Goal: Transaction & Acquisition: Purchase product/service

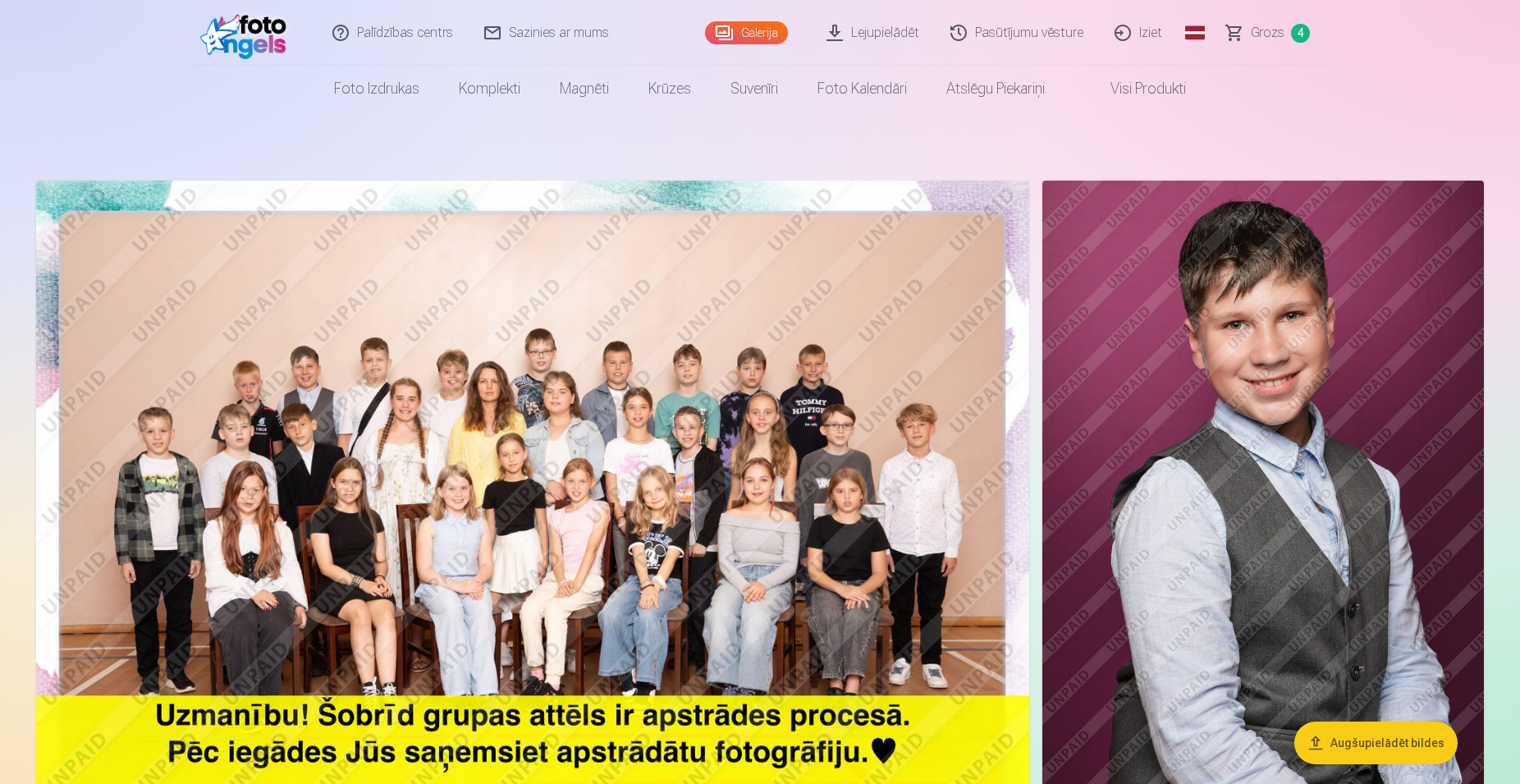
click at [1278, 33] on span "Grozs" at bounding box center [1267, 33] width 34 height 19
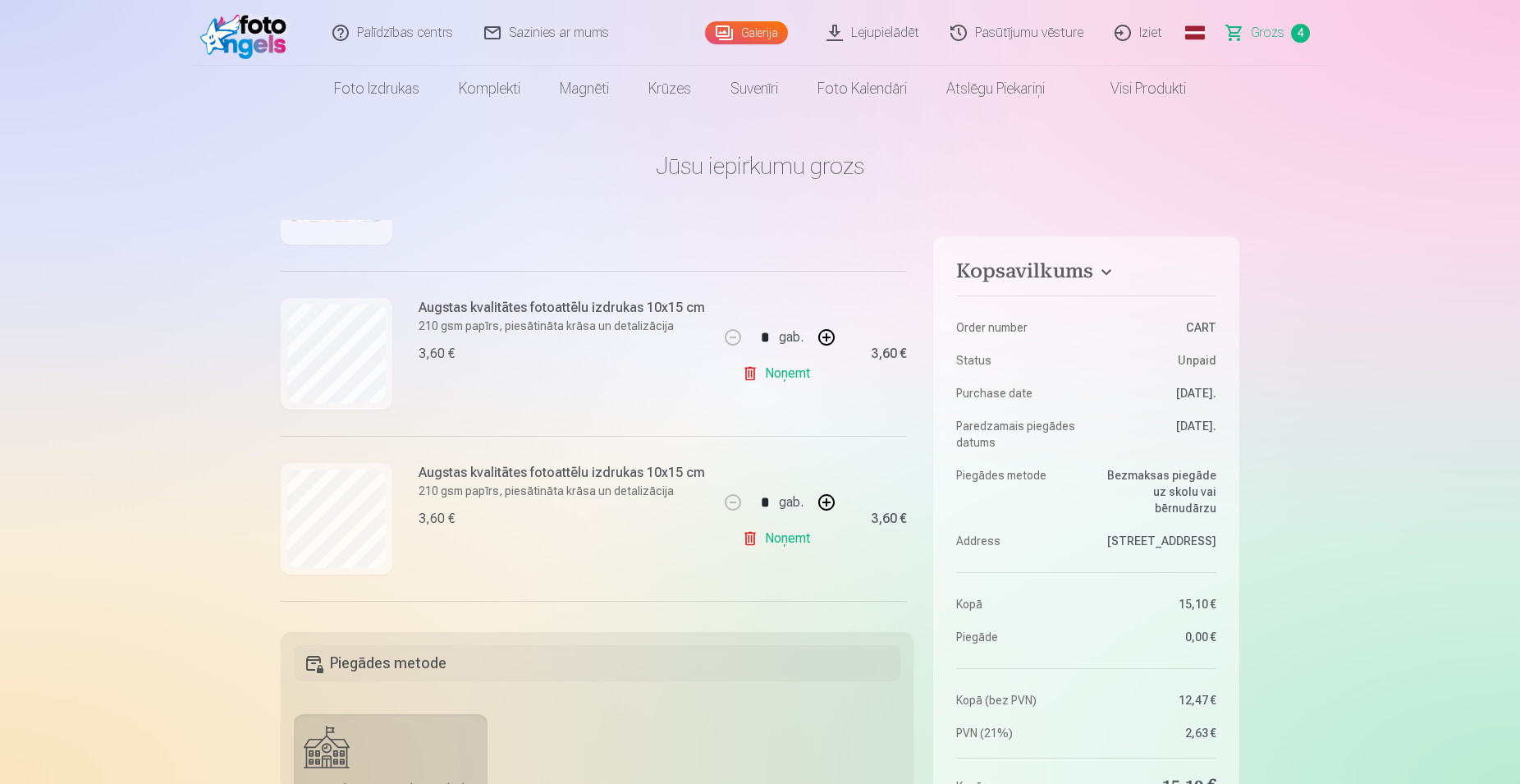
scroll to position [482, 0]
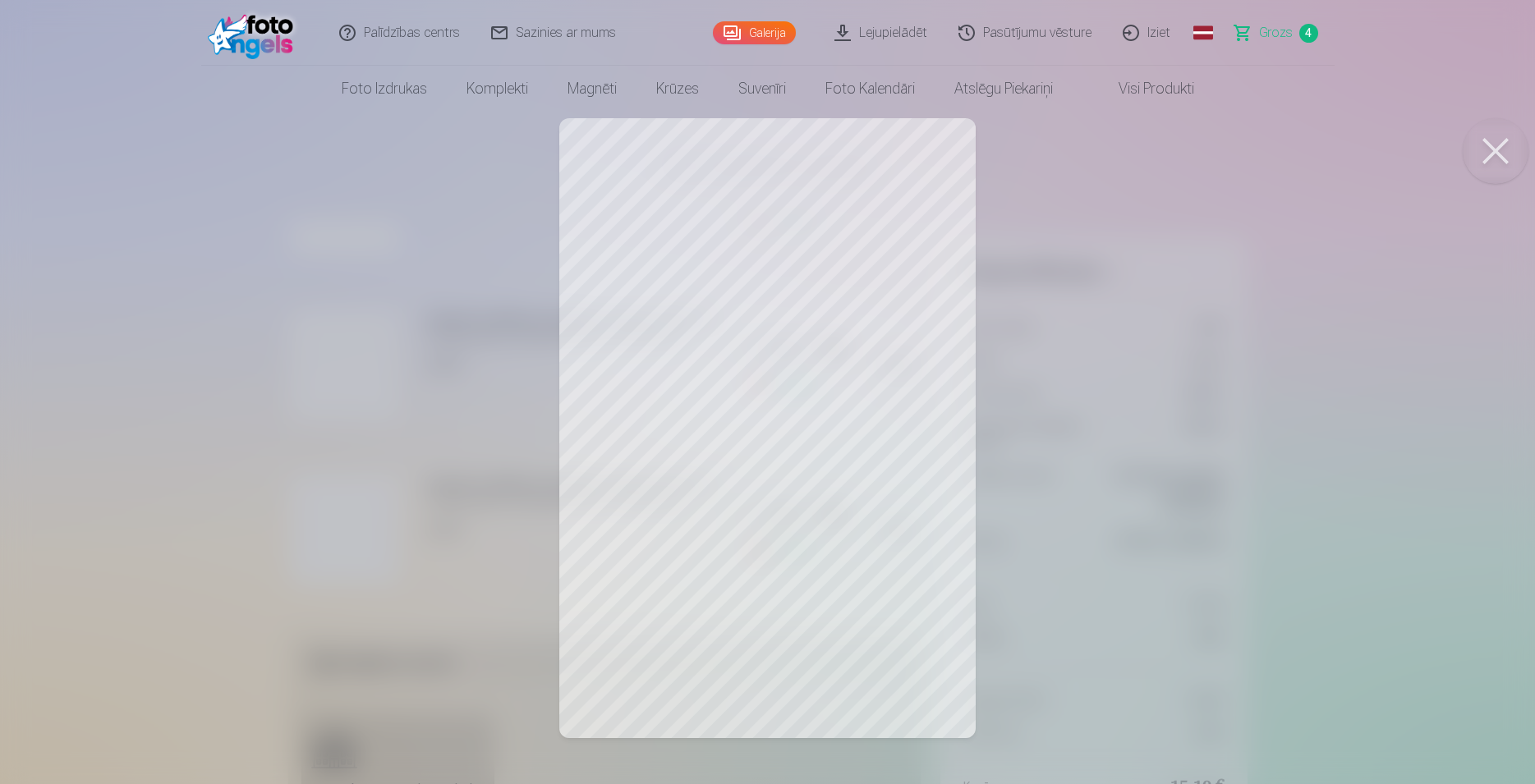
click at [1496, 159] on button at bounding box center [1496, 151] width 65 height 65
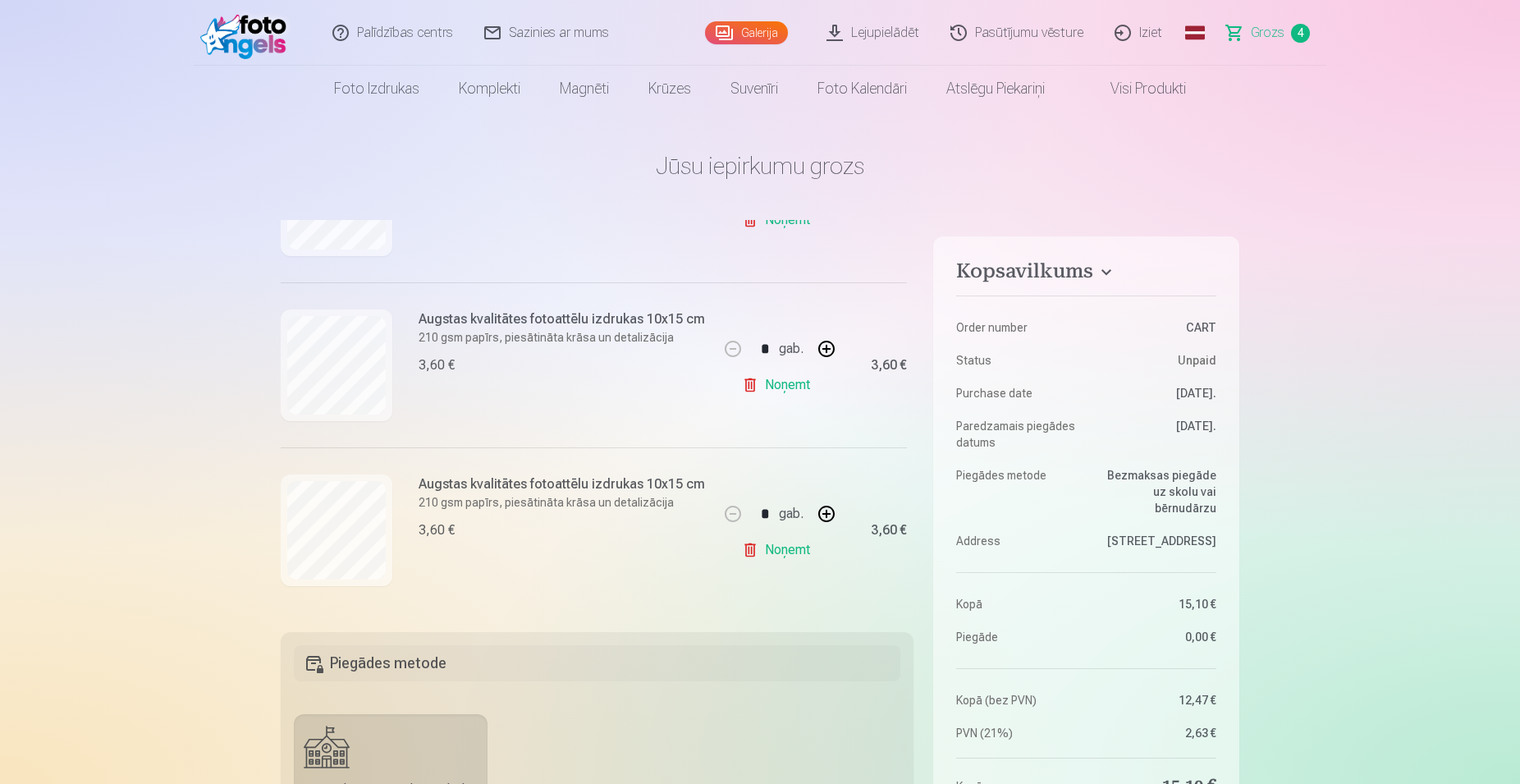
click at [764, 31] on link "Galerija" at bounding box center [747, 33] width 83 height 23
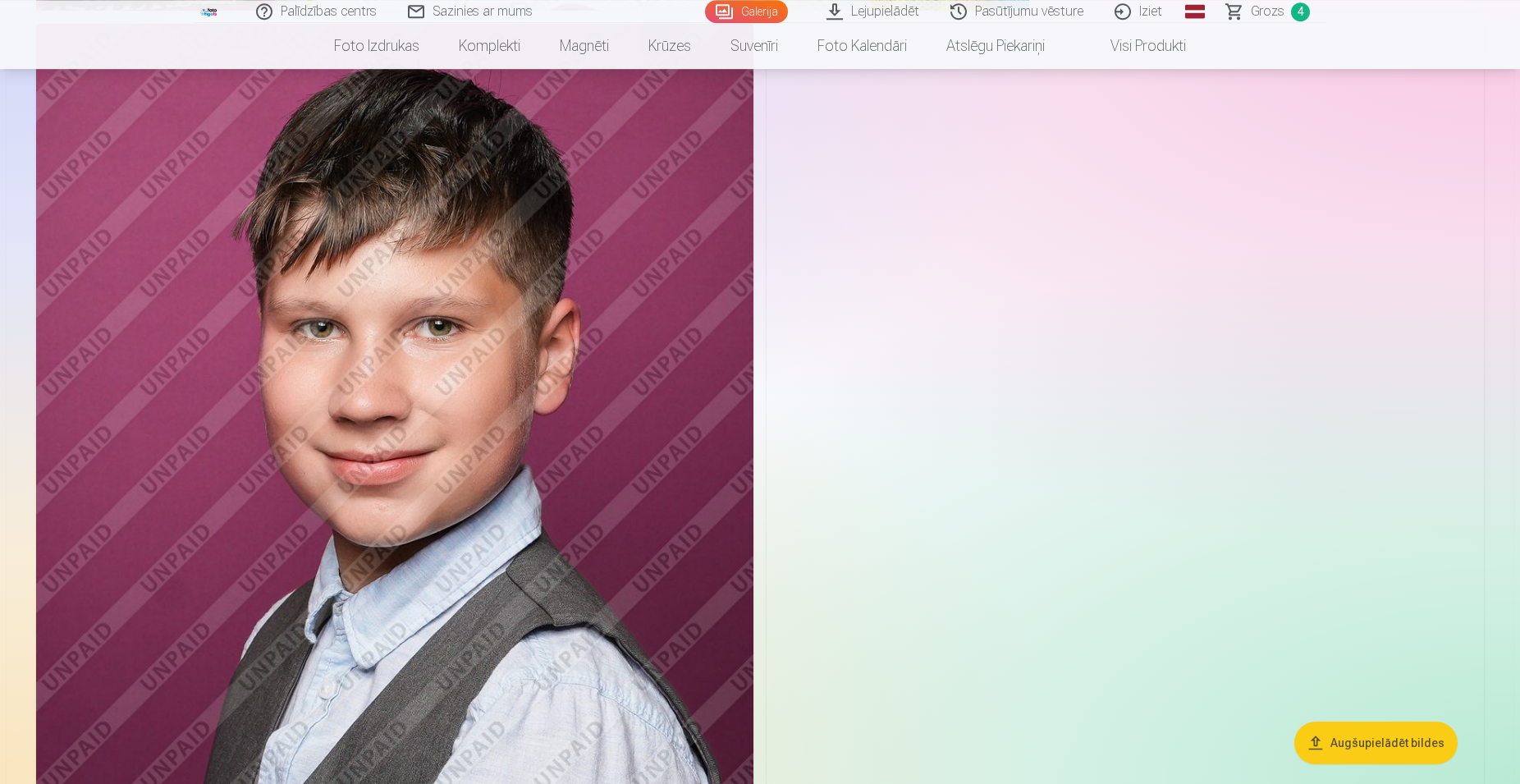
scroll to position [6280, 0]
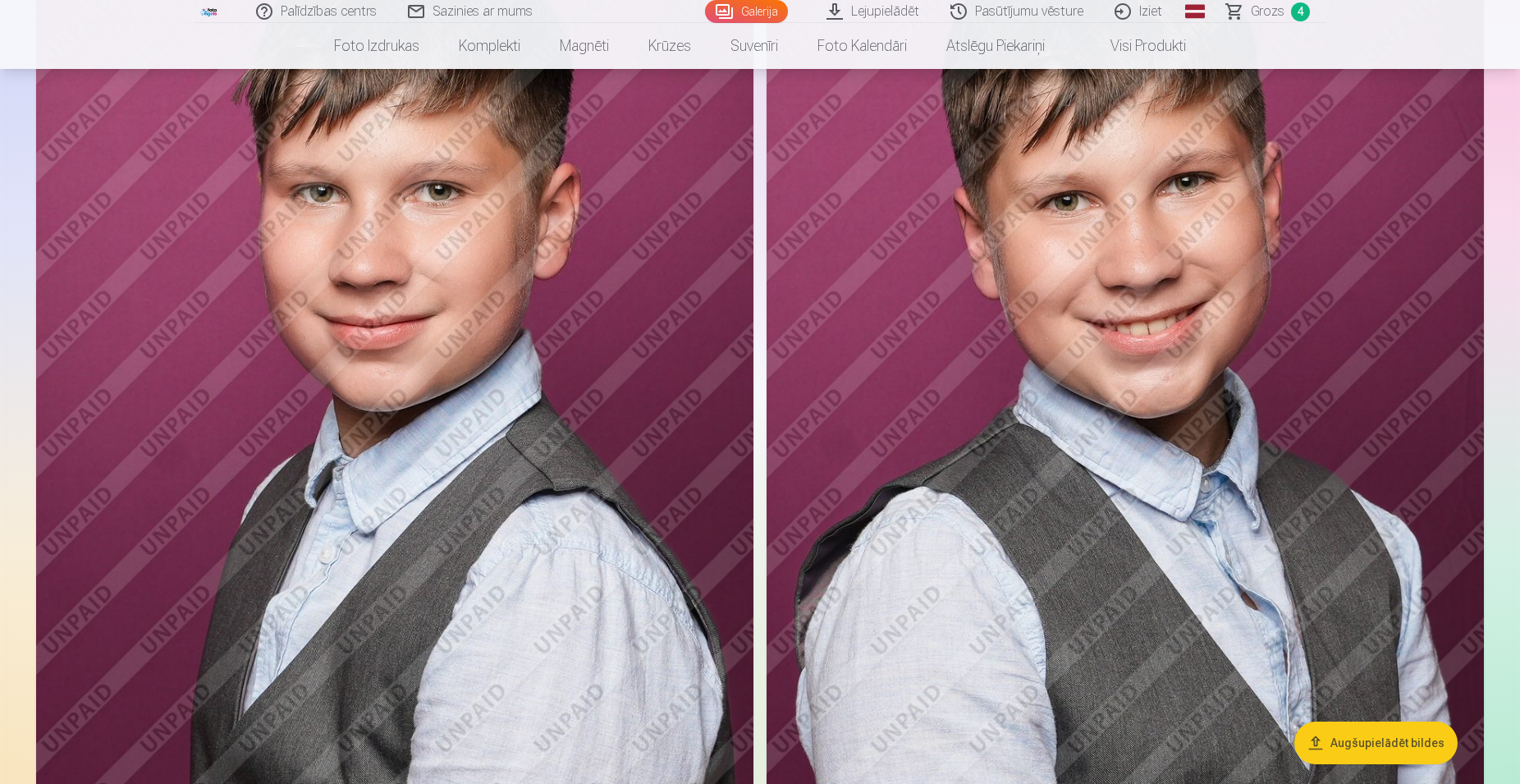
click at [1170, 330] on img at bounding box center [1126, 427] width 718 height 1077
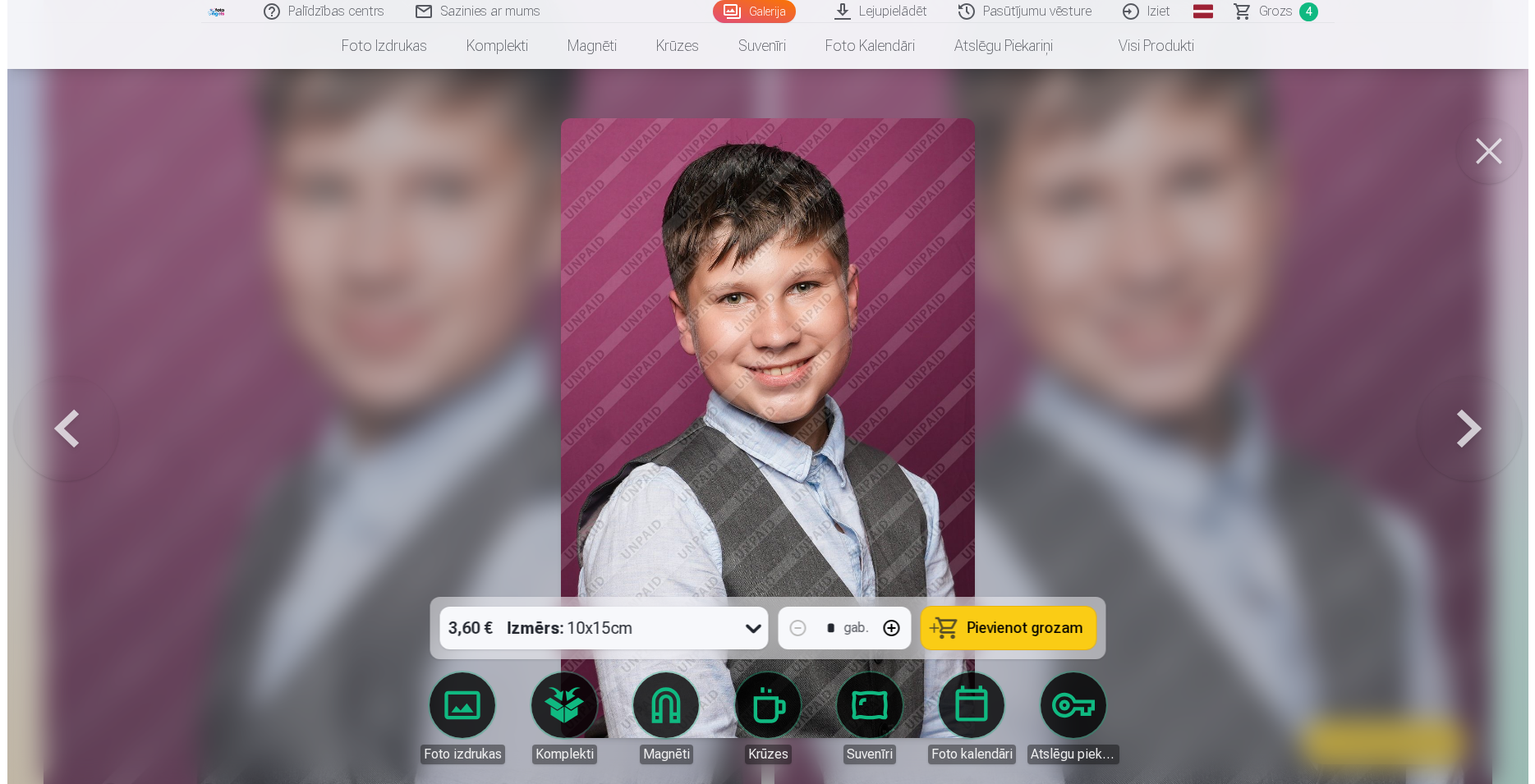
scroll to position [6336, 0]
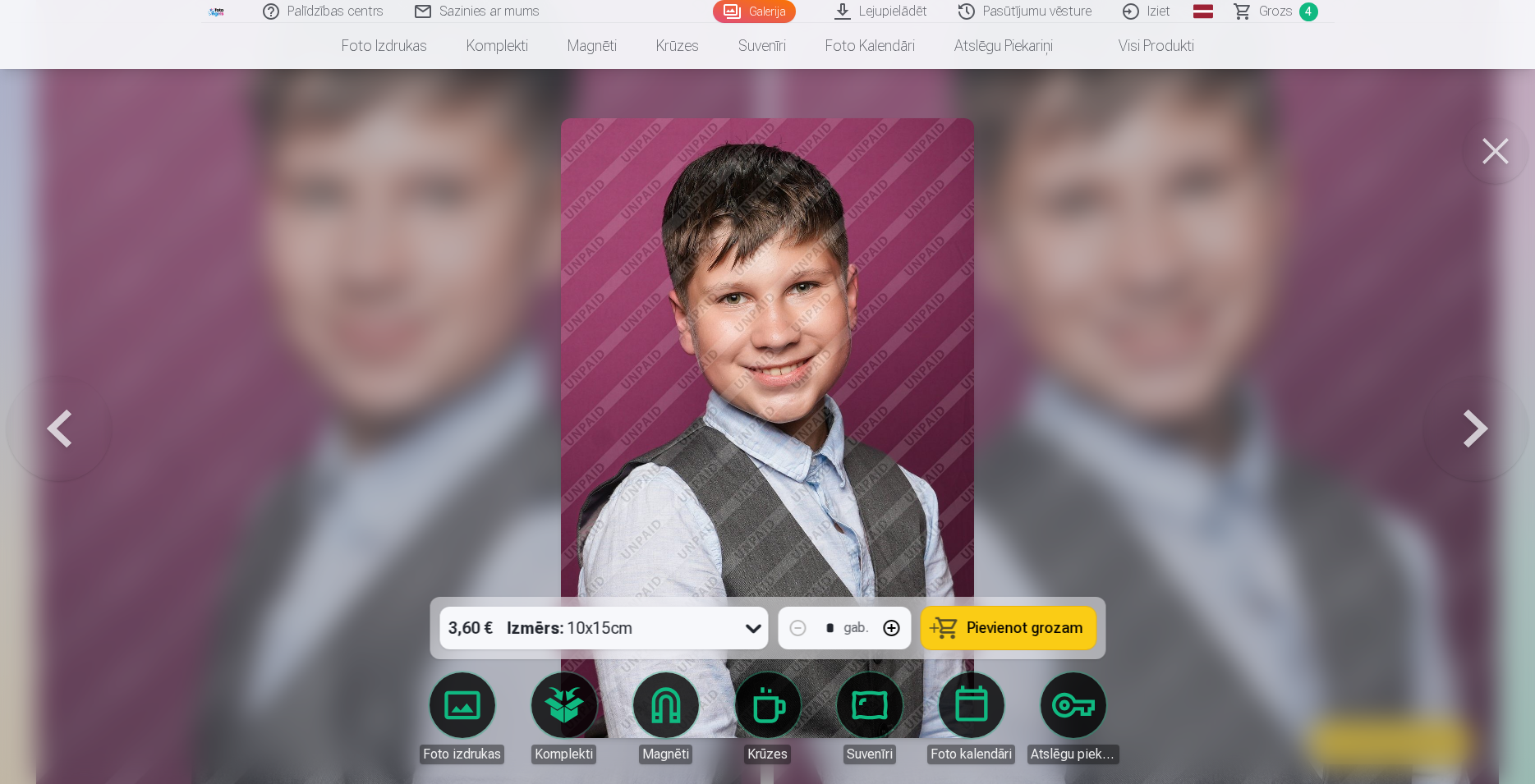
click at [825, 456] on img at bounding box center [767, 428] width 413 height 620
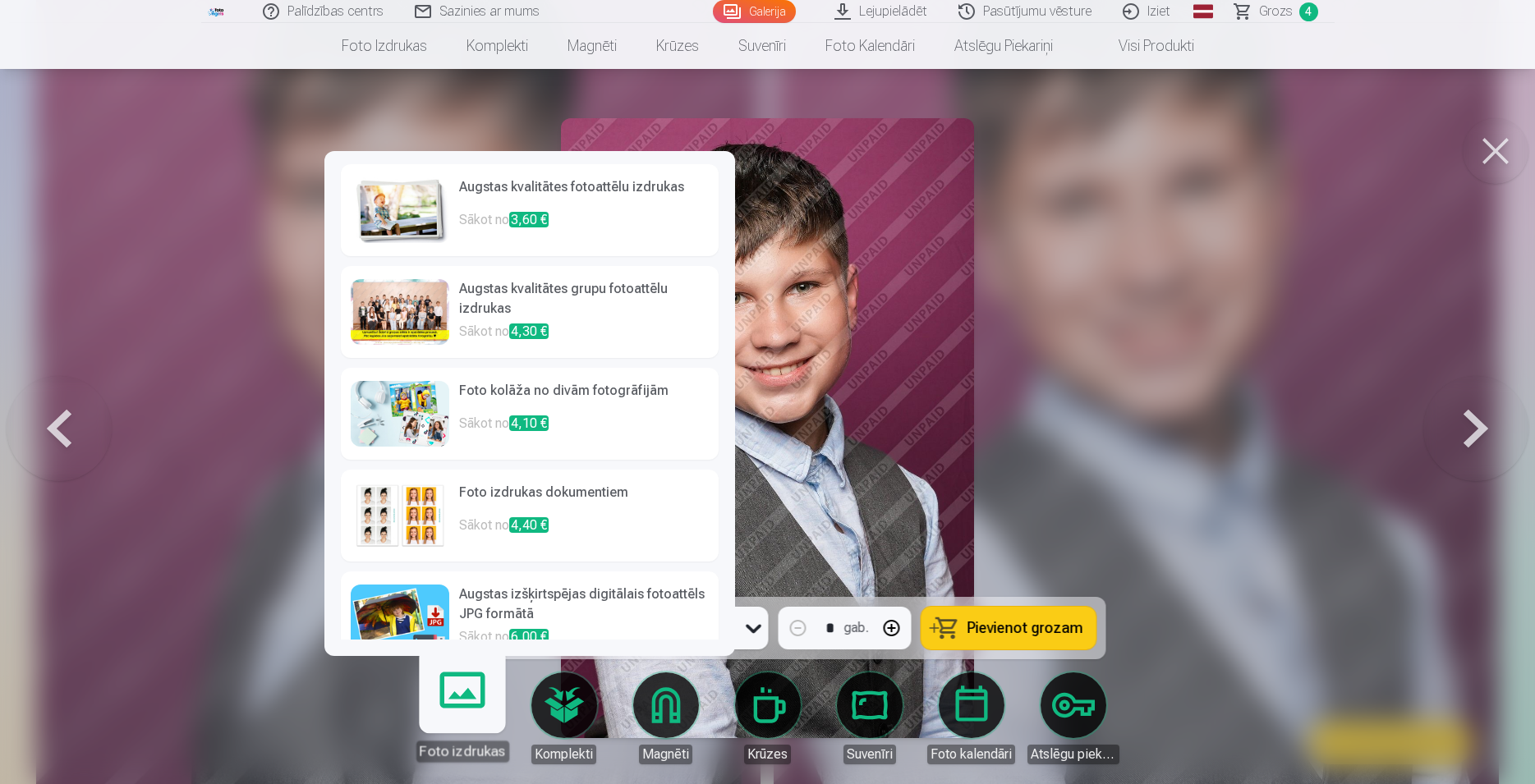
click at [386, 409] on img at bounding box center [399, 414] width 98 height 65
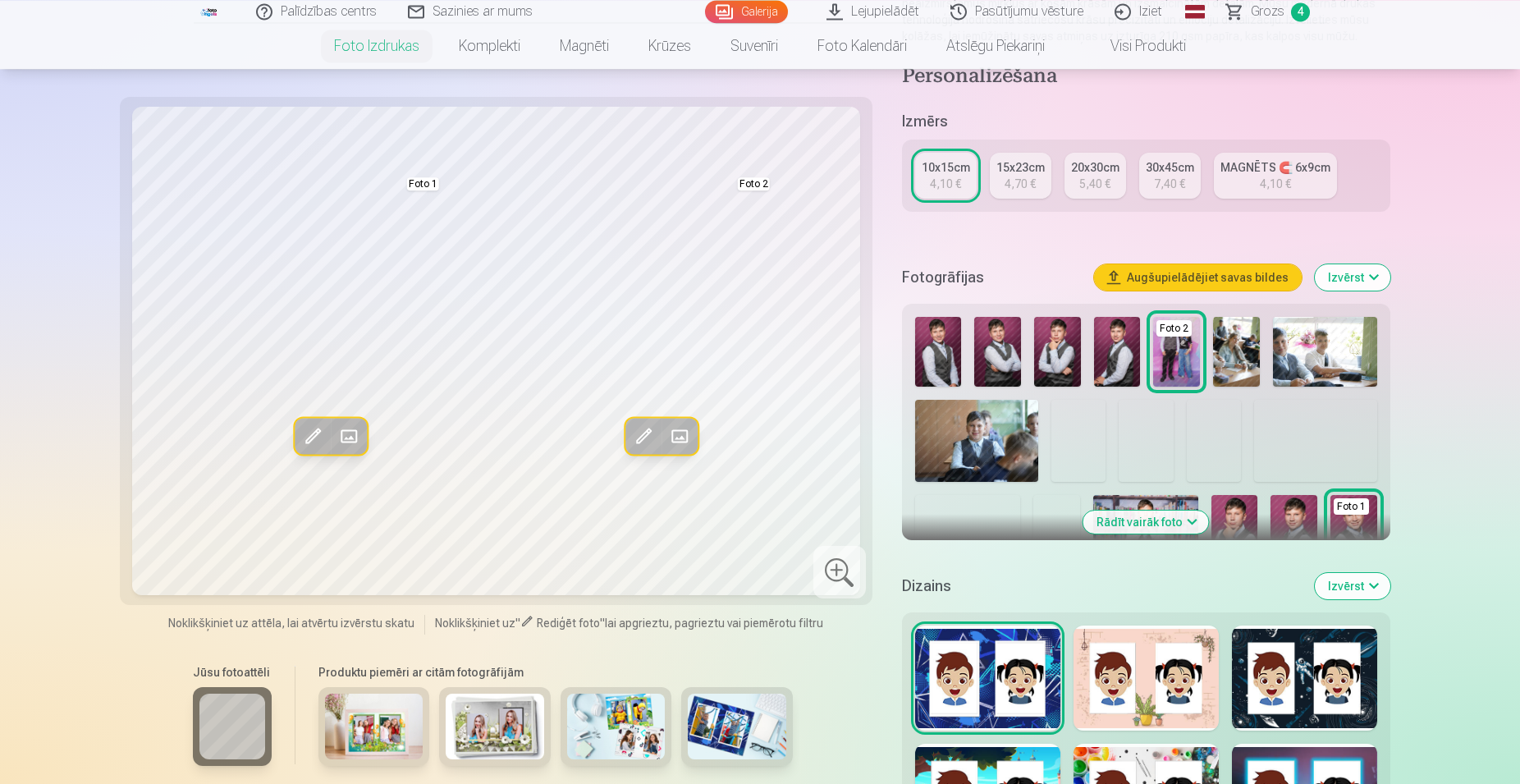
scroll to position [251, 0]
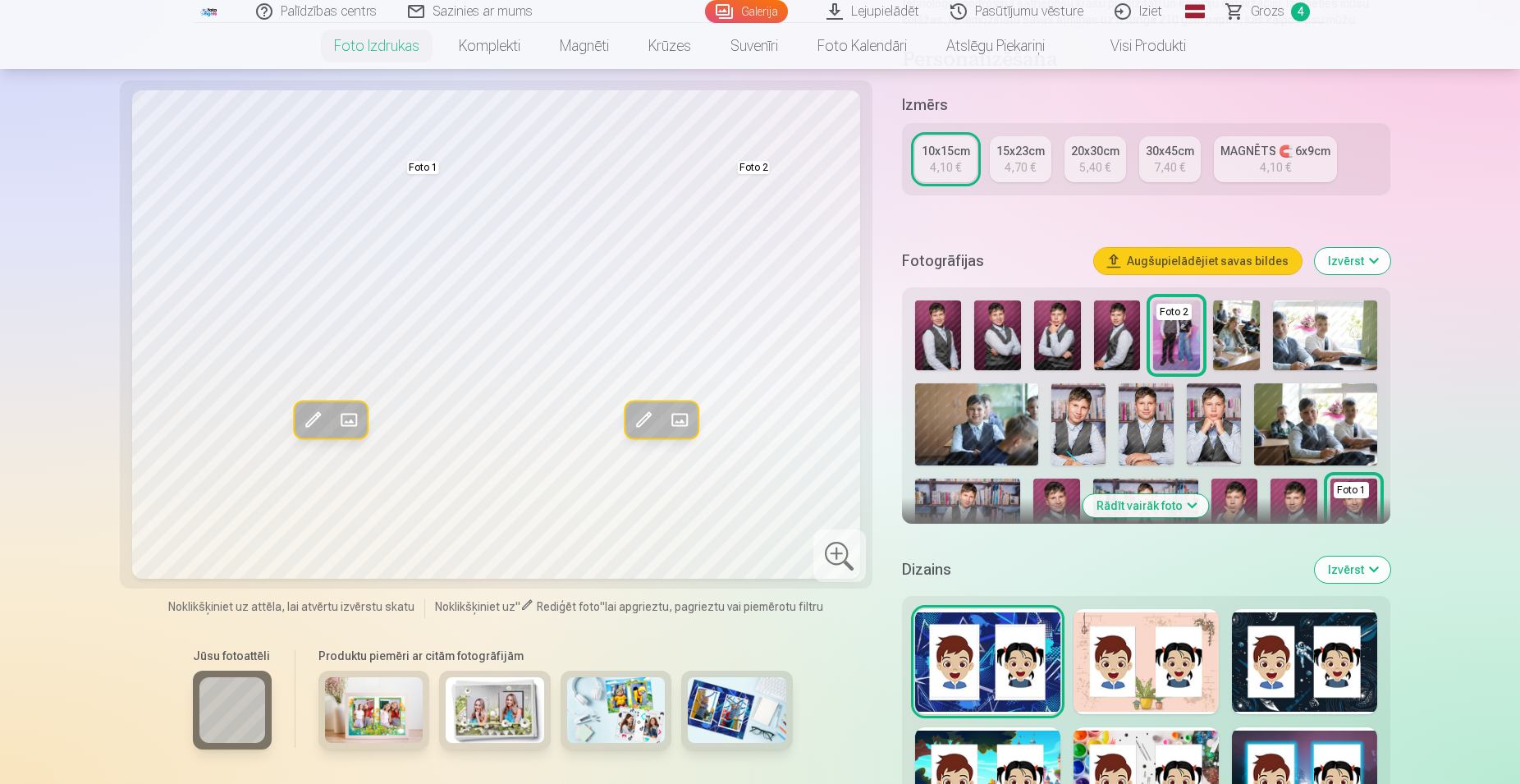
click at [369, 710] on img at bounding box center [374, 710] width 98 height 65
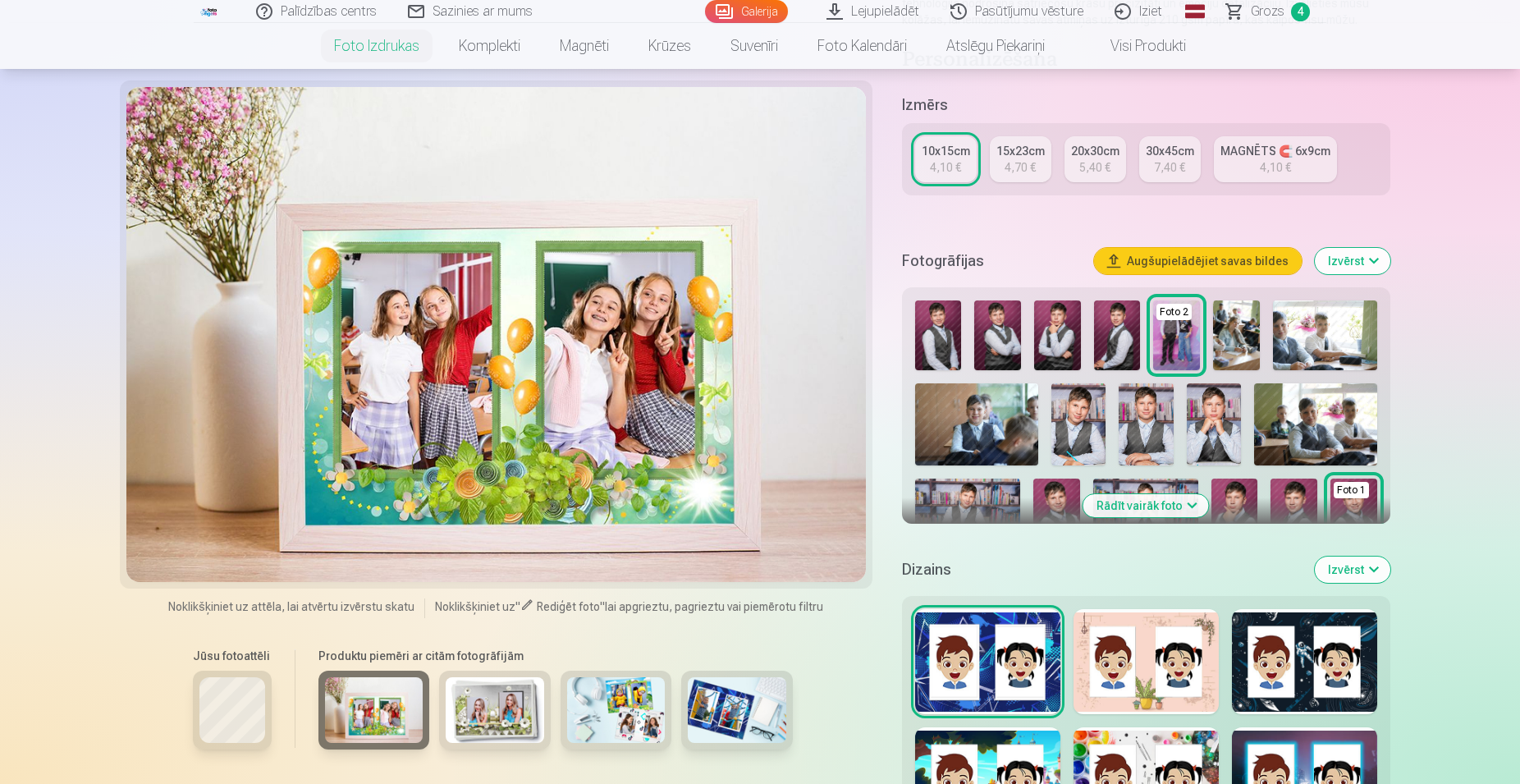
click at [531, 725] on img at bounding box center [494, 710] width 98 height 65
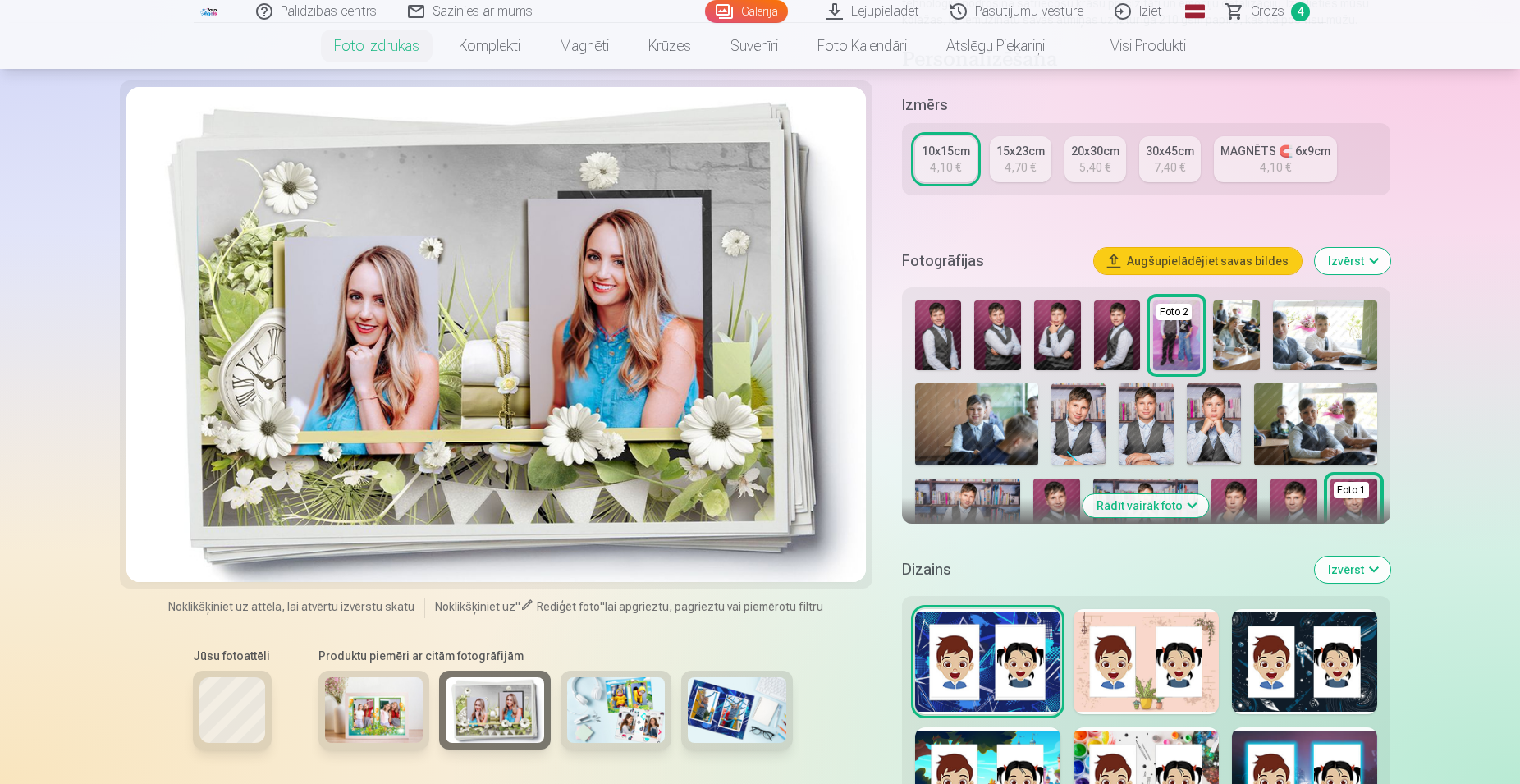
click at [601, 719] on img at bounding box center [617, 710] width 98 height 65
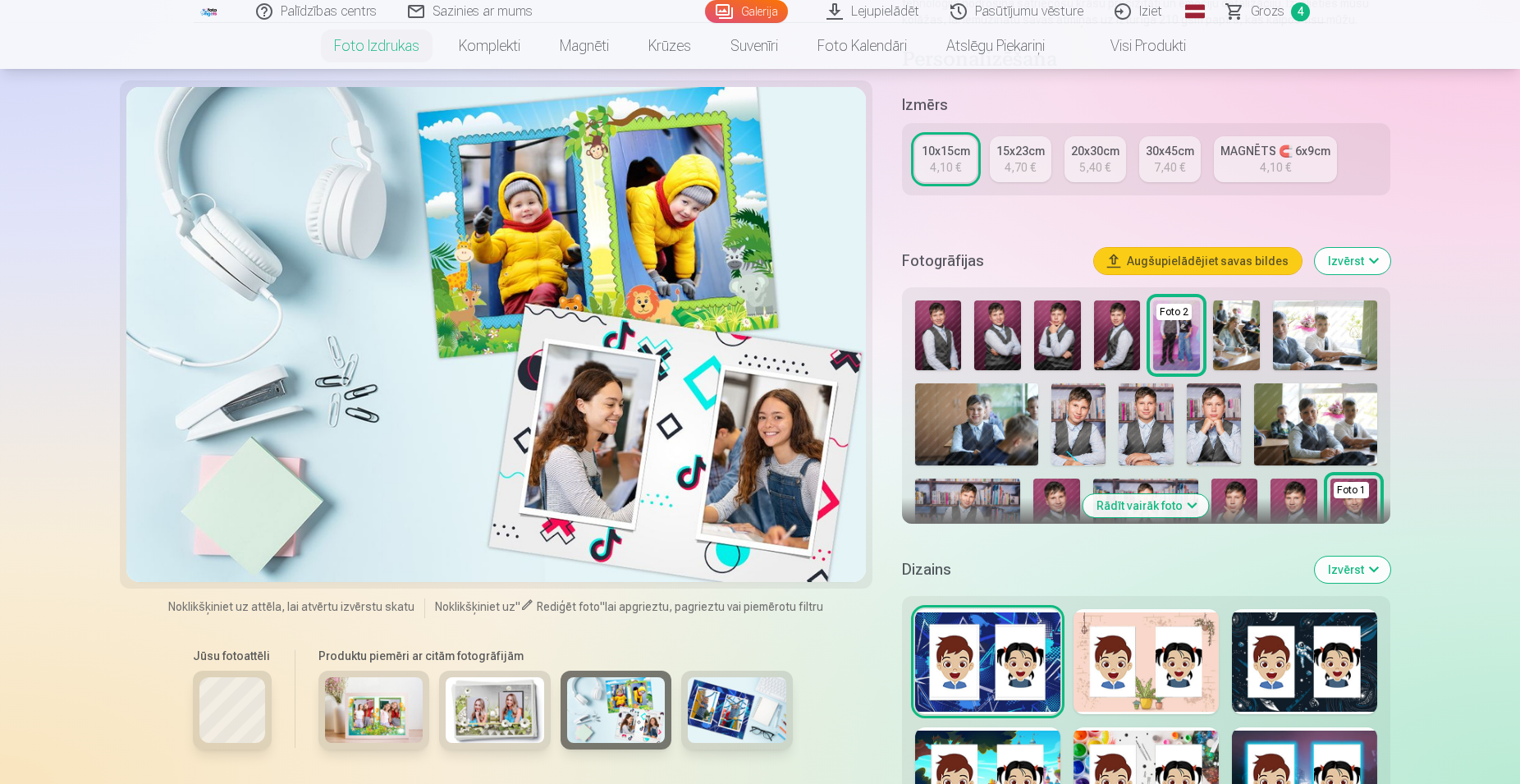
click at [757, 700] on img at bounding box center [737, 710] width 98 height 65
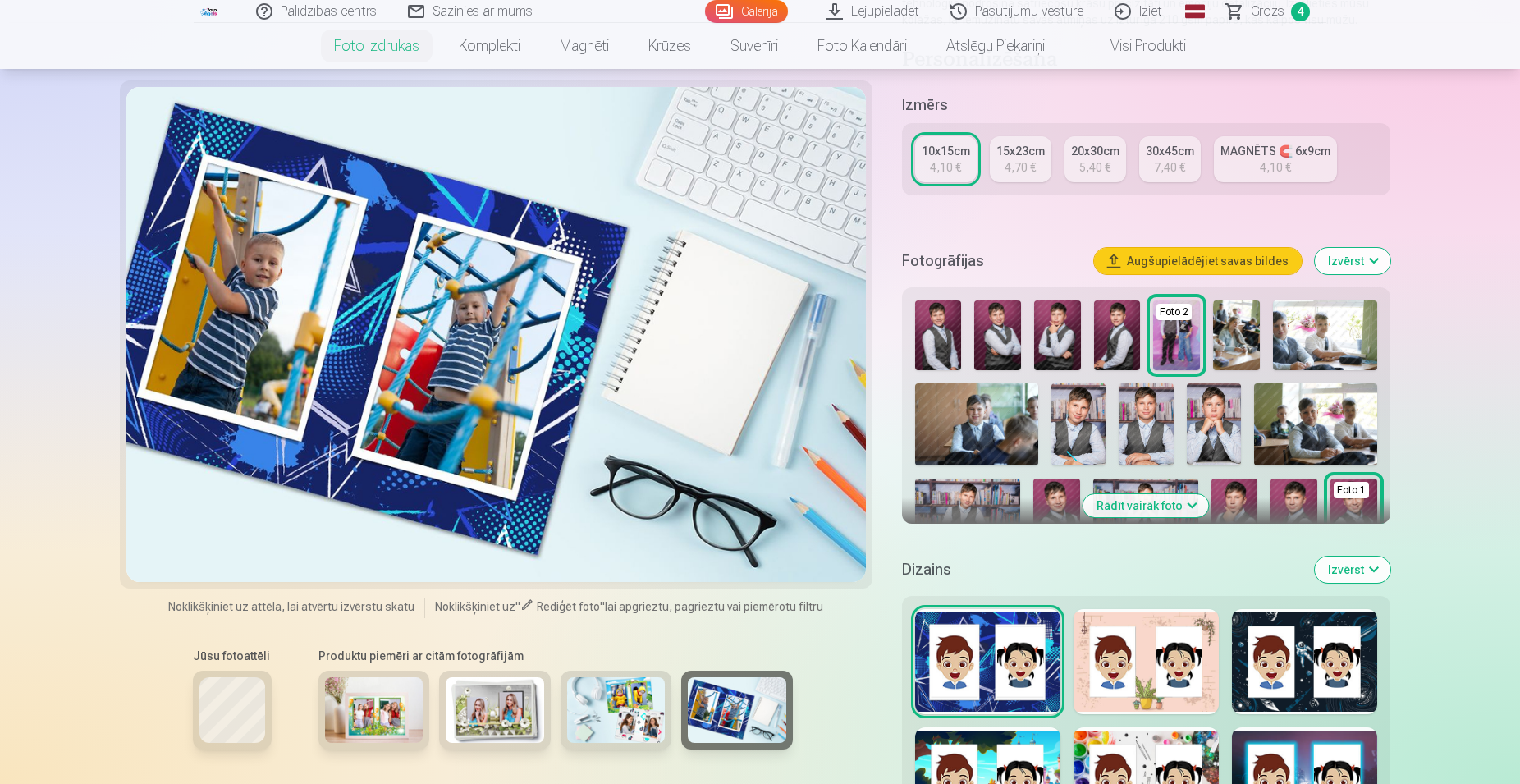
click at [390, 714] on img at bounding box center [374, 710] width 98 height 65
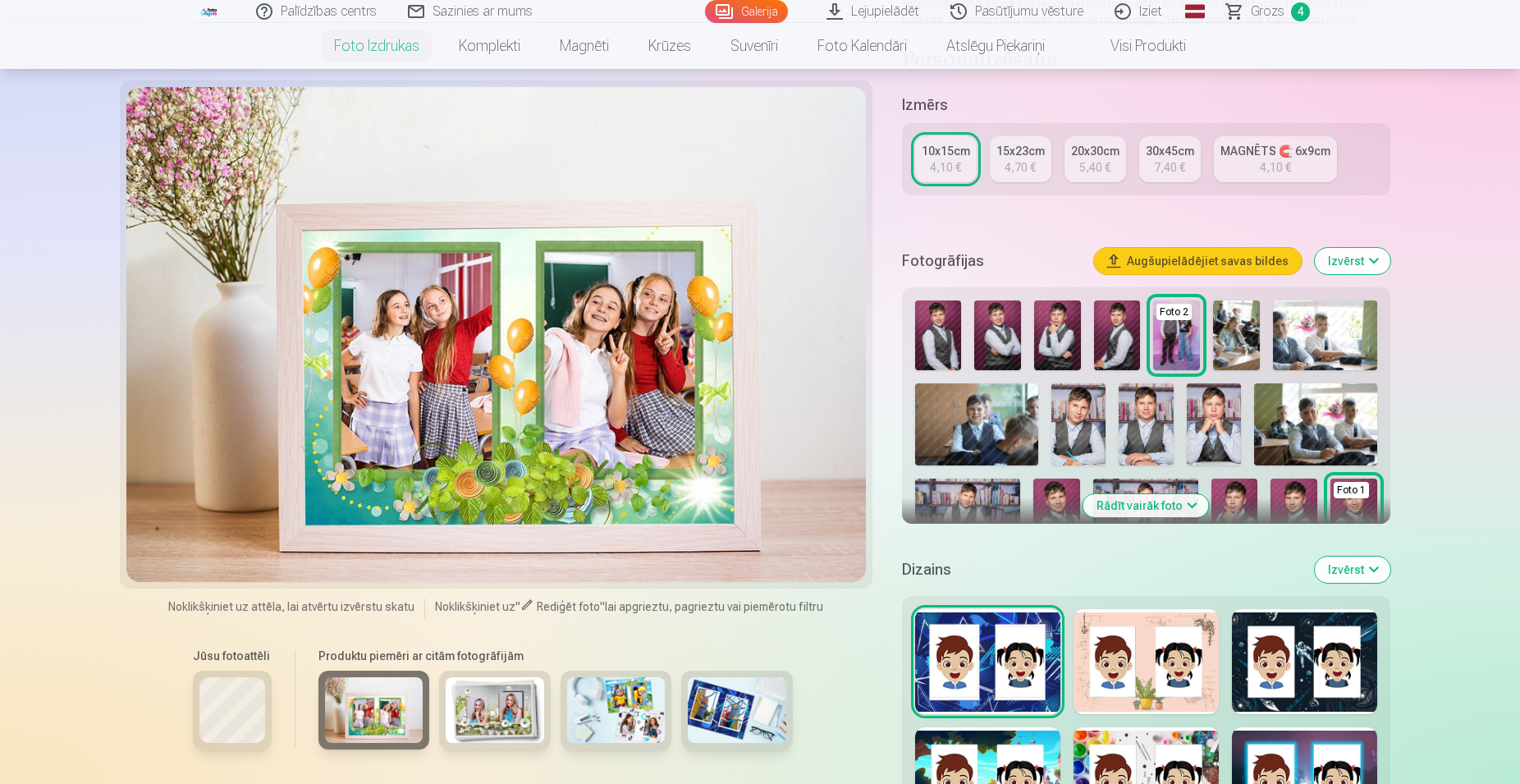
click at [486, 715] on img at bounding box center [494, 710] width 98 height 65
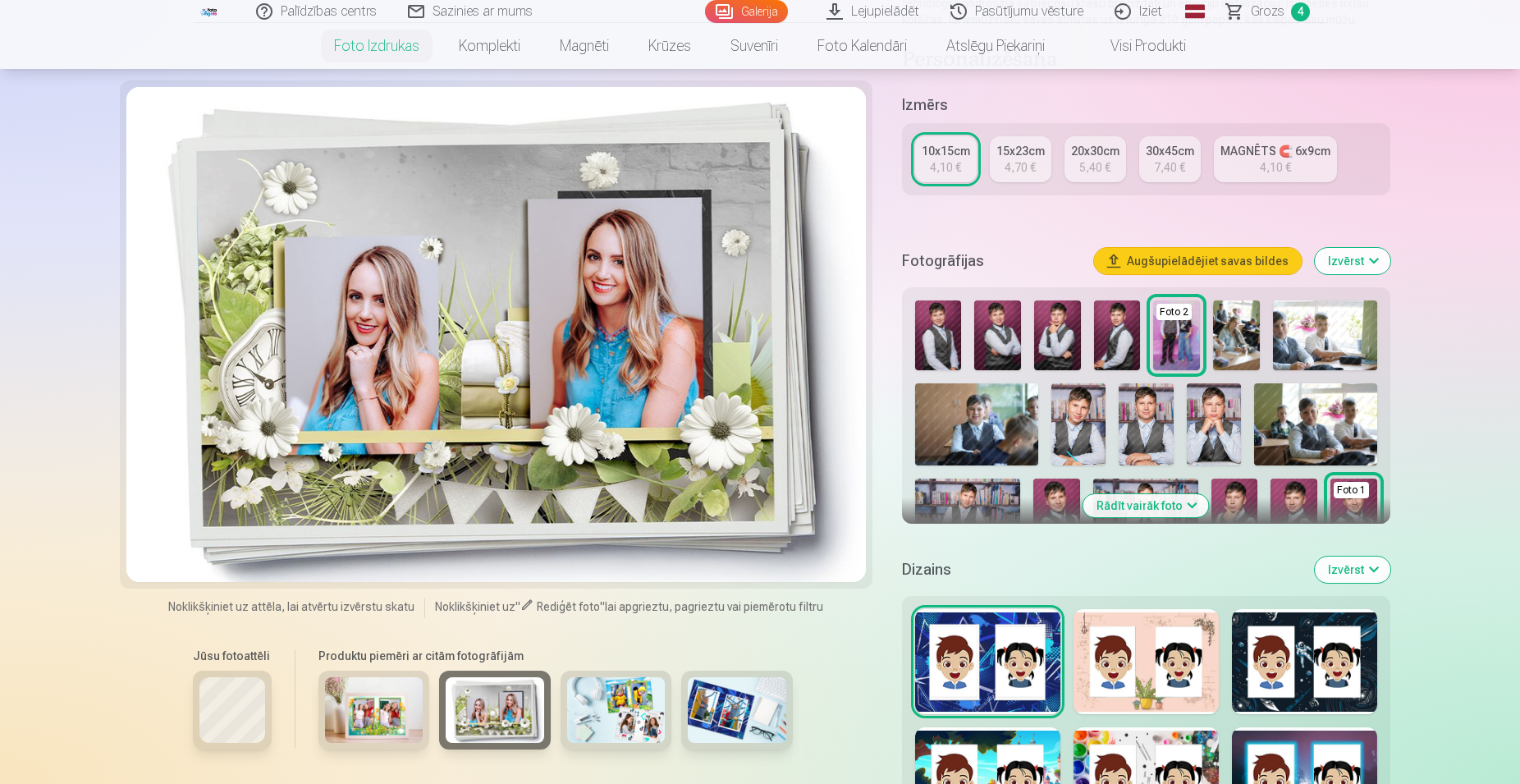
click at [616, 700] on img at bounding box center [617, 710] width 98 height 65
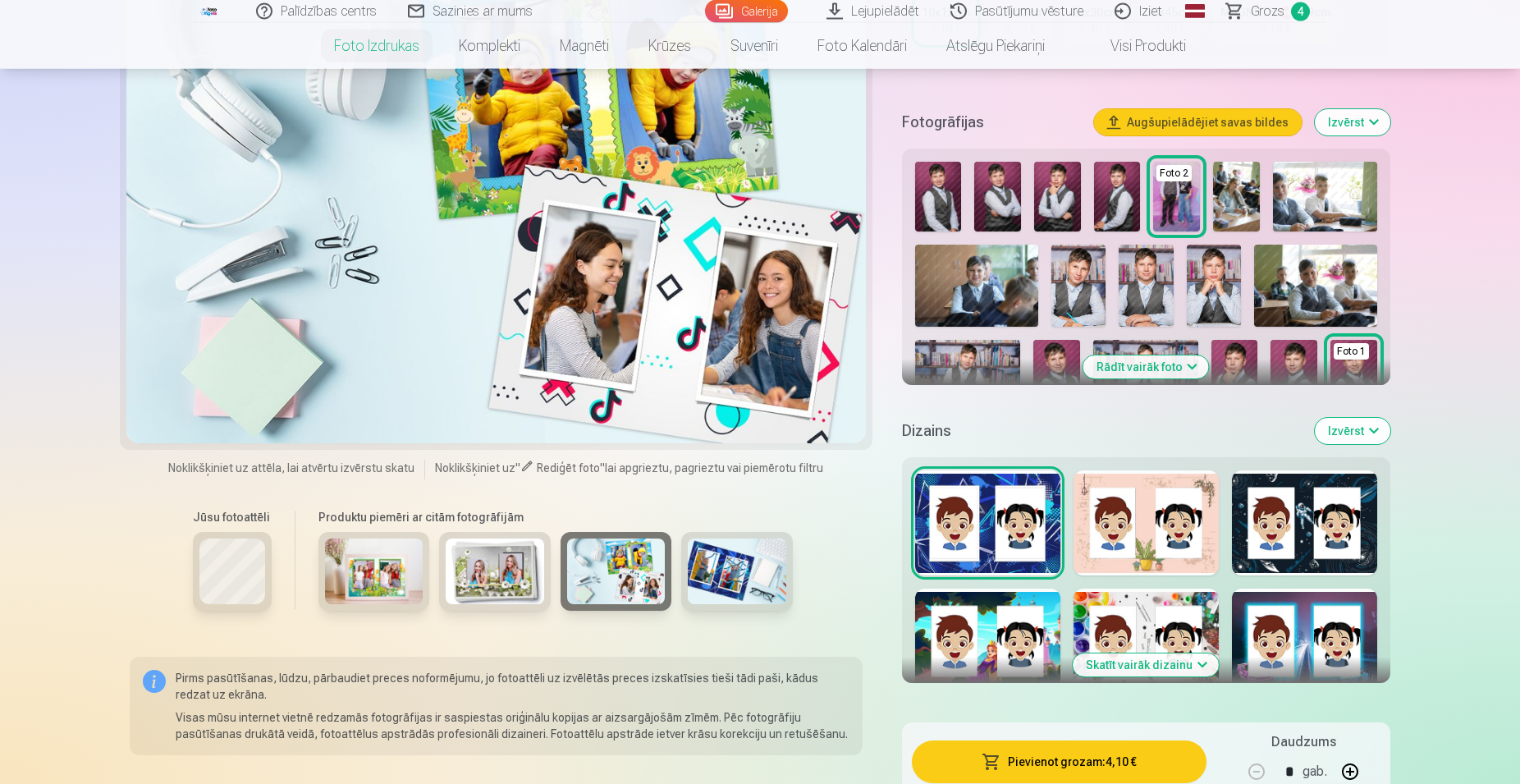
scroll to position [418, 0]
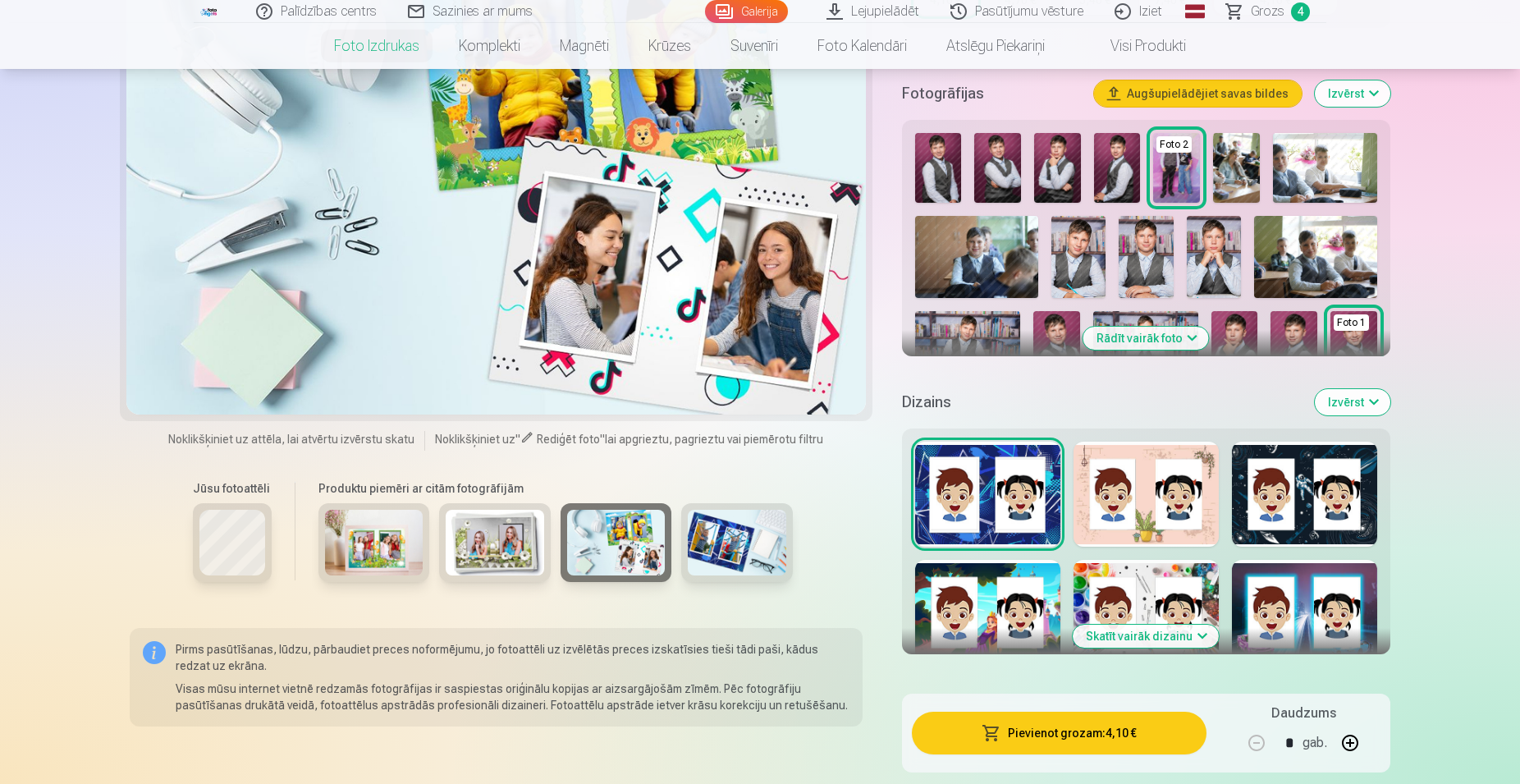
click at [1122, 496] on div at bounding box center [1146, 493] width 145 height 105
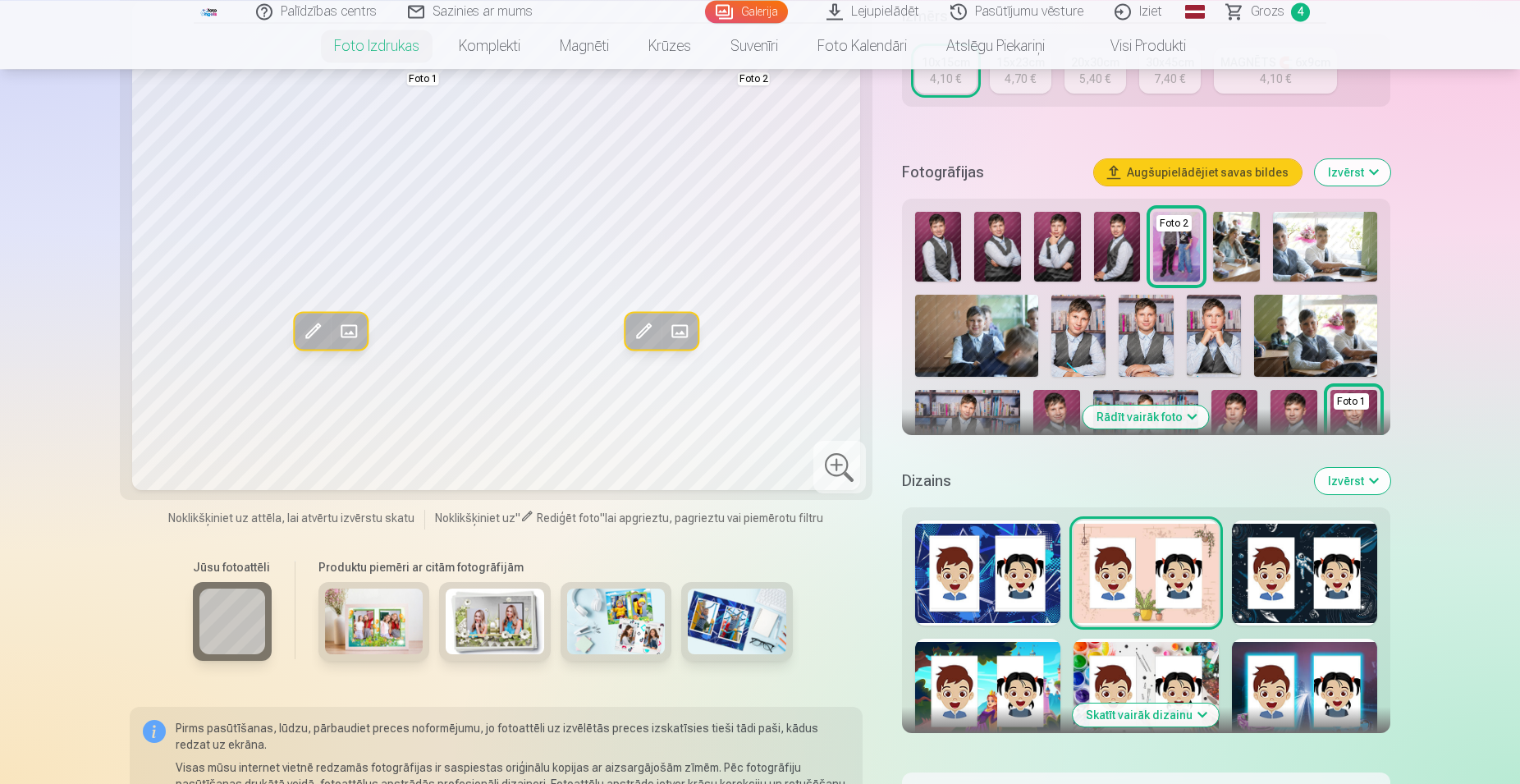
scroll to position [251, 0]
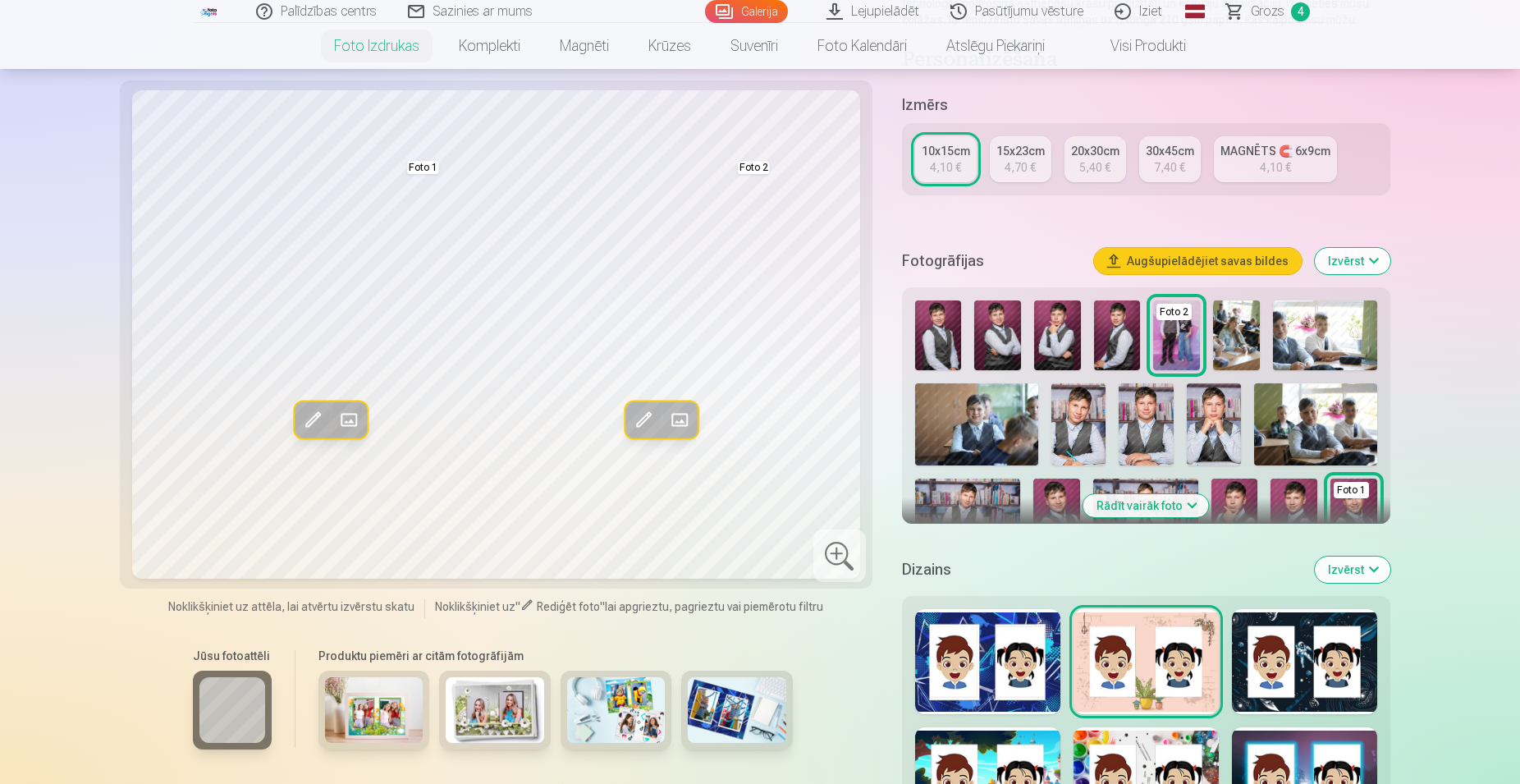
click at [1318, 660] on div at bounding box center [1305, 661] width 145 height 105
click at [1016, 774] on div at bounding box center [987, 779] width 145 height 105
click at [1113, 748] on div at bounding box center [1146, 779] width 145 height 105
click at [1288, 754] on div at bounding box center [1305, 779] width 145 height 105
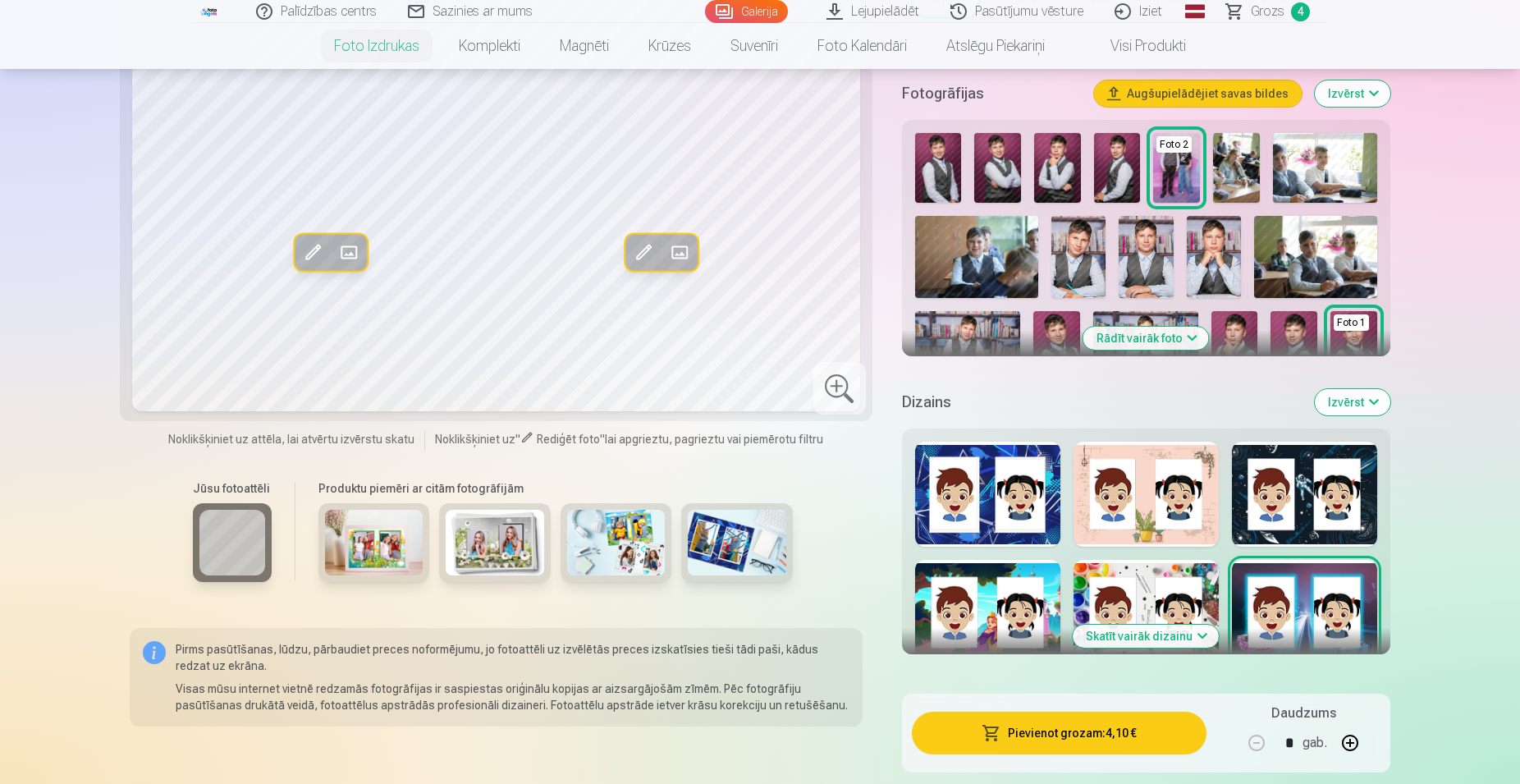
scroll to position [502, 0]
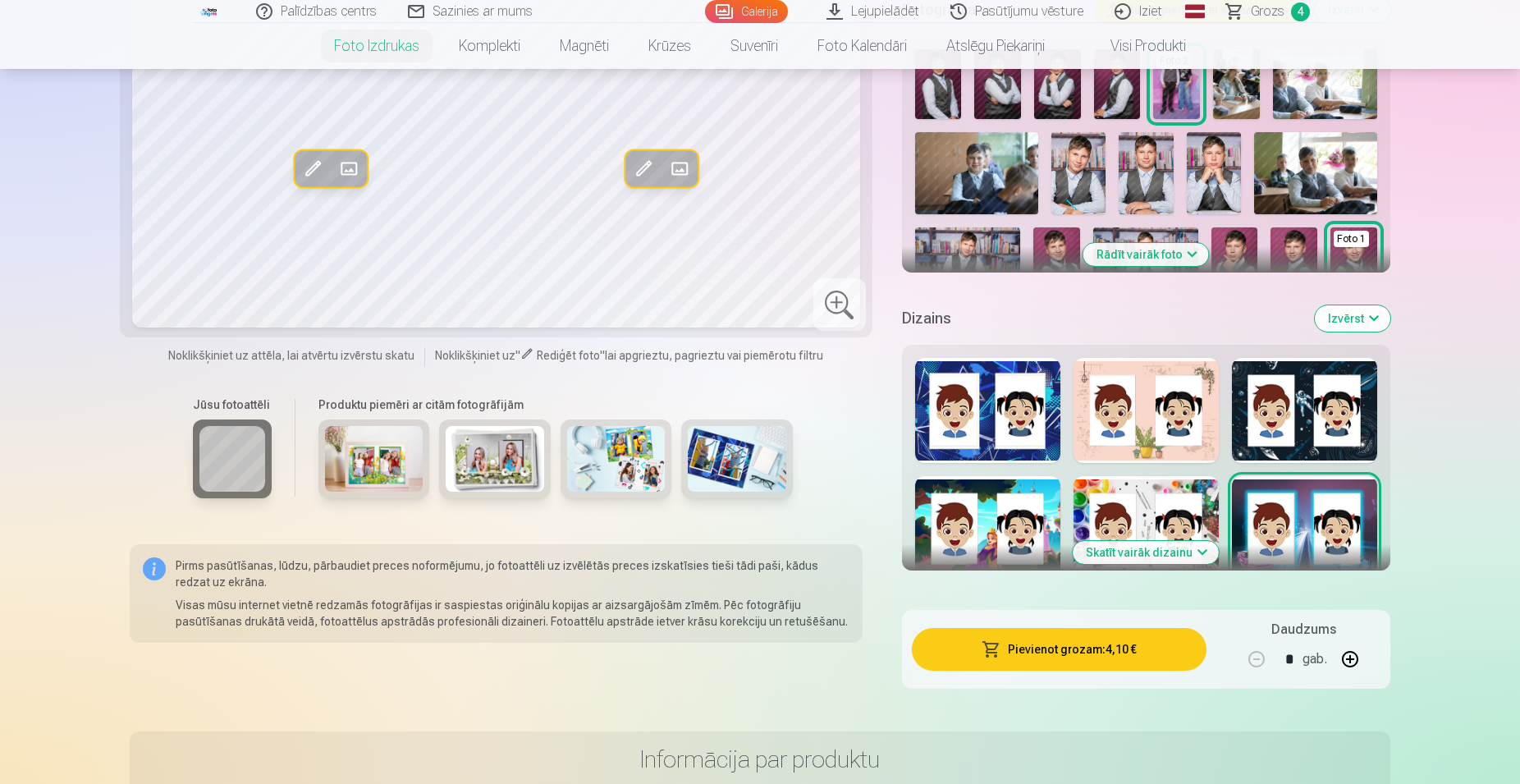
click at [1374, 319] on button "Izvērst" at bounding box center [1353, 317] width 76 height 26
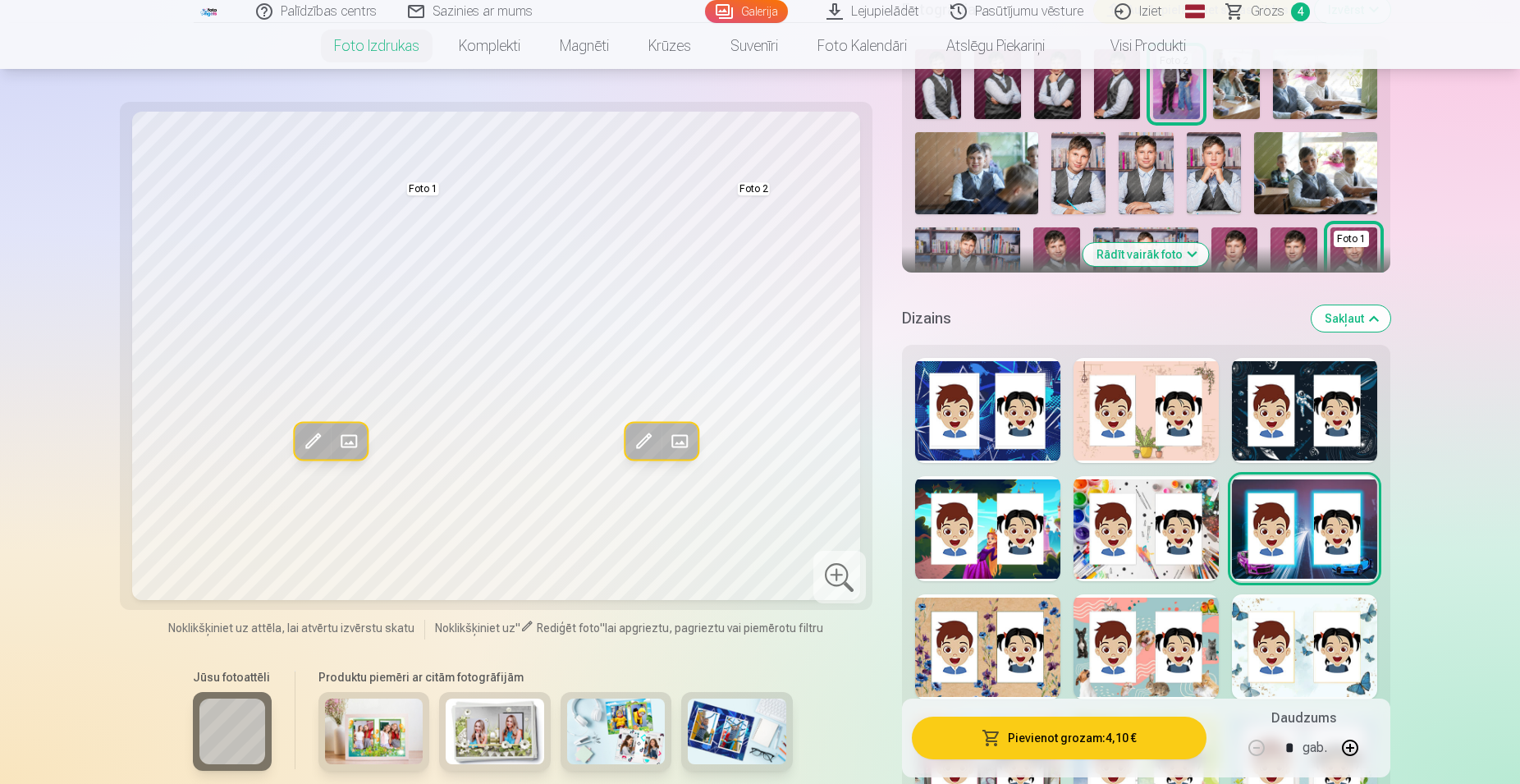
click at [946, 663] on div at bounding box center [987, 646] width 145 height 105
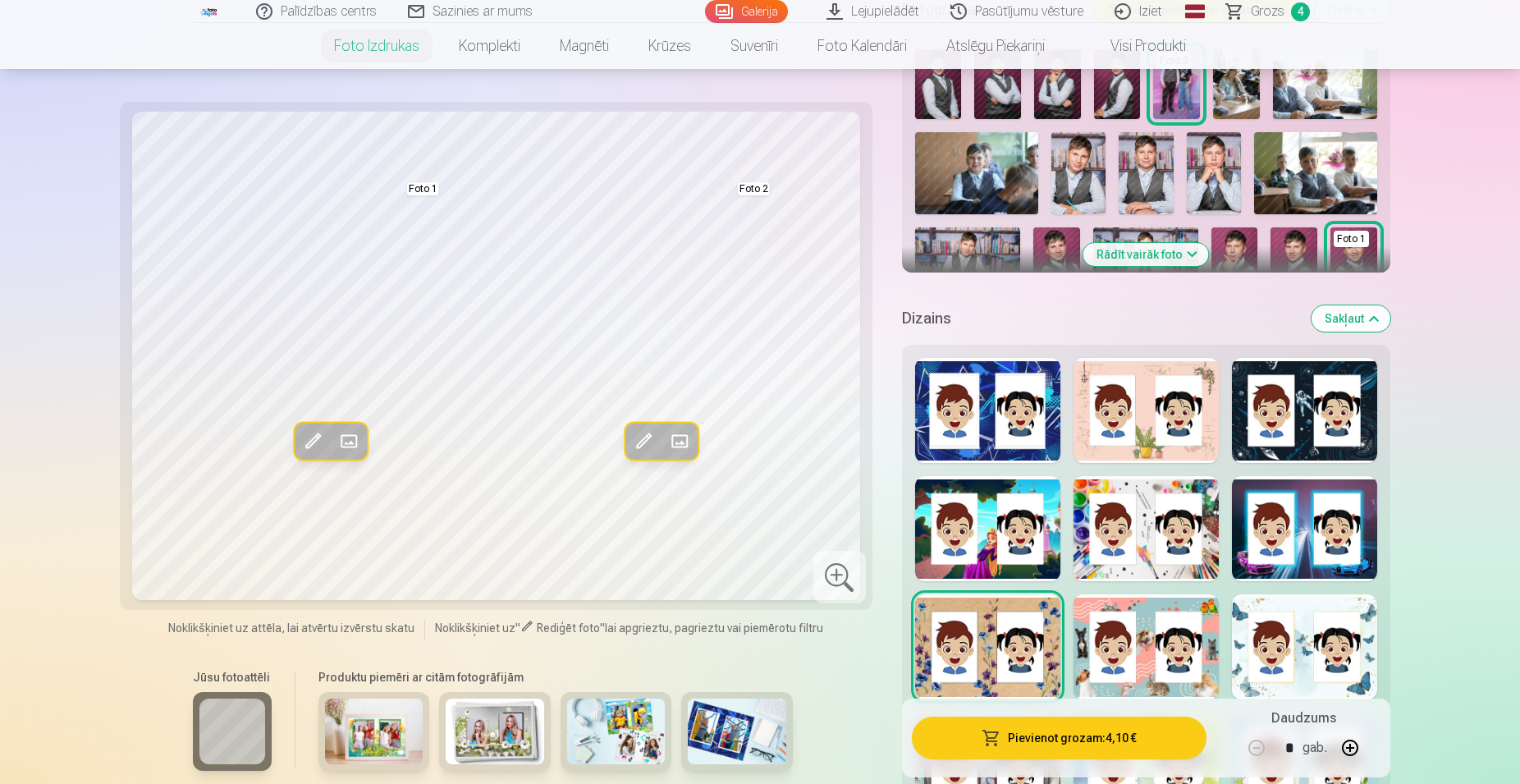
click at [1146, 664] on div at bounding box center [1146, 646] width 145 height 105
click at [1335, 657] on div at bounding box center [1305, 646] width 145 height 105
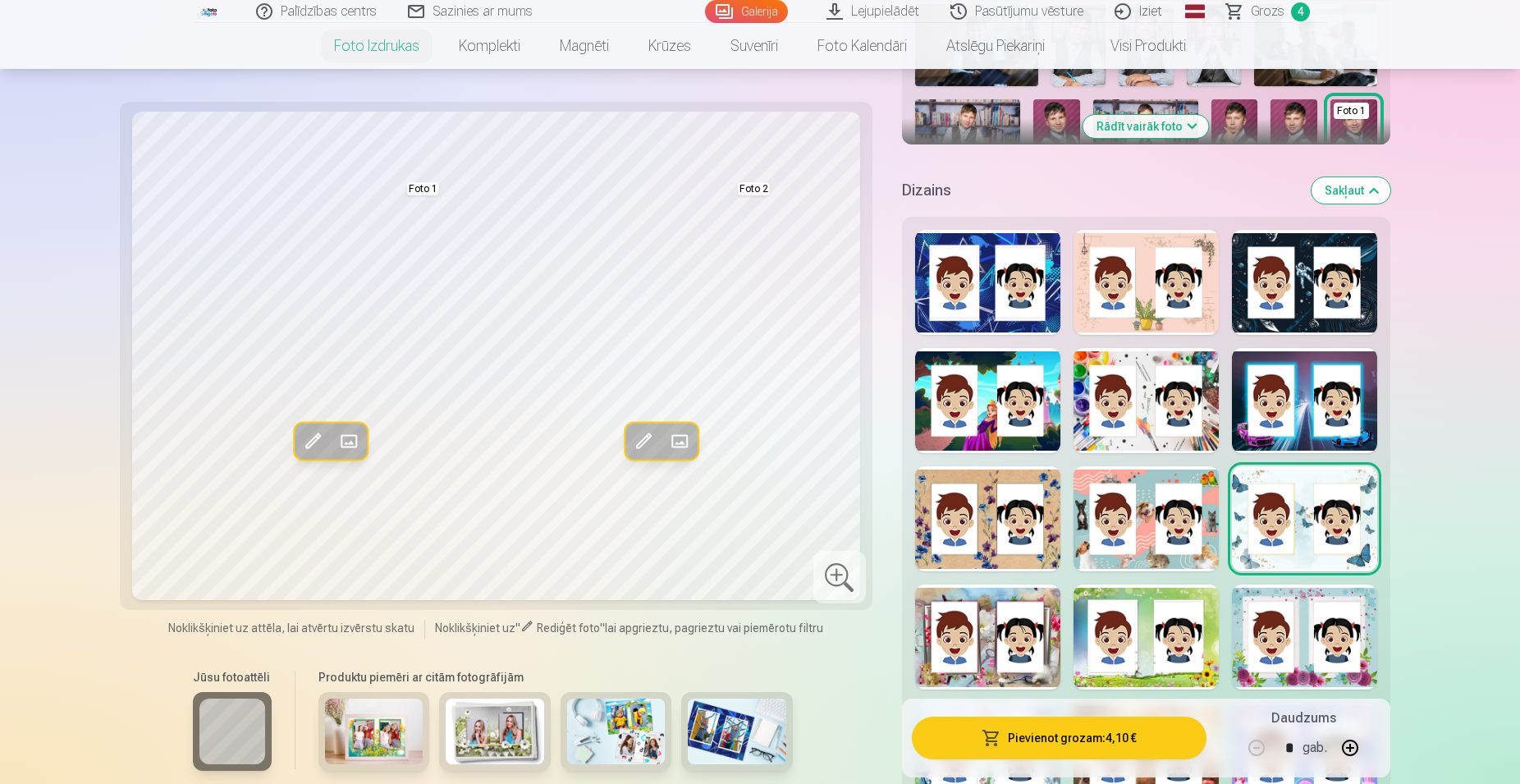
scroll to position [837, 0]
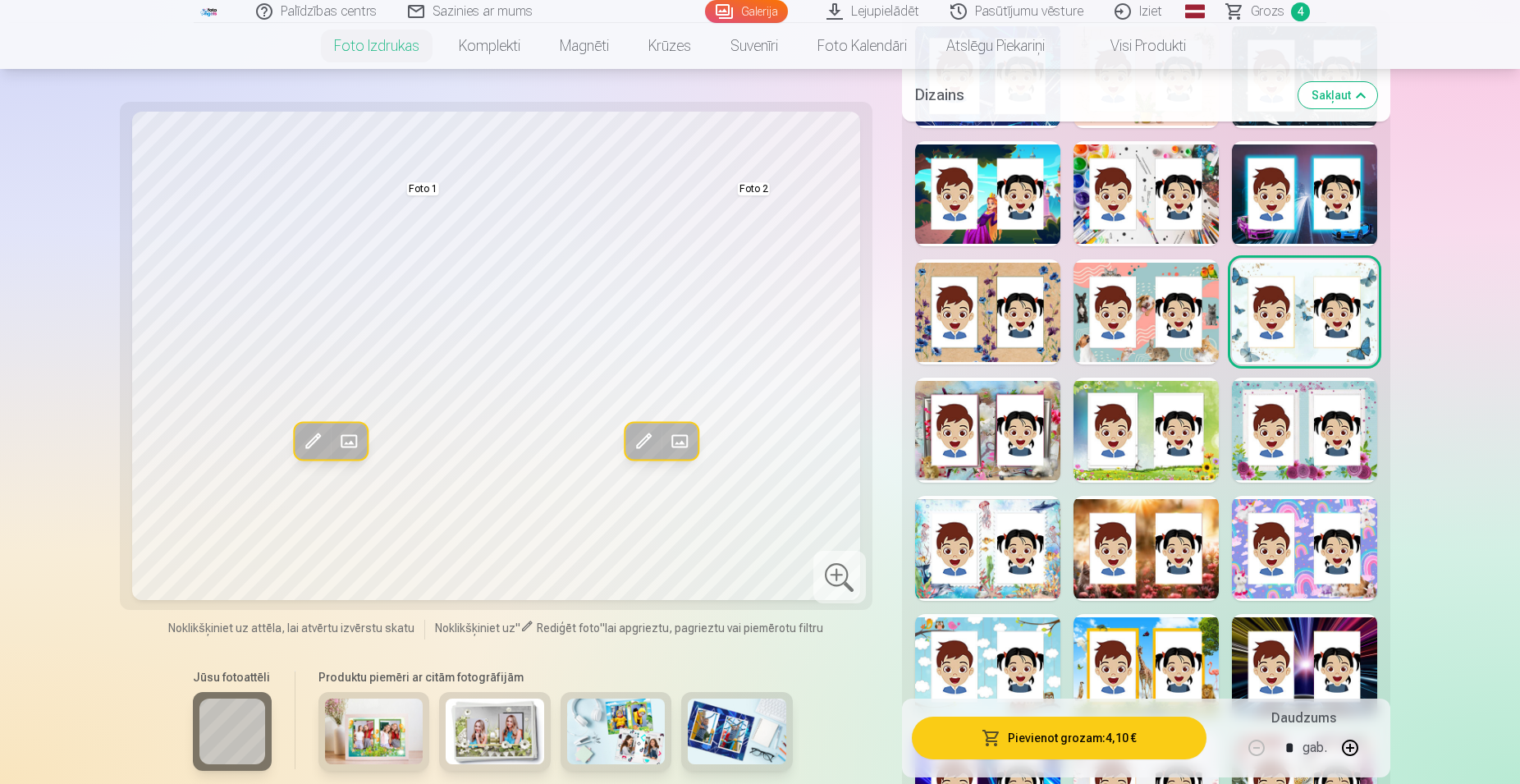
click at [985, 444] on div at bounding box center [987, 430] width 145 height 105
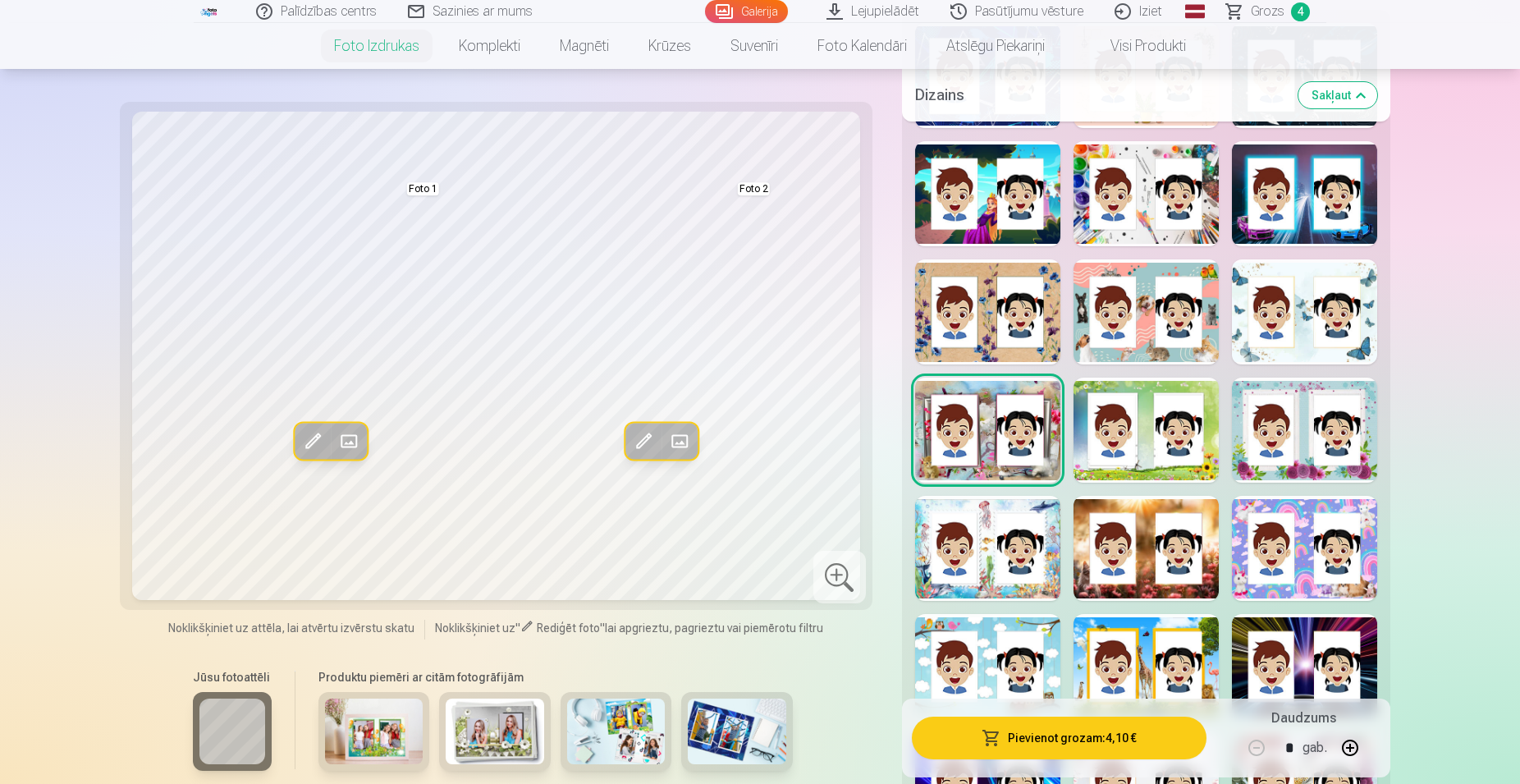
click at [1167, 448] on div at bounding box center [1146, 430] width 145 height 105
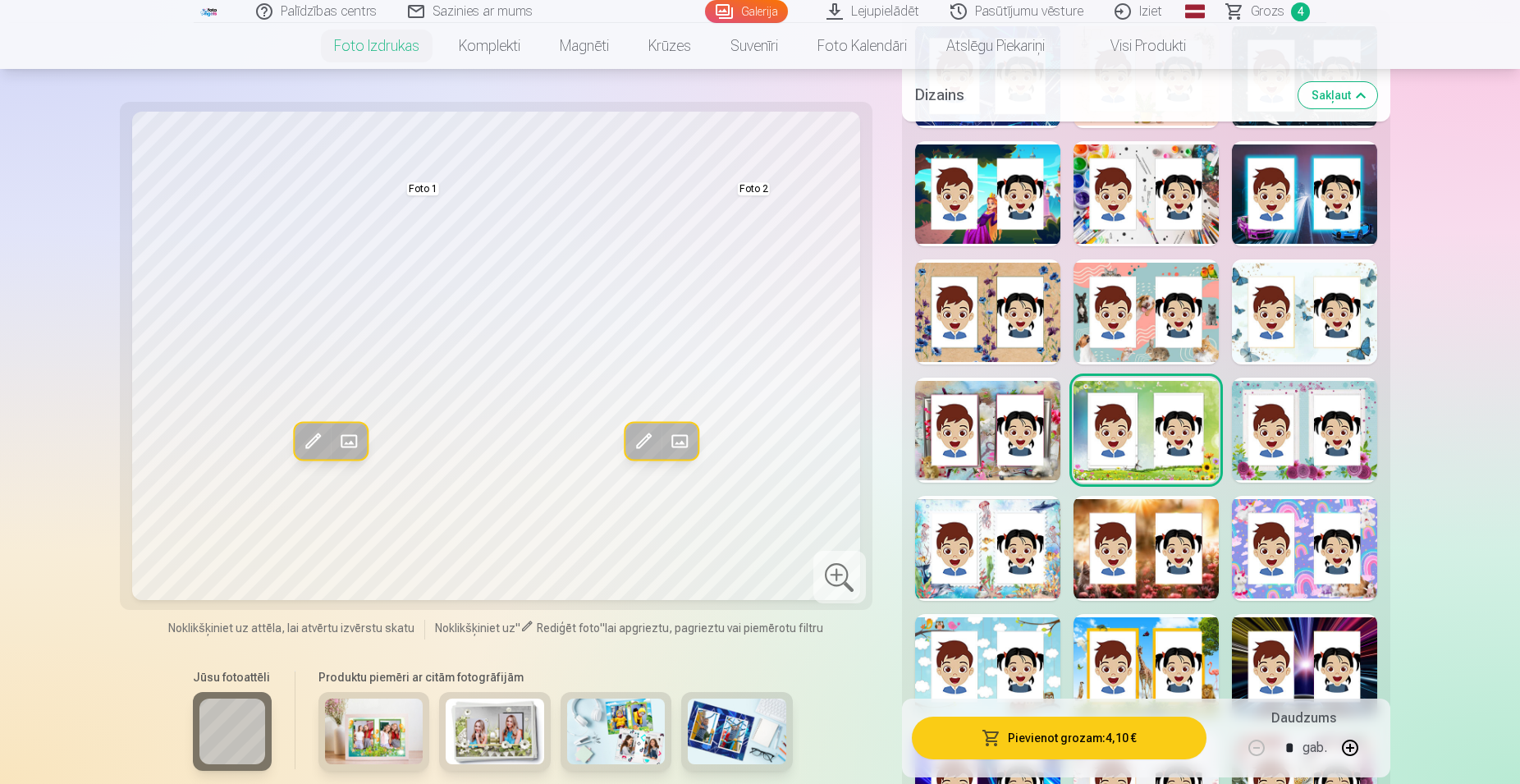
click at [1301, 445] on div at bounding box center [1305, 430] width 145 height 105
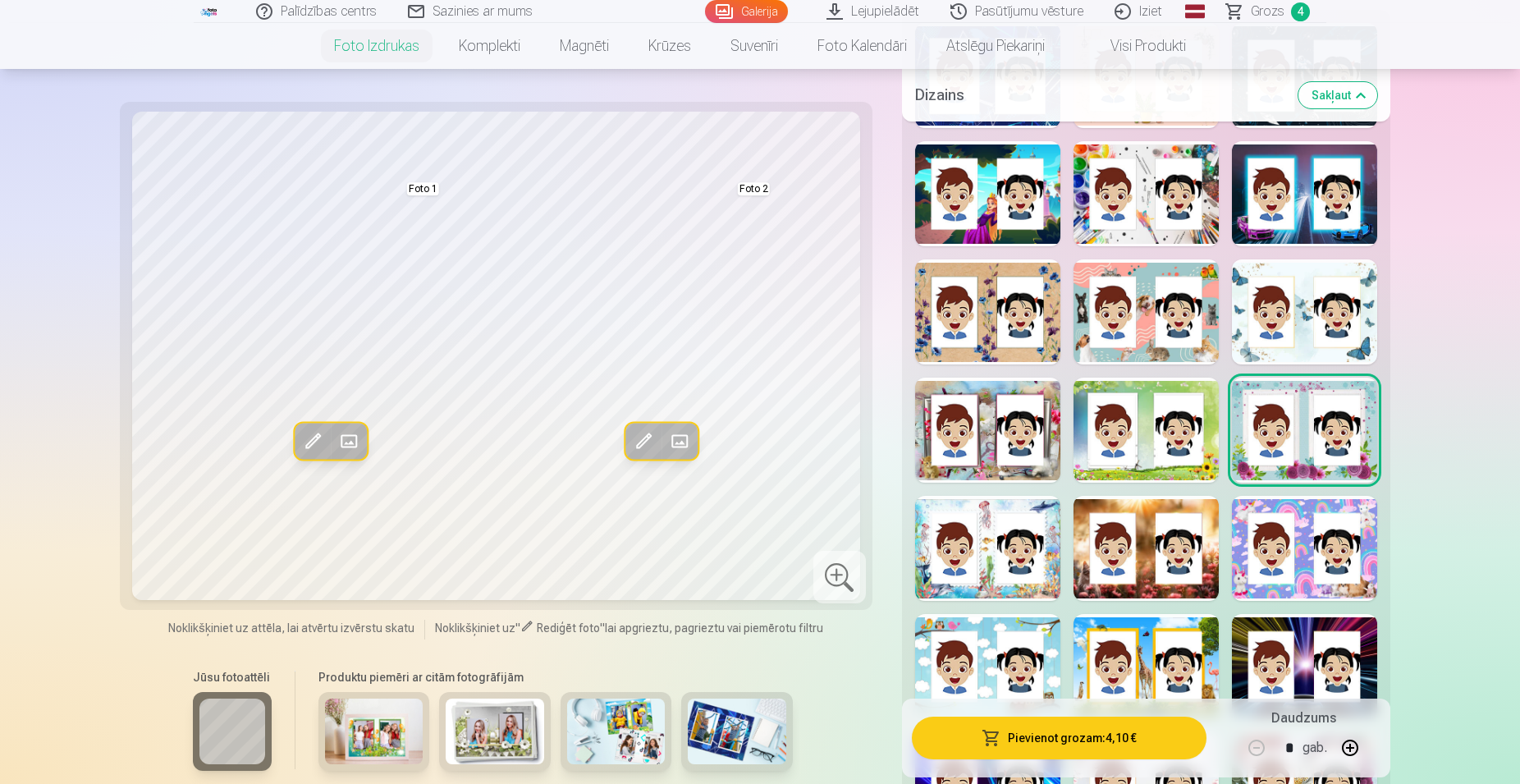
click at [994, 542] on div at bounding box center [987, 547] width 145 height 105
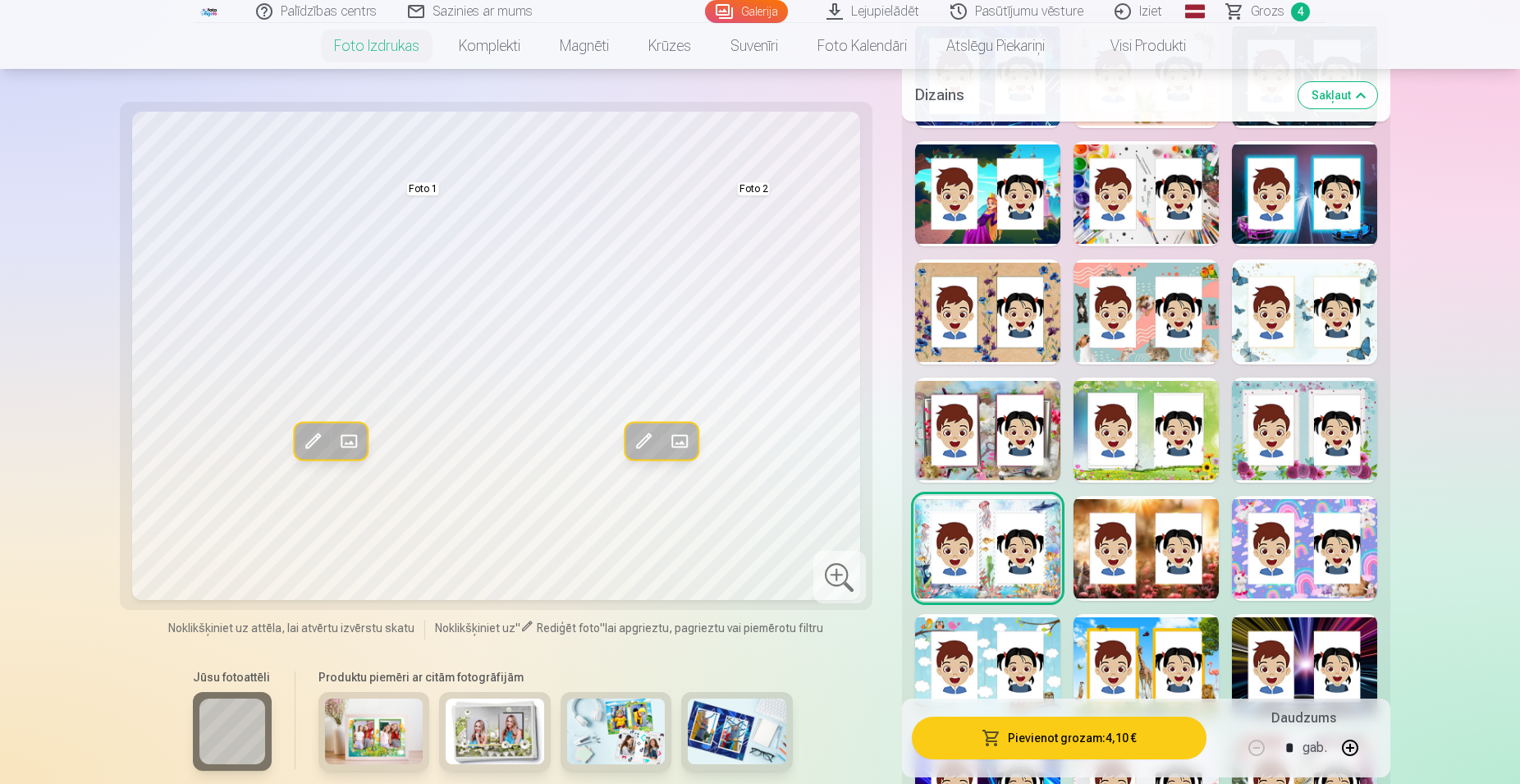
click at [1134, 540] on div at bounding box center [1146, 547] width 145 height 105
click at [1301, 536] on div at bounding box center [1305, 547] width 145 height 105
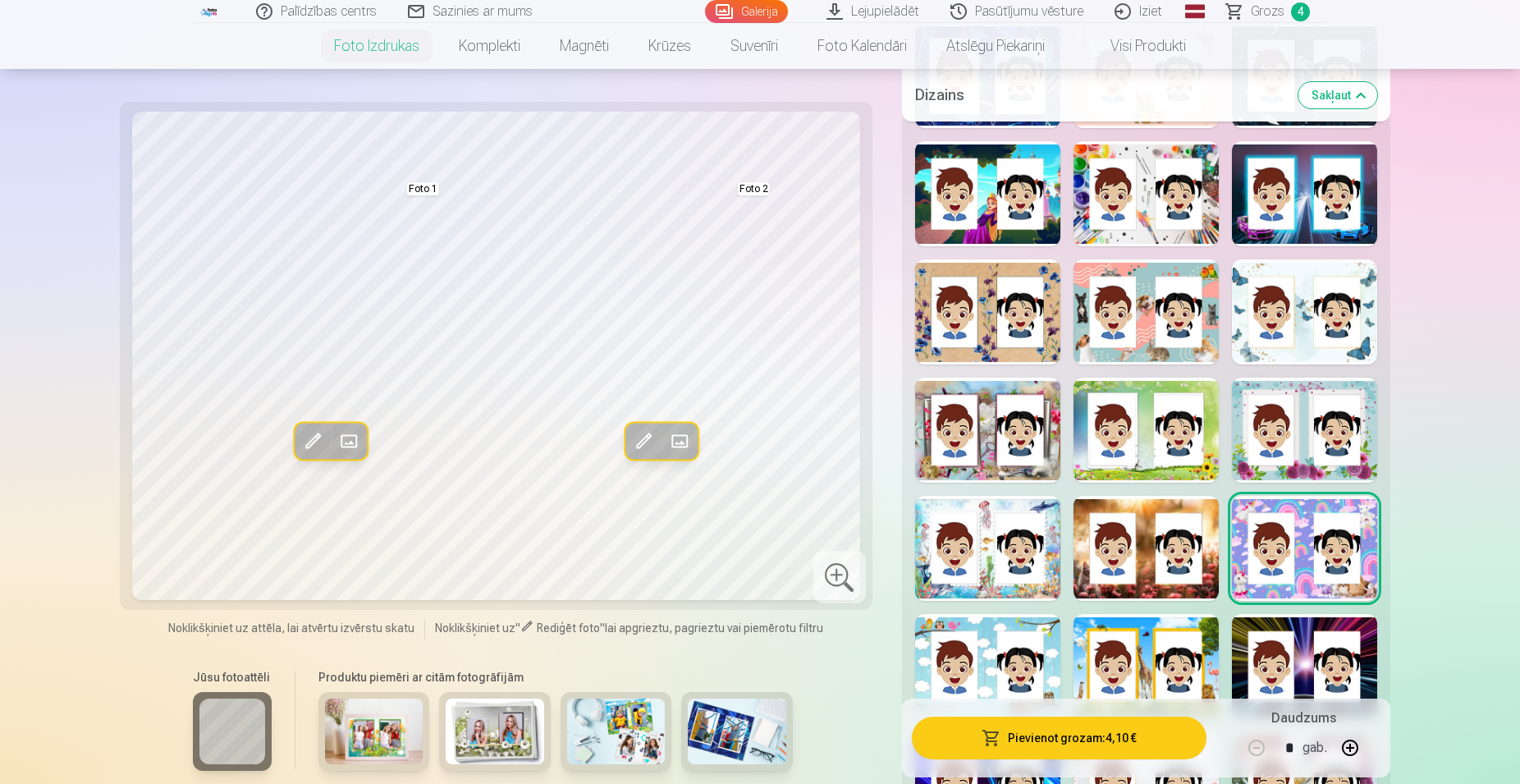
click at [1002, 644] on div at bounding box center [987, 666] width 145 height 105
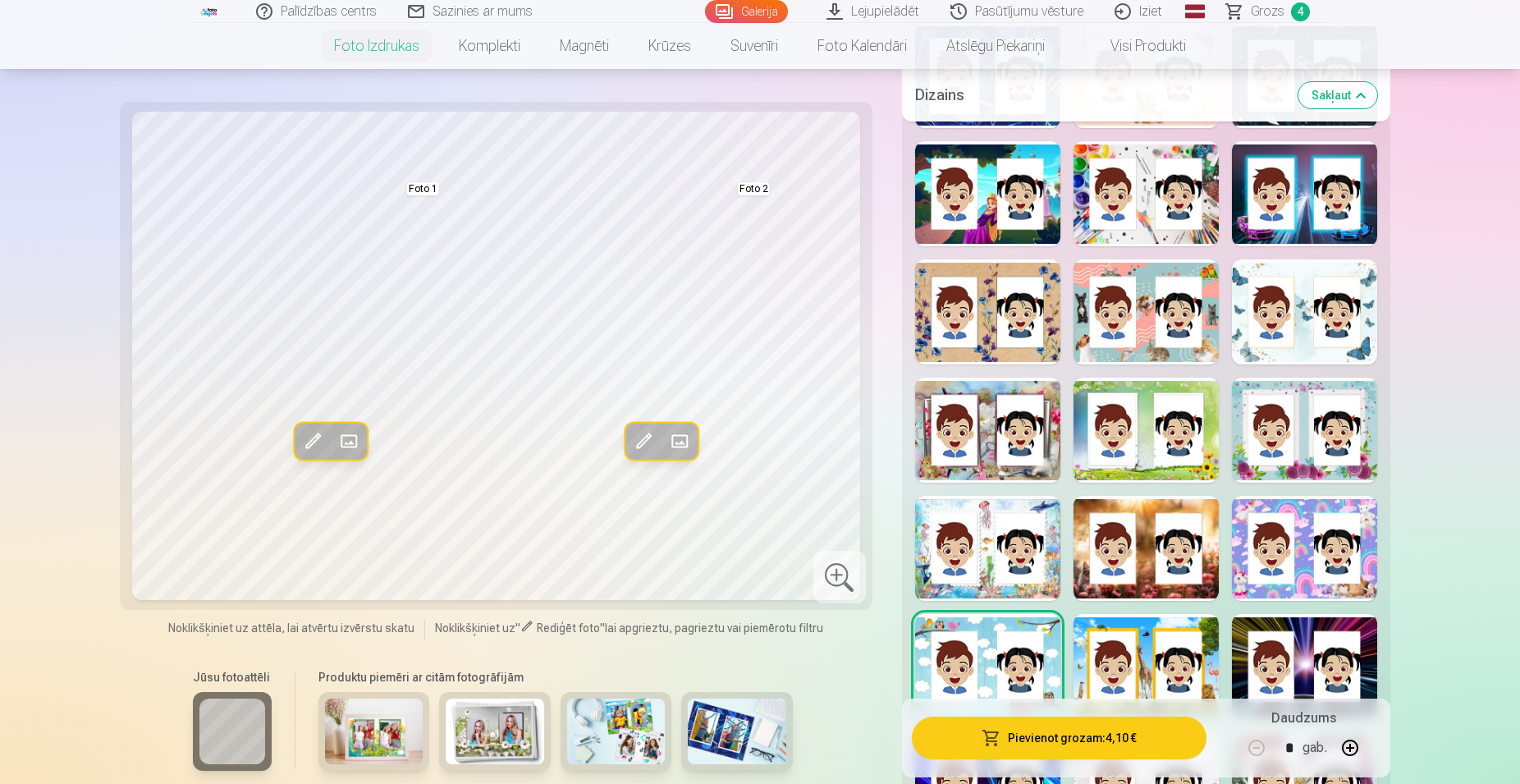
click at [1151, 659] on div at bounding box center [1146, 666] width 145 height 105
click at [1297, 661] on div at bounding box center [1305, 666] width 145 height 105
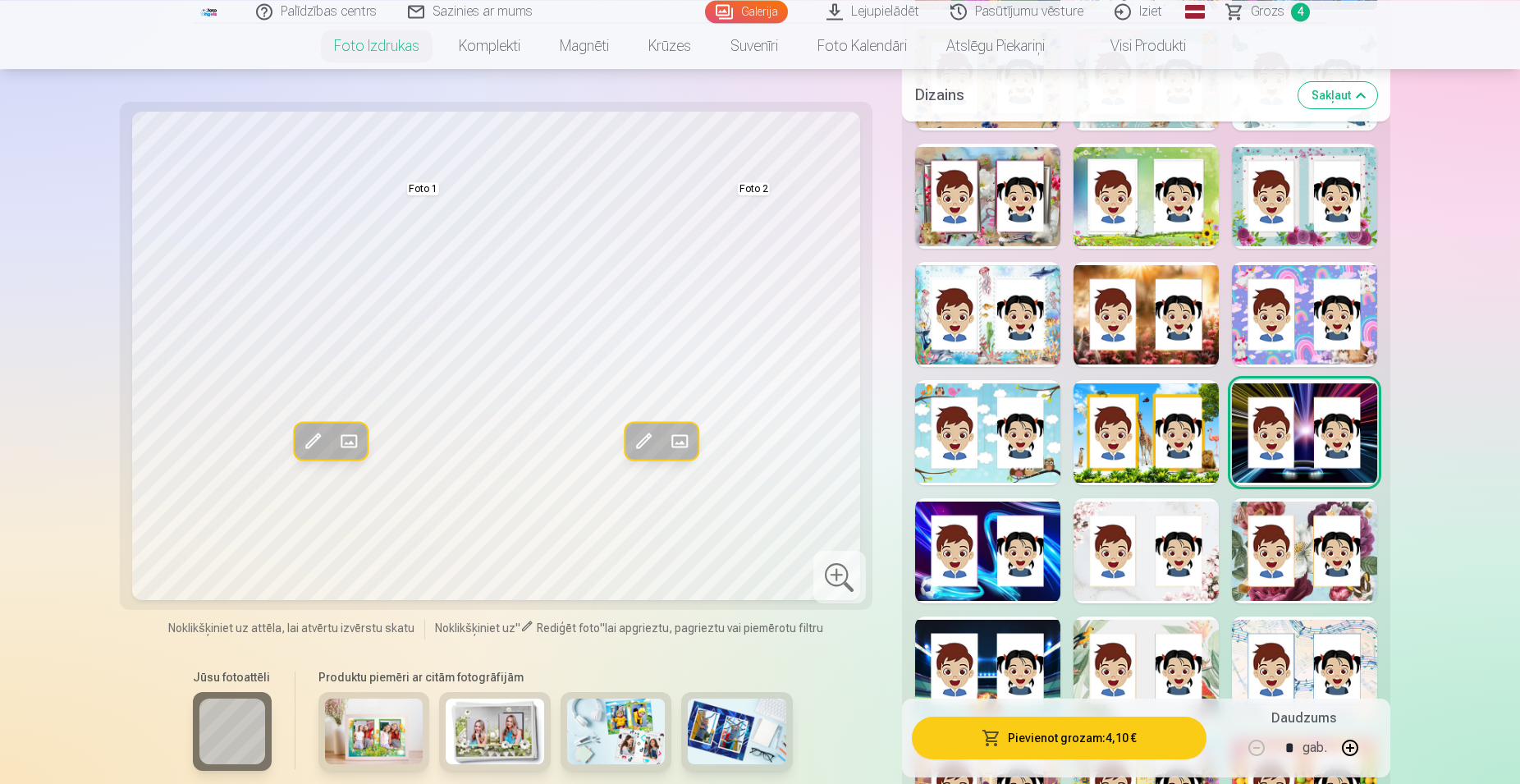
scroll to position [1088, 0]
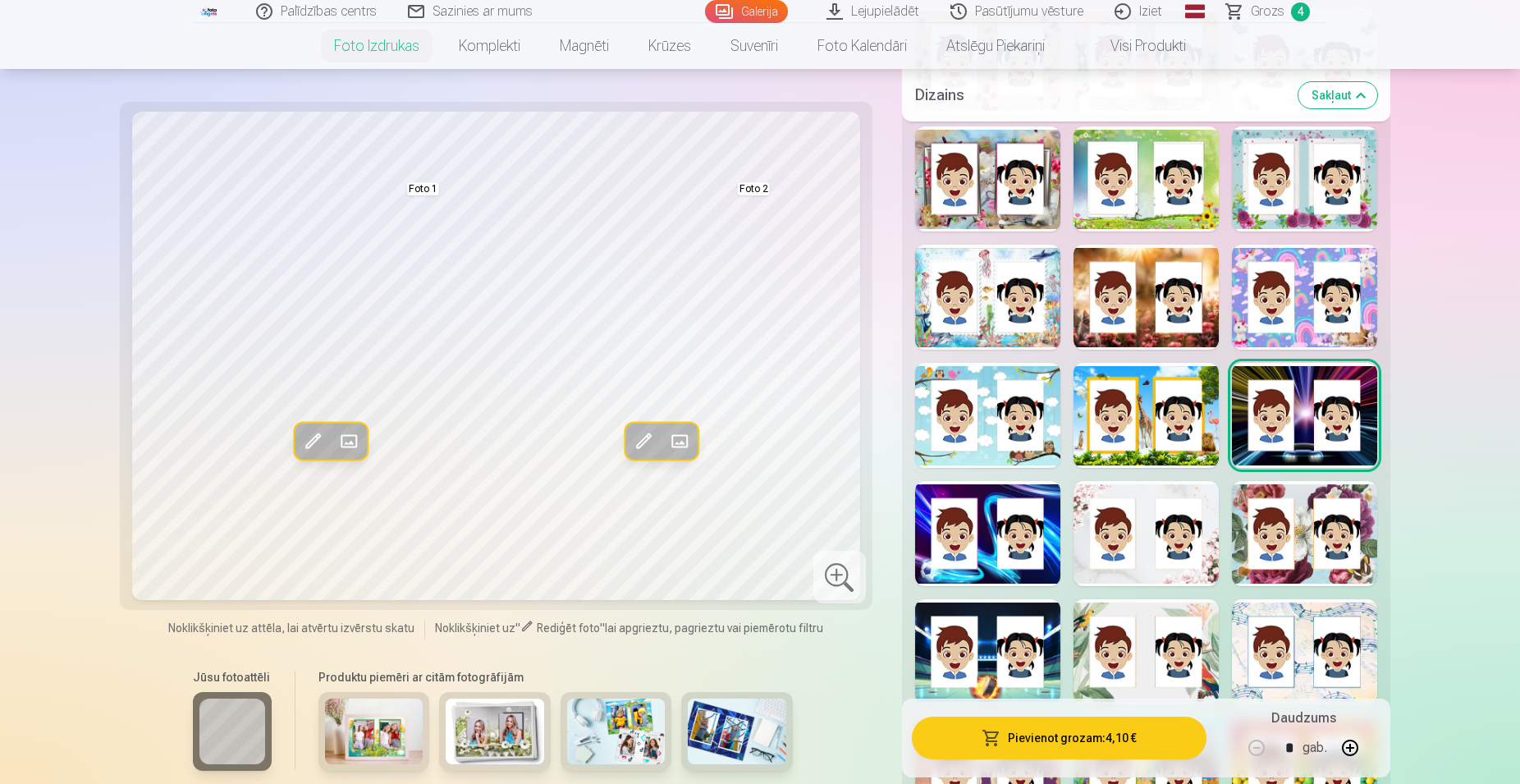
click at [993, 541] on div at bounding box center [987, 533] width 145 height 105
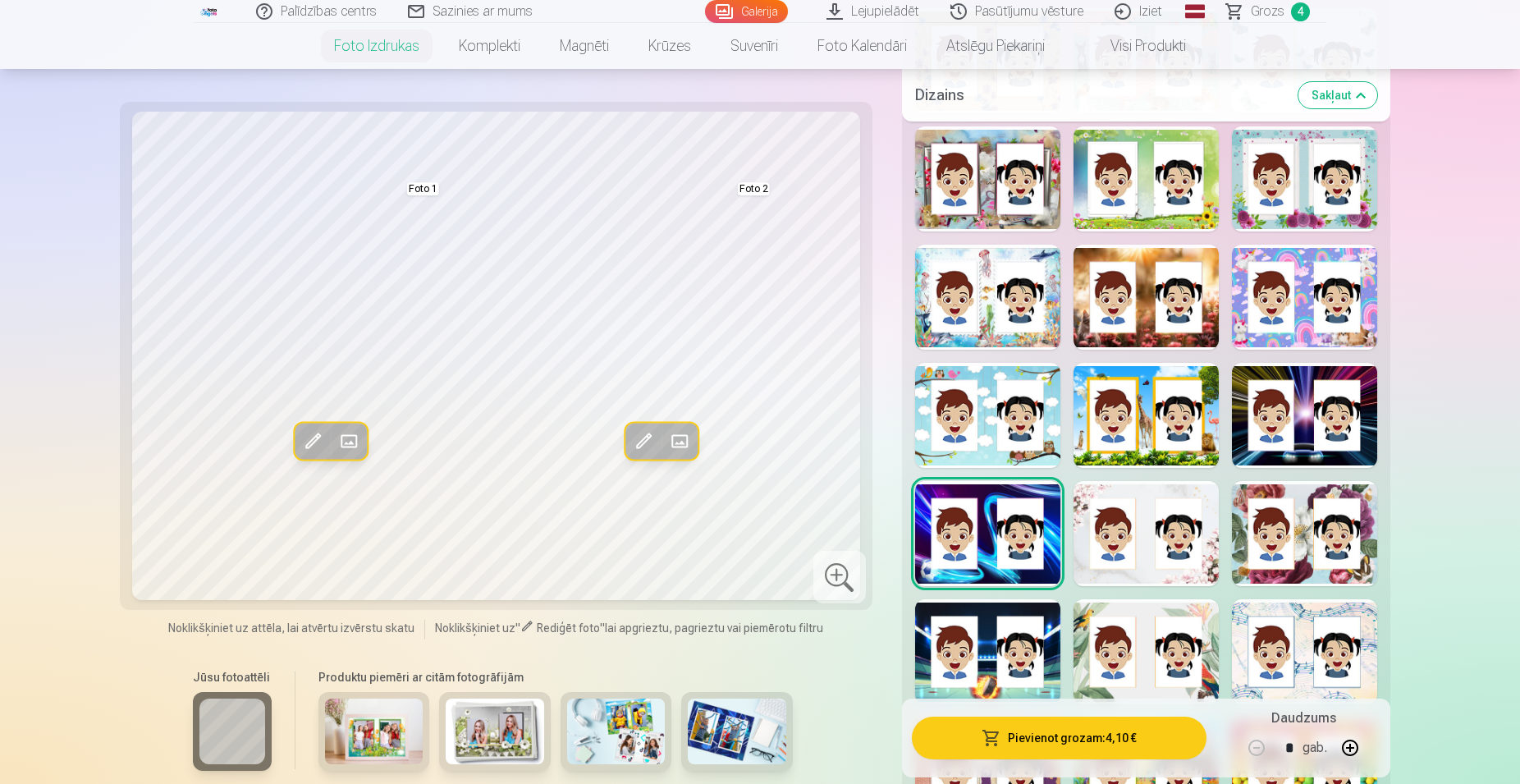
click at [1137, 536] on div at bounding box center [1146, 533] width 145 height 105
click at [1304, 549] on div at bounding box center [1305, 533] width 145 height 105
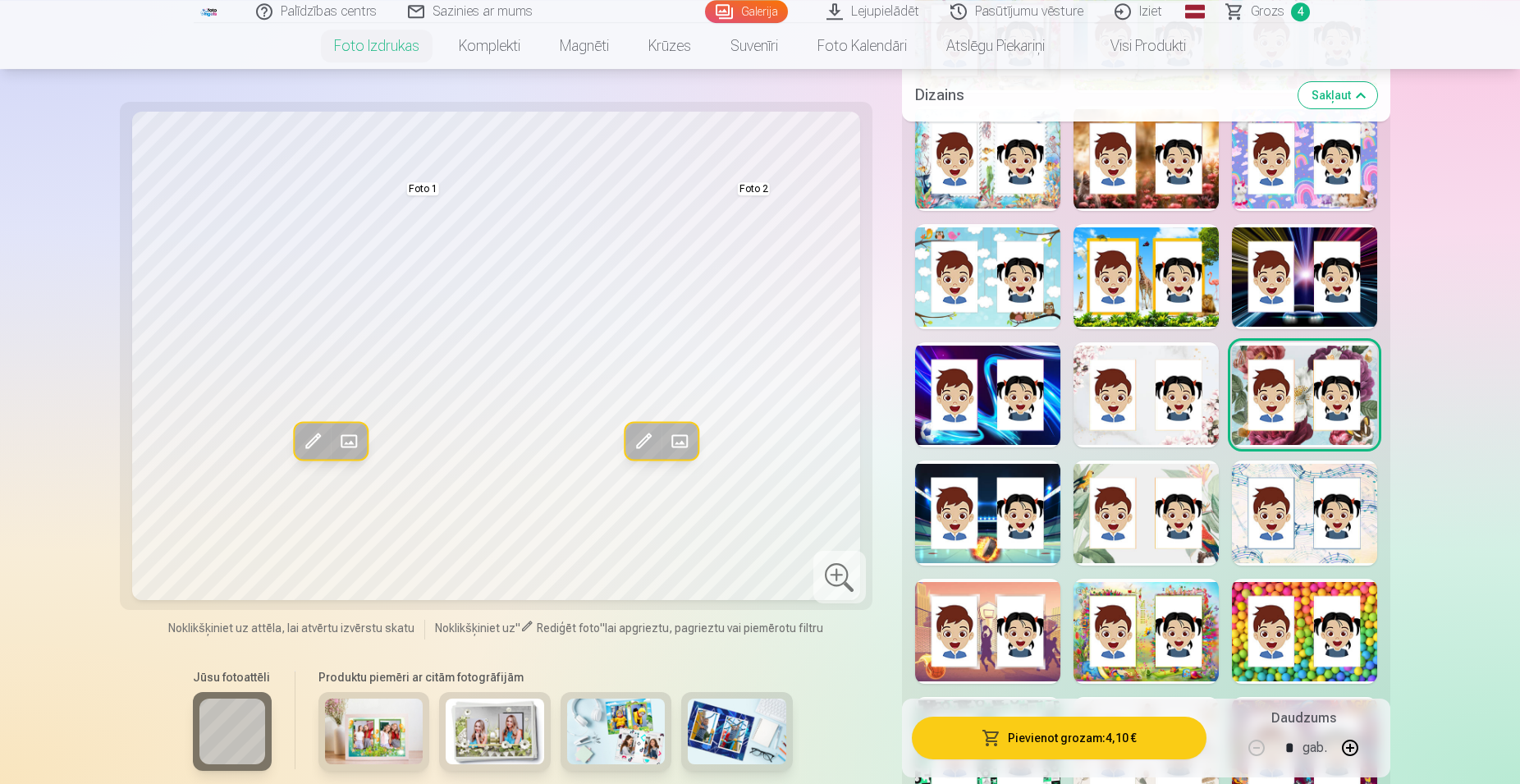
scroll to position [1256, 0]
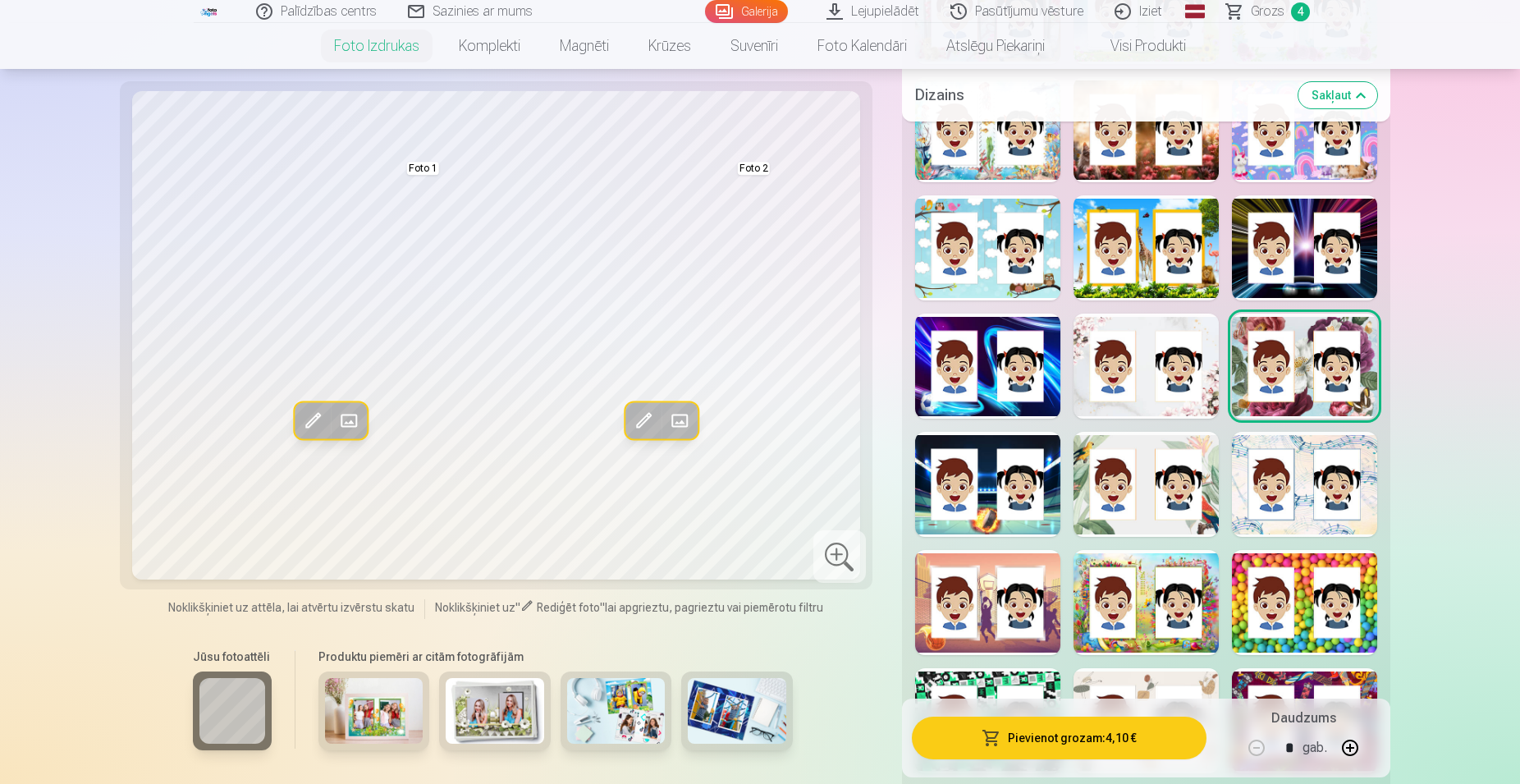
click at [985, 478] on div at bounding box center [987, 484] width 145 height 105
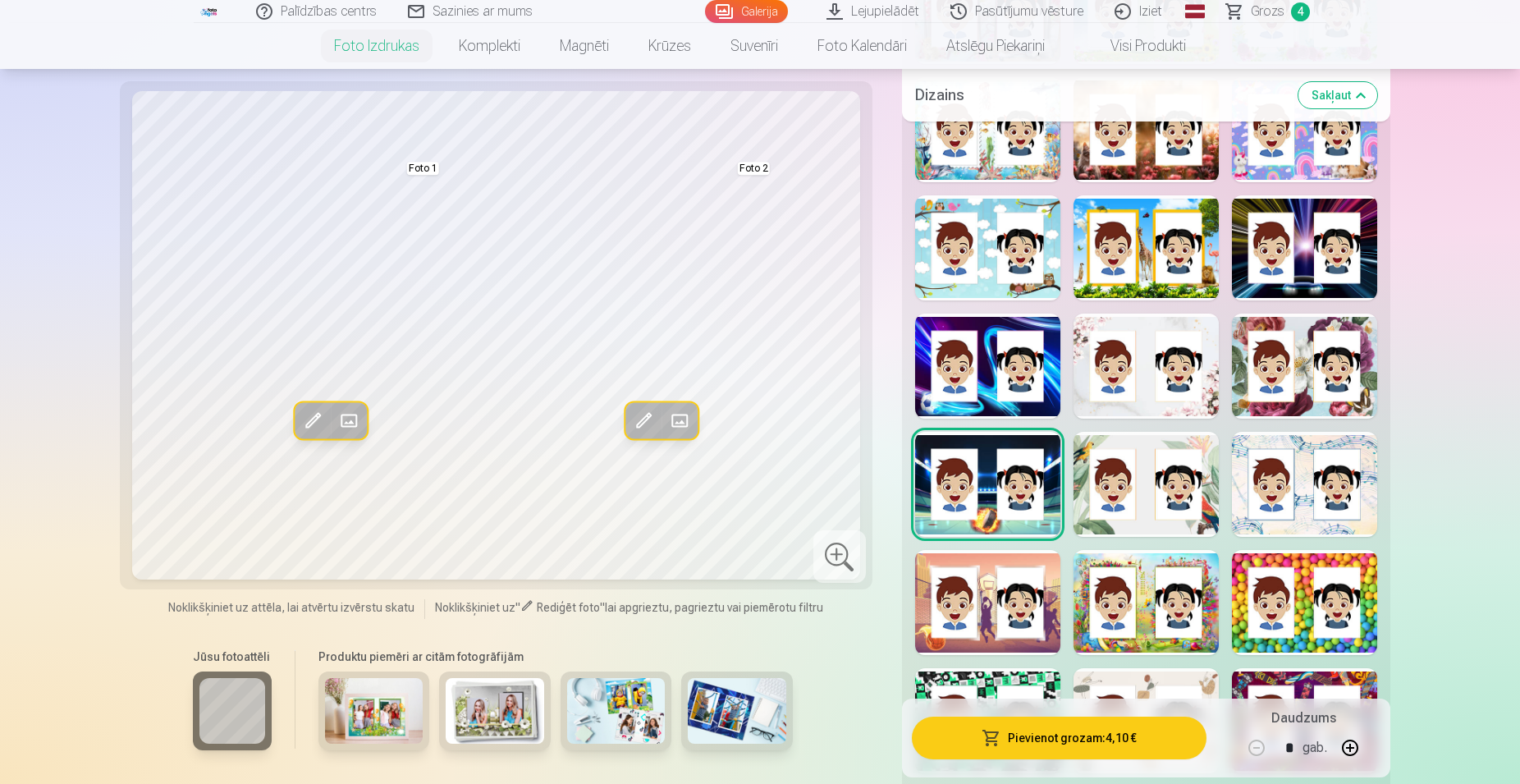
click at [1173, 490] on div at bounding box center [1146, 484] width 145 height 105
click at [1284, 490] on div at bounding box center [1305, 484] width 145 height 105
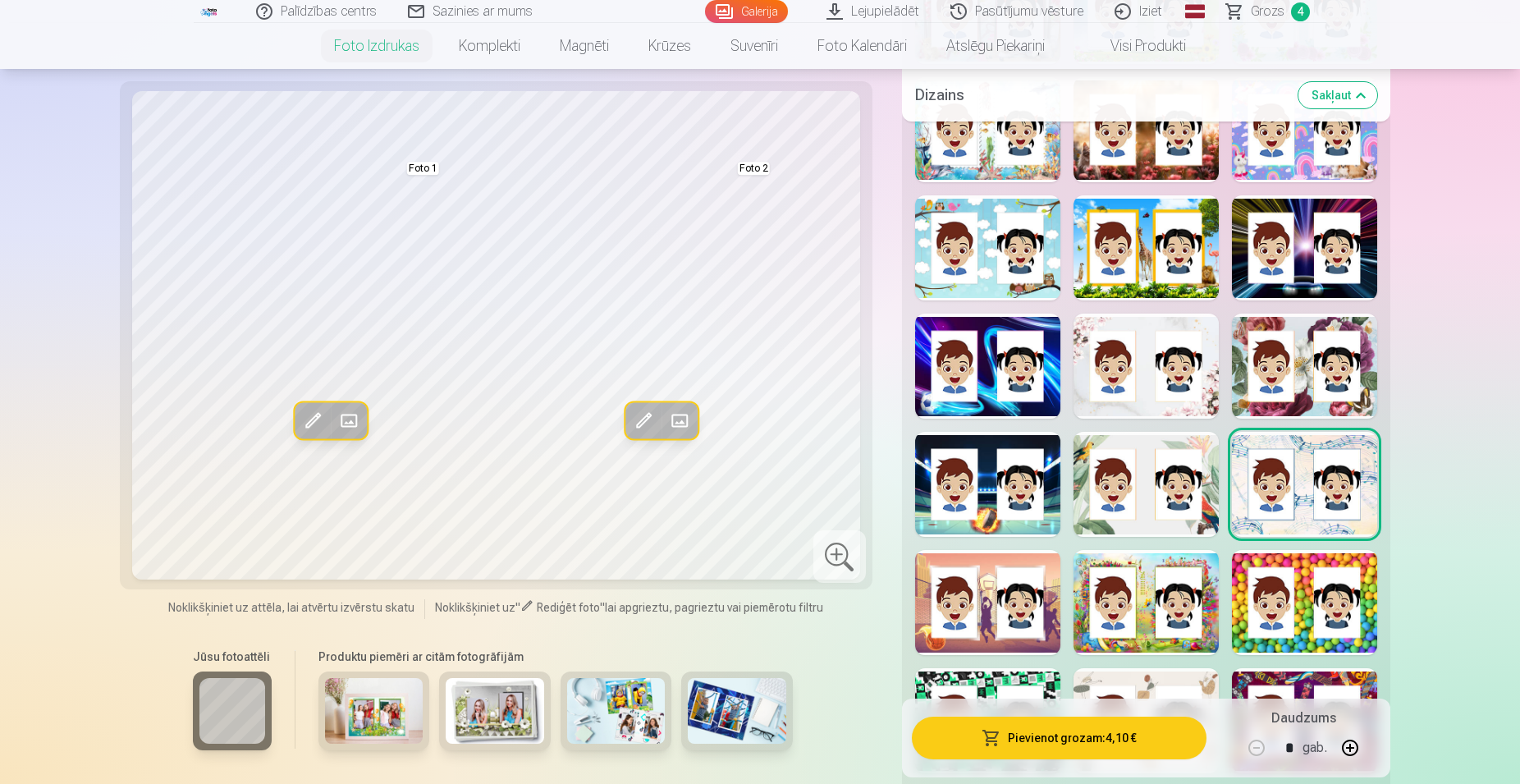
click at [992, 596] on div at bounding box center [987, 602] width 145 height 105
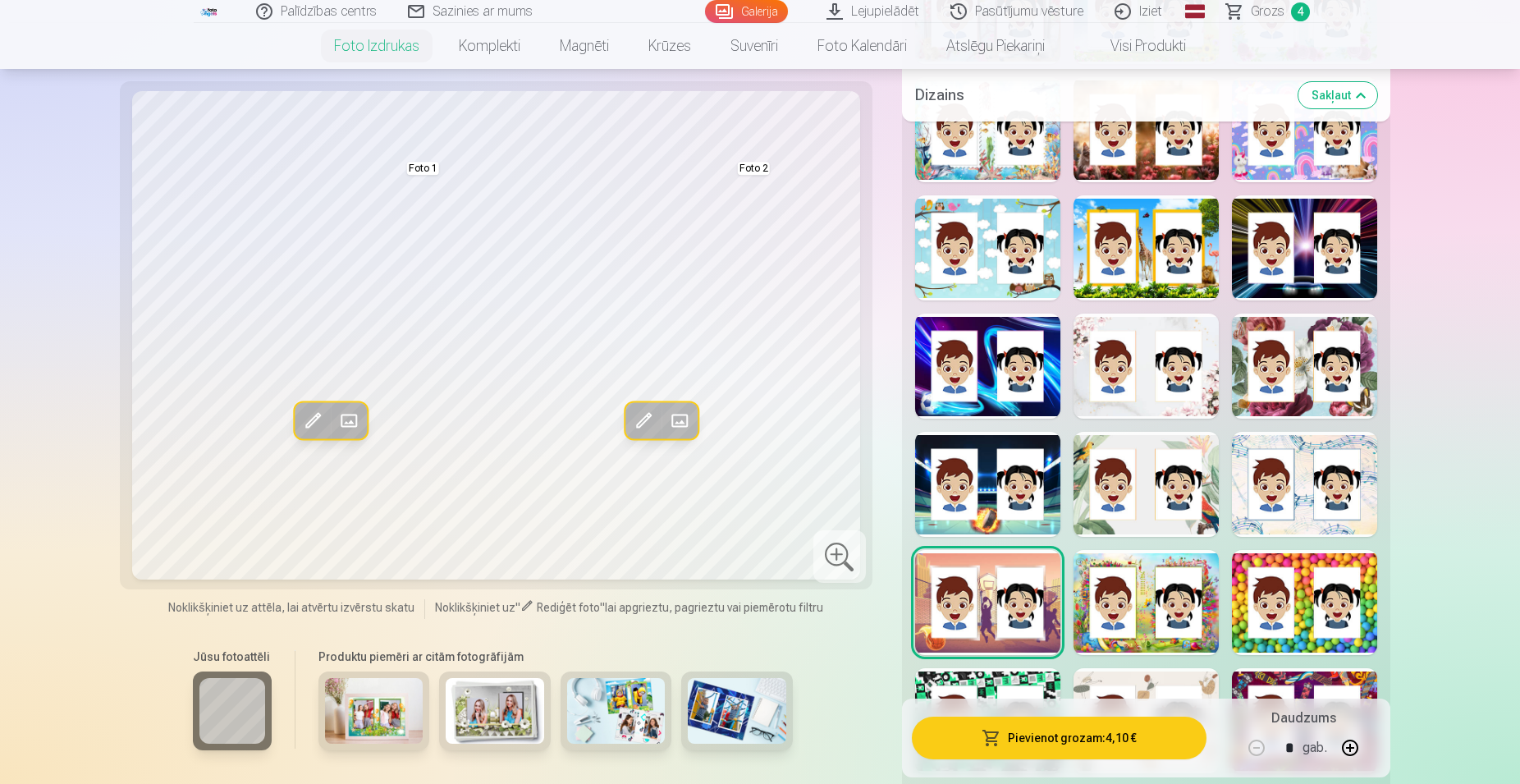
click at [1130, 595] on div at bounding box center [1146, 602] width 145 height 105
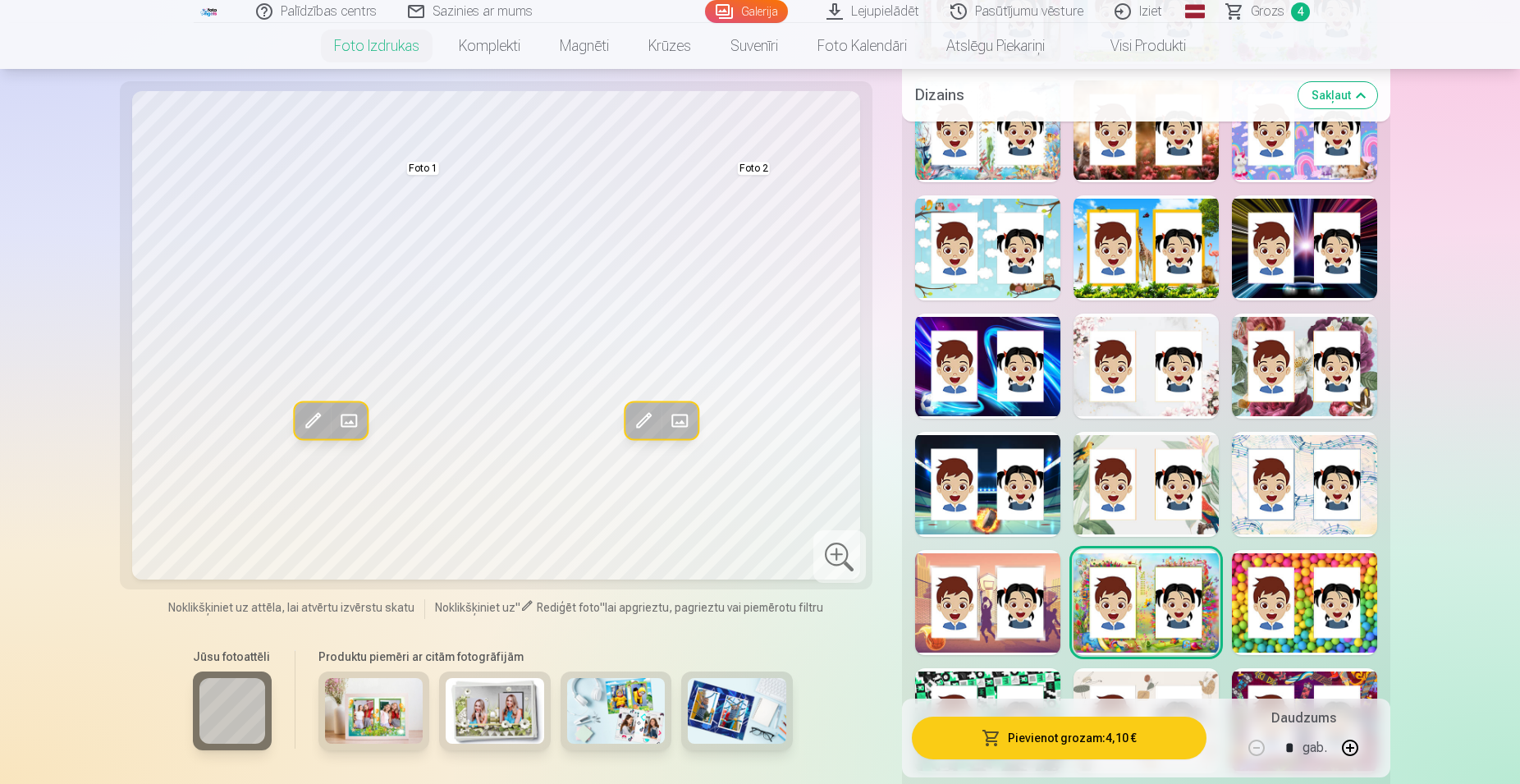
click at [1296, 602] on div at bounding box center [1305, 602] width 145 height 105
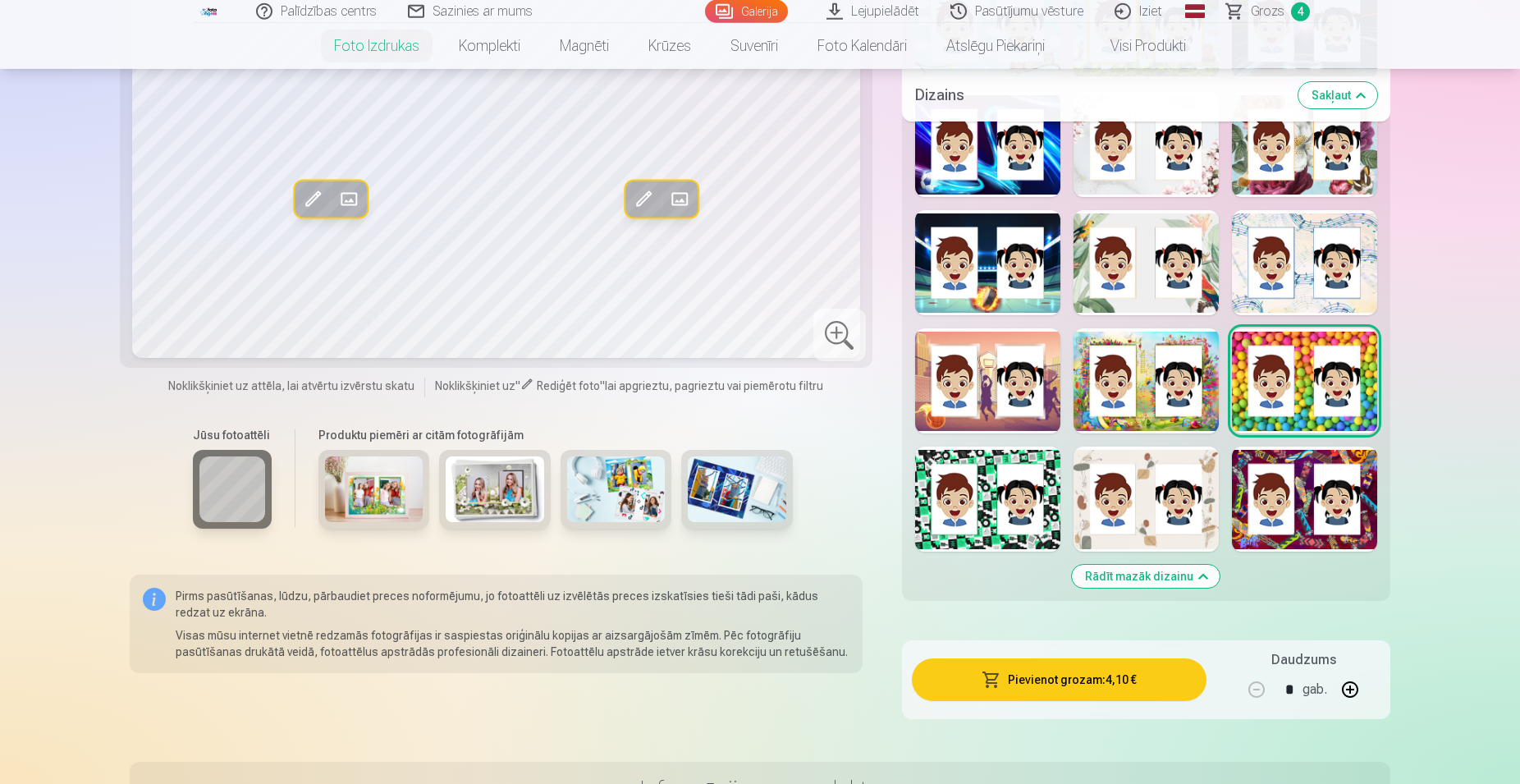
scroll to position [1507, 0]
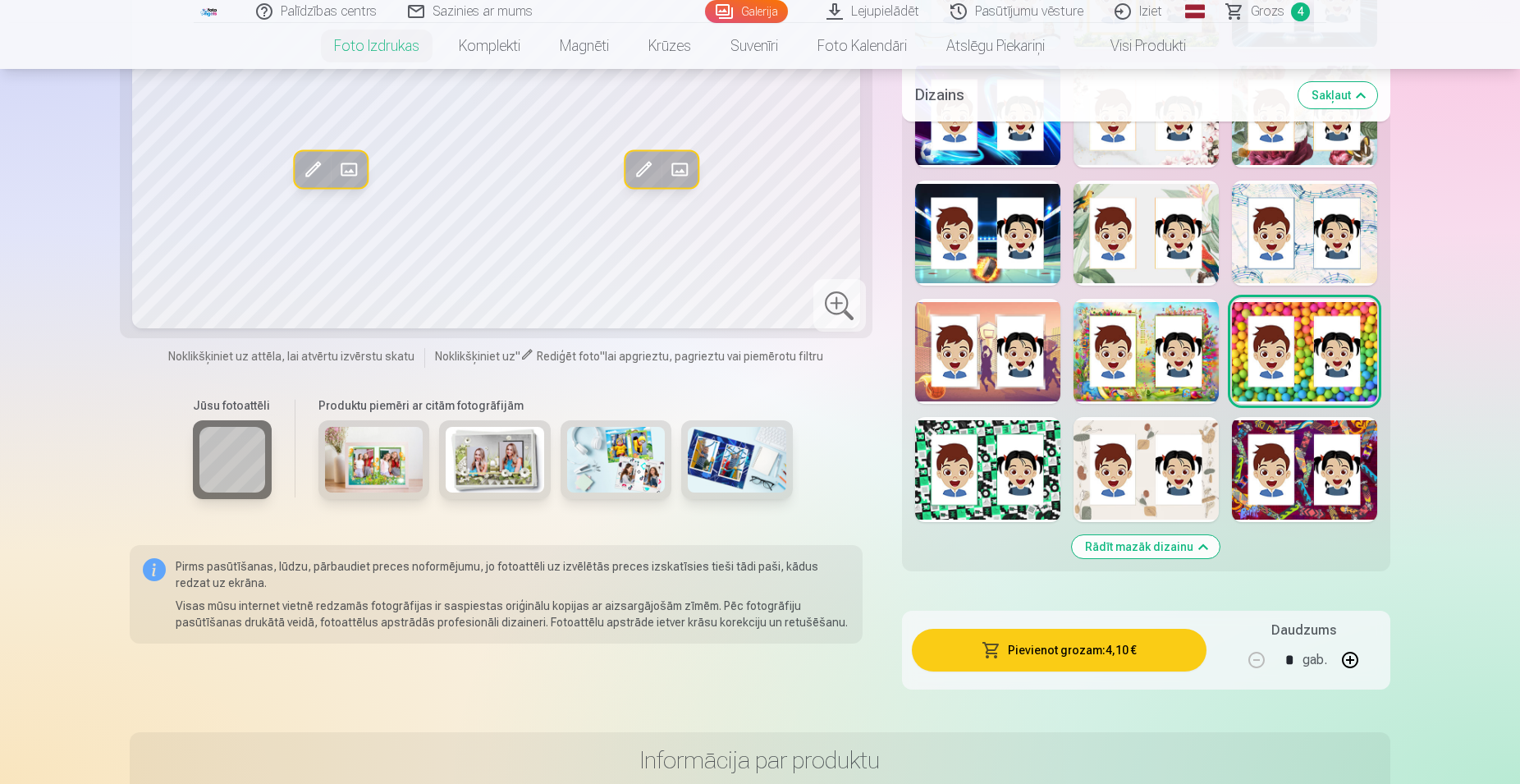
click at [1008, 492] on div at bounding box center [987, 468] width 145 height 105
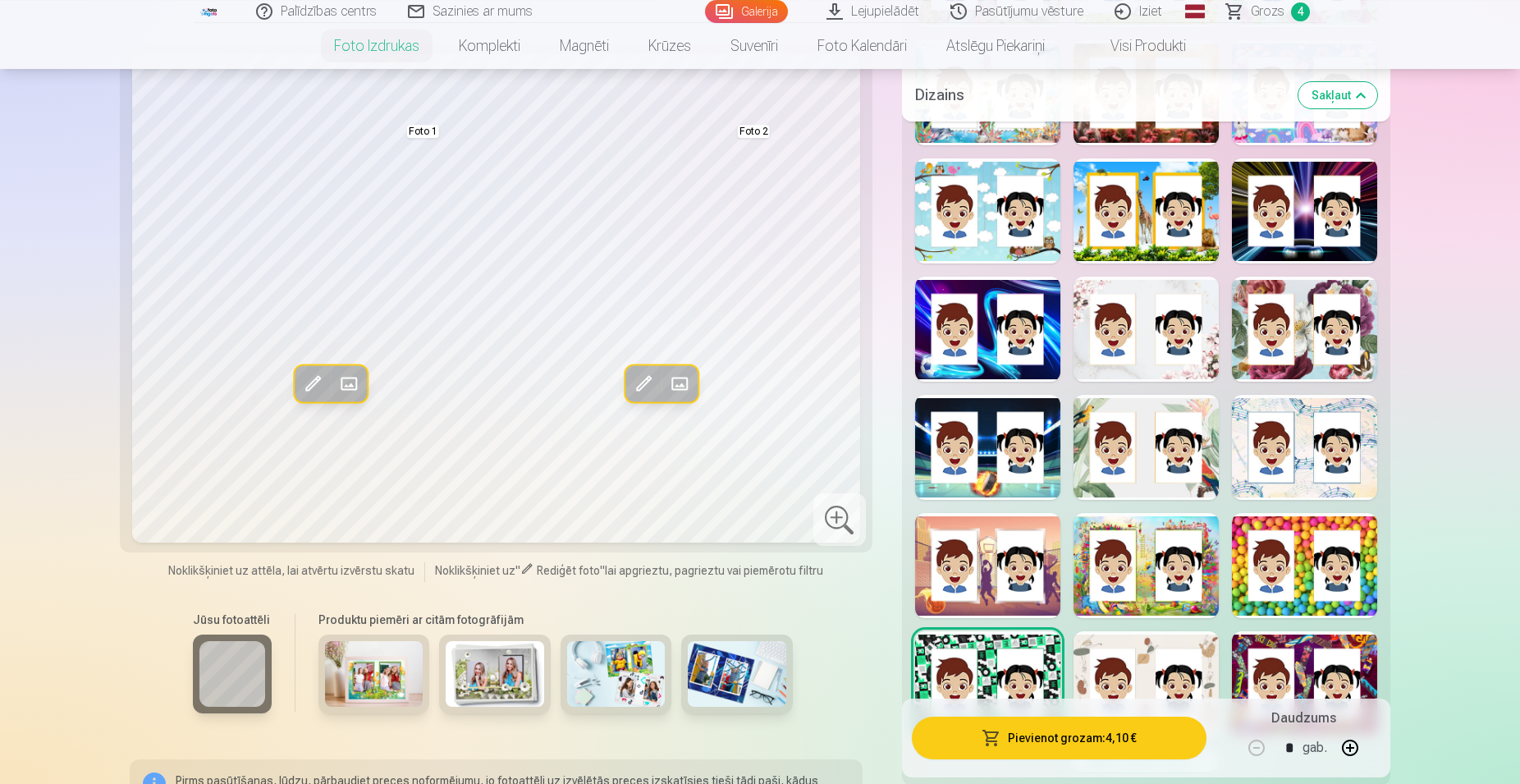
scroll to position [1256, 0]
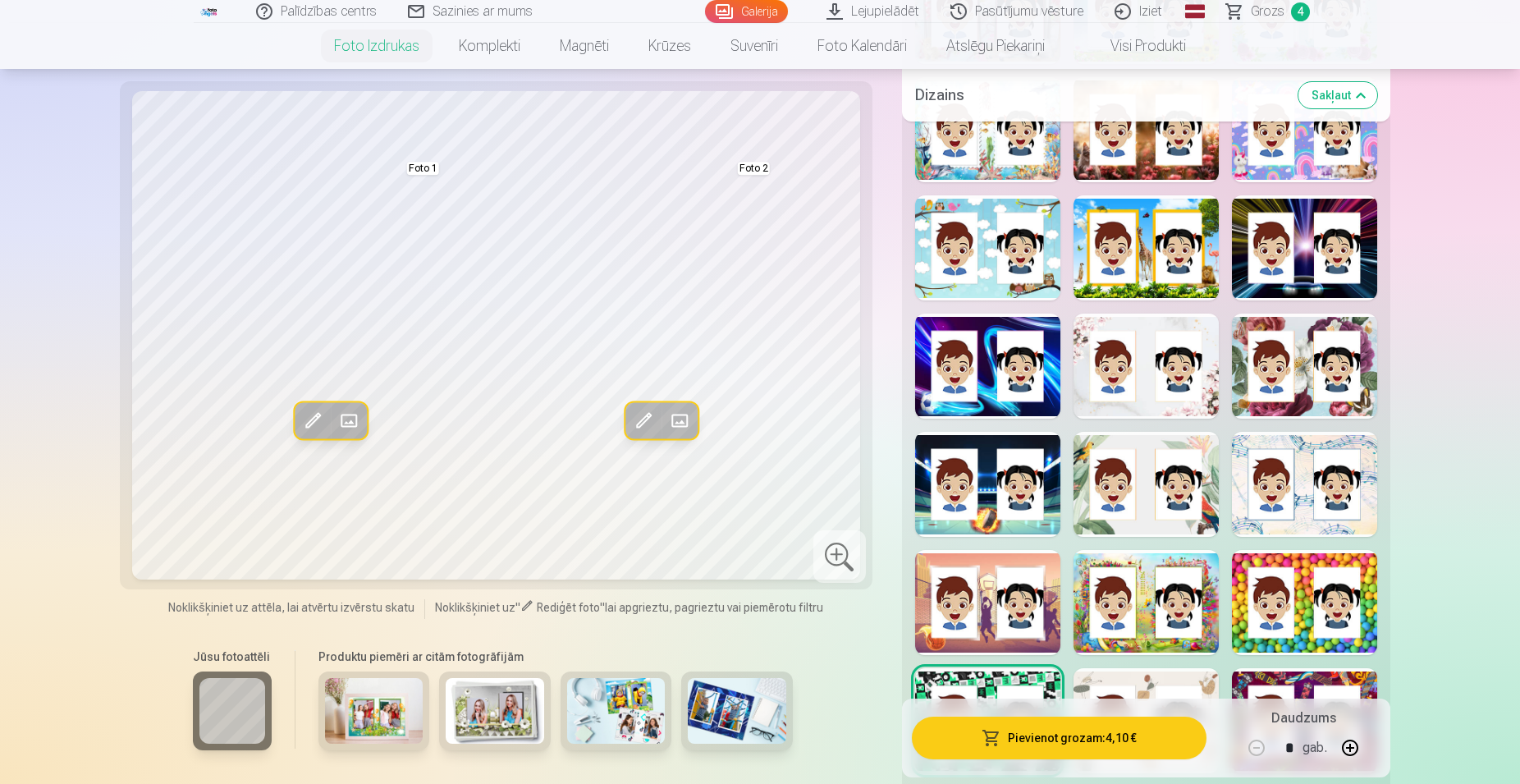
click at [1109, 685] on div at bounding box center [1146, 721] width 145 height 105
click at [1327, 675] on div at bounding box center [1305, 721] width 145 height 105
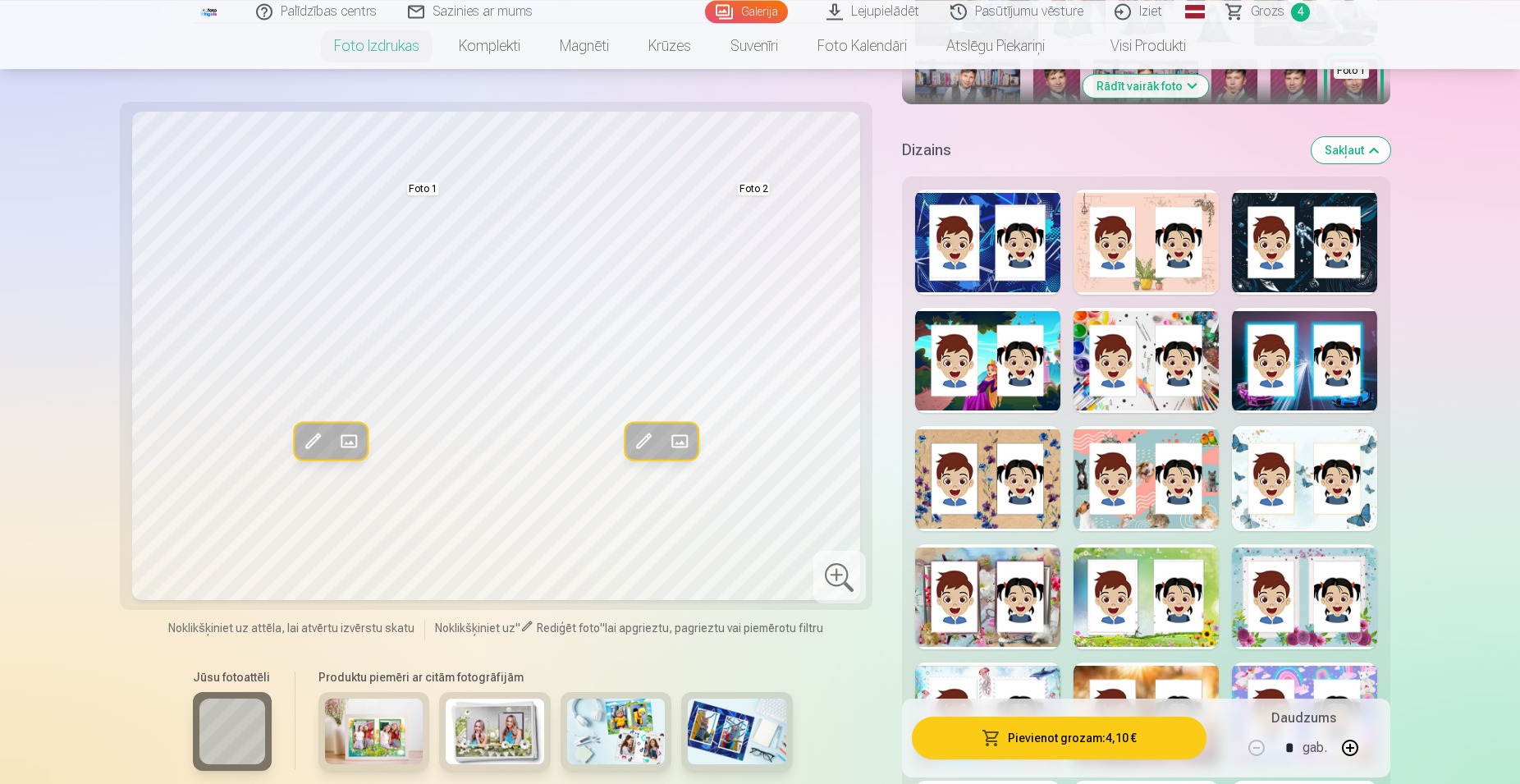
scroll to position [670, 0]
click at [970, 489] on div at bounding box center [987, 479] width 145 height 105
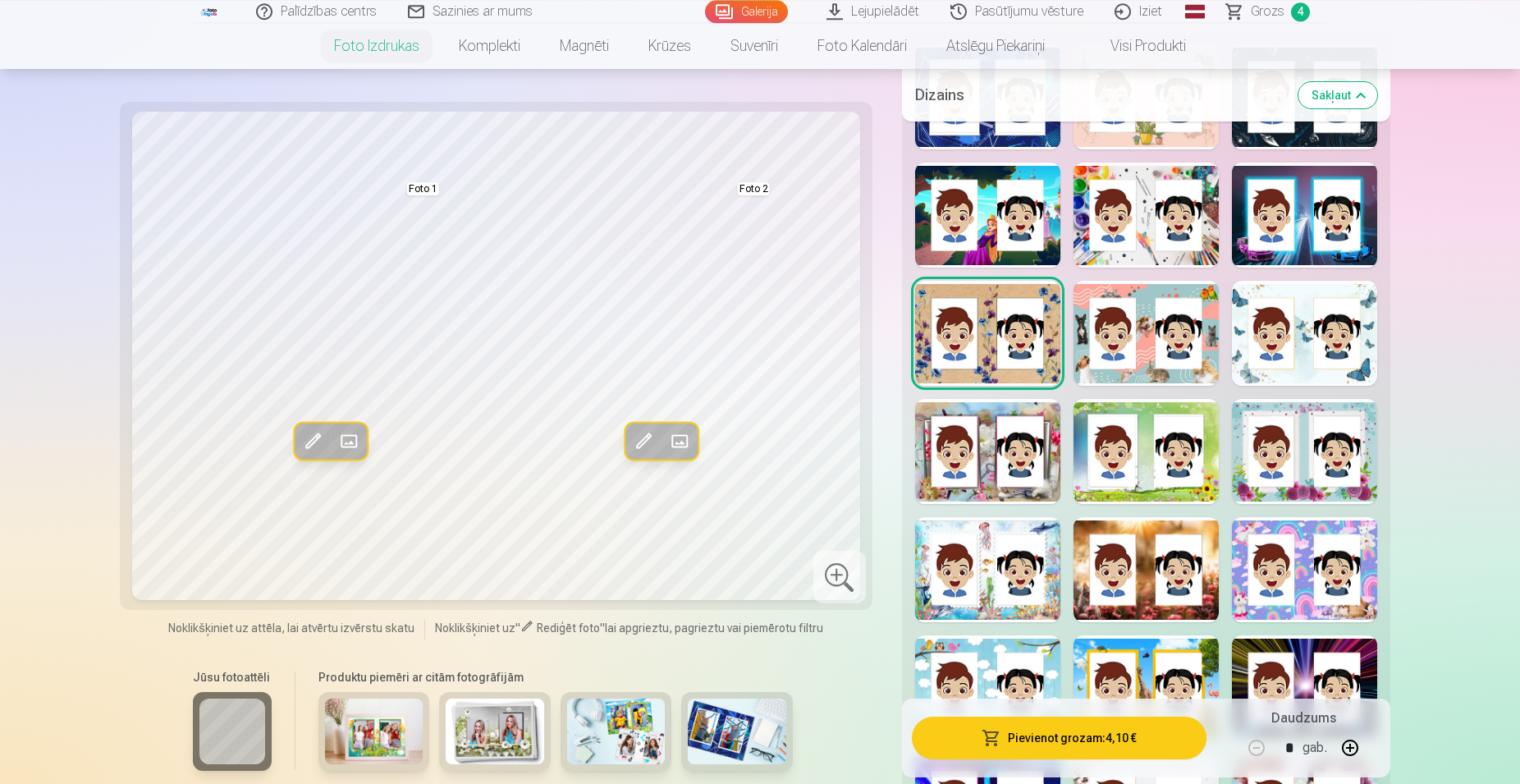
scroll to position [837, 0]
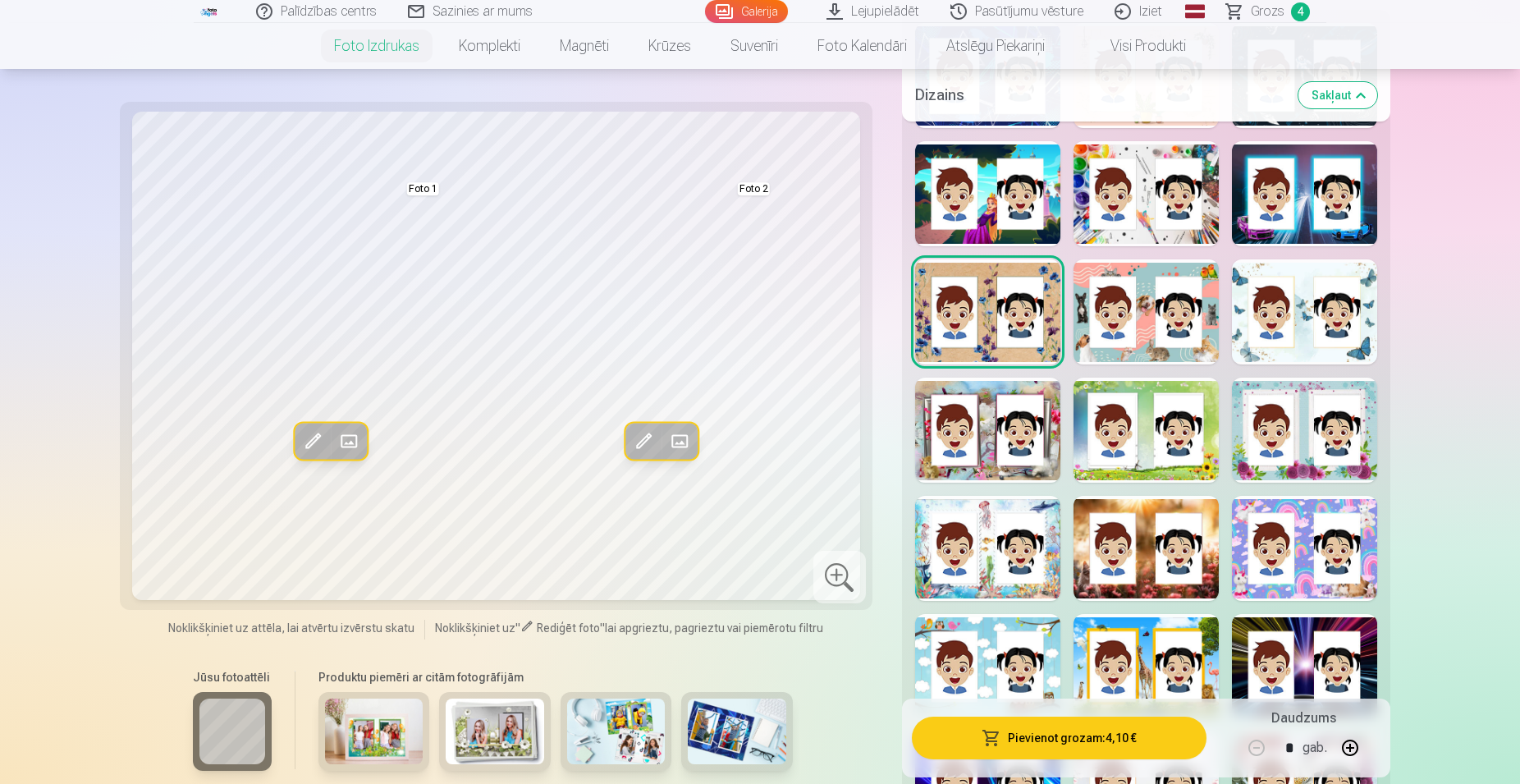
click at [976, 535] on div at bounding box center [987, 547] width 145 height 105
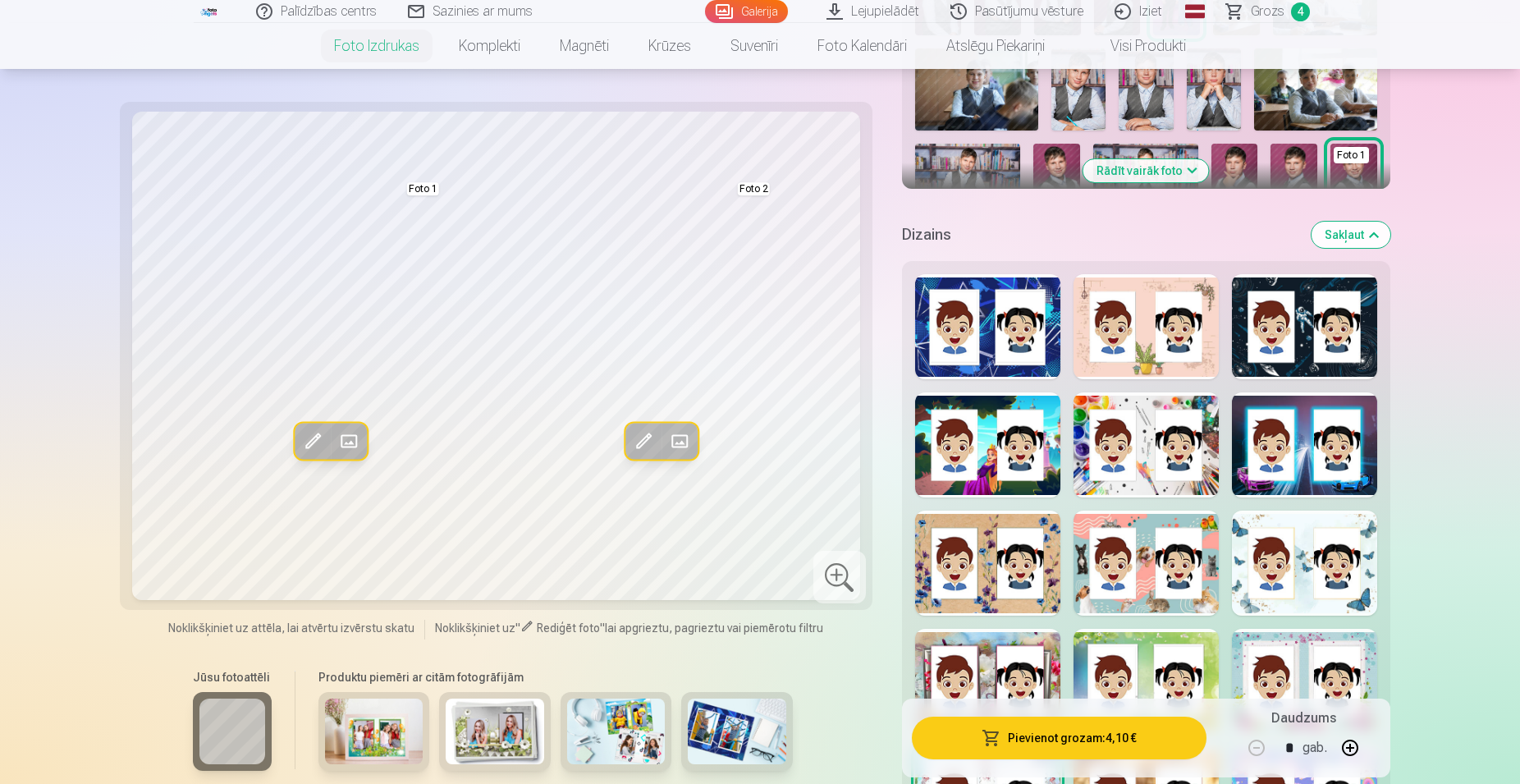
scroll to position [167, 0]
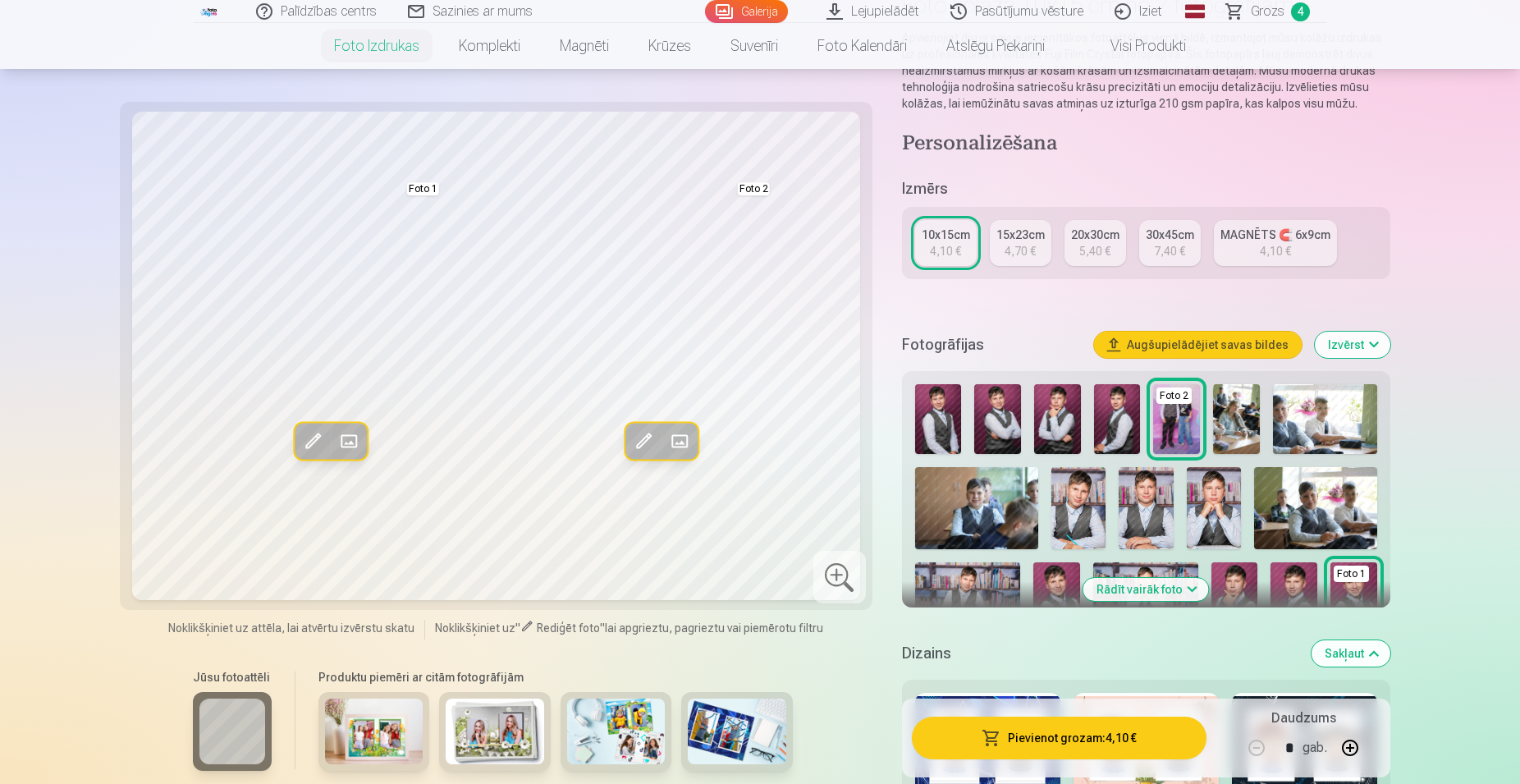
click at [1286, 248] on div "4,10 €" at bounding box center [1276, 251] width 31 height 16
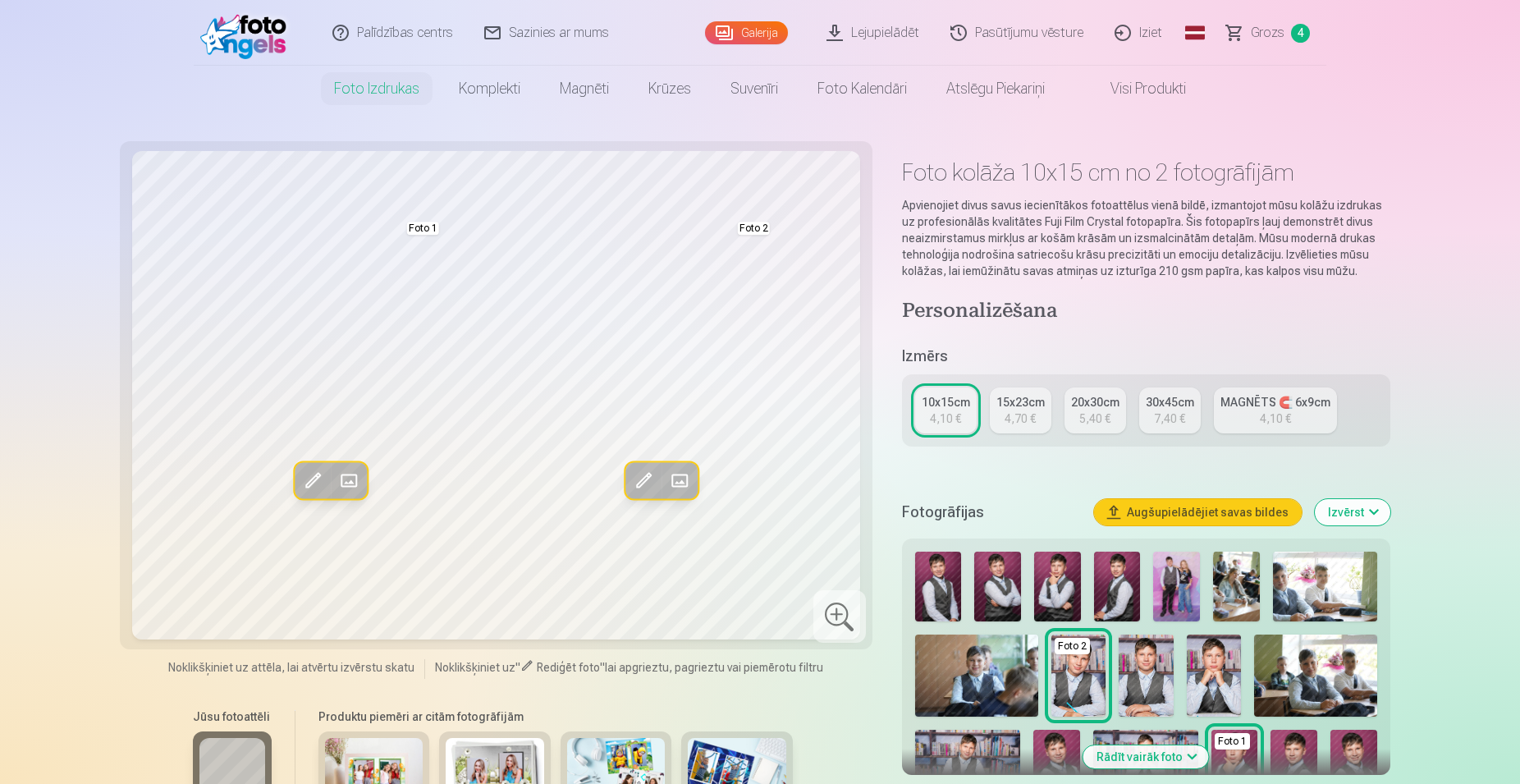
click at [762, 37] on link "Galerija" at bounding box center [747, 33] width 83 height 23
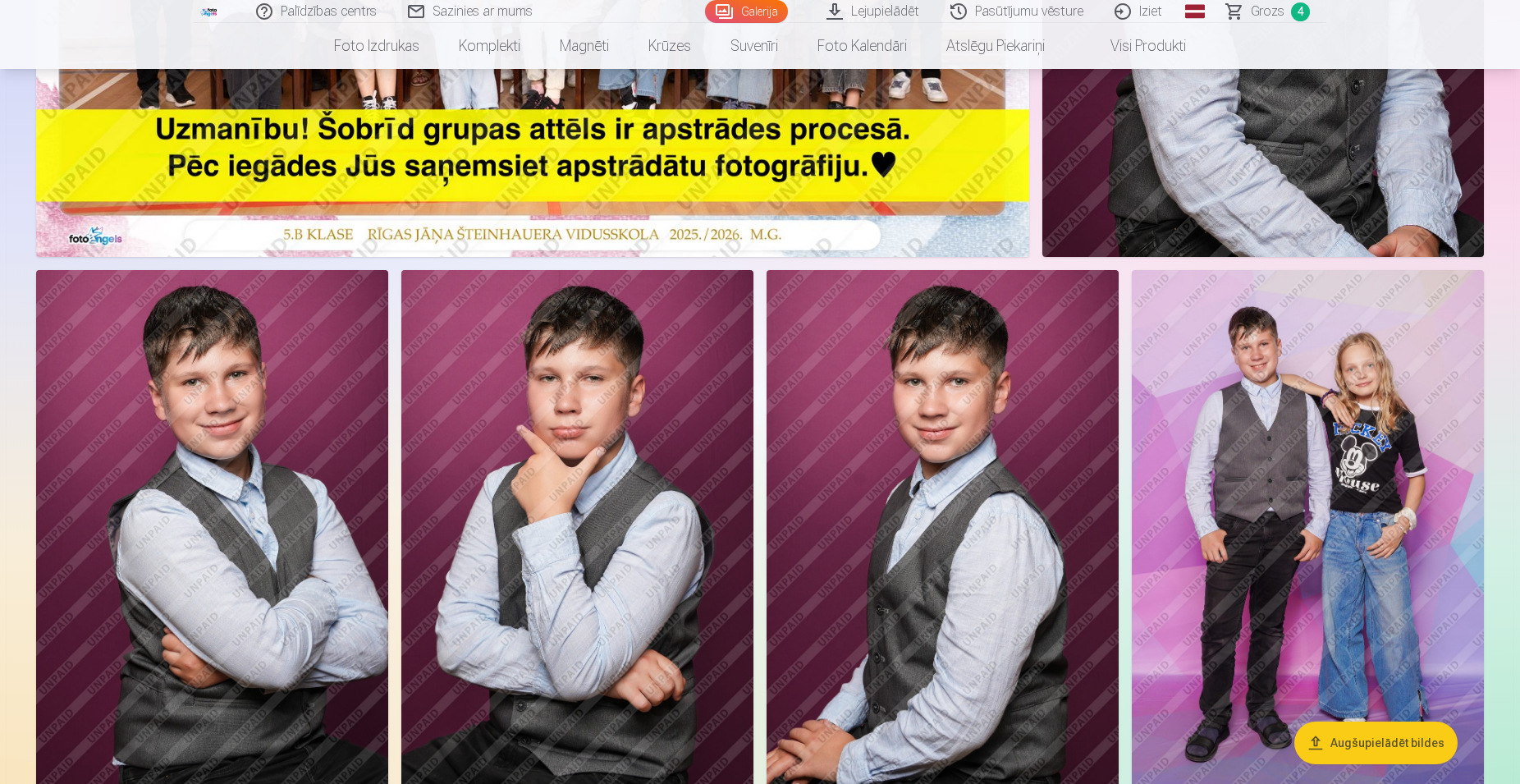
scroll to position [84, 0]
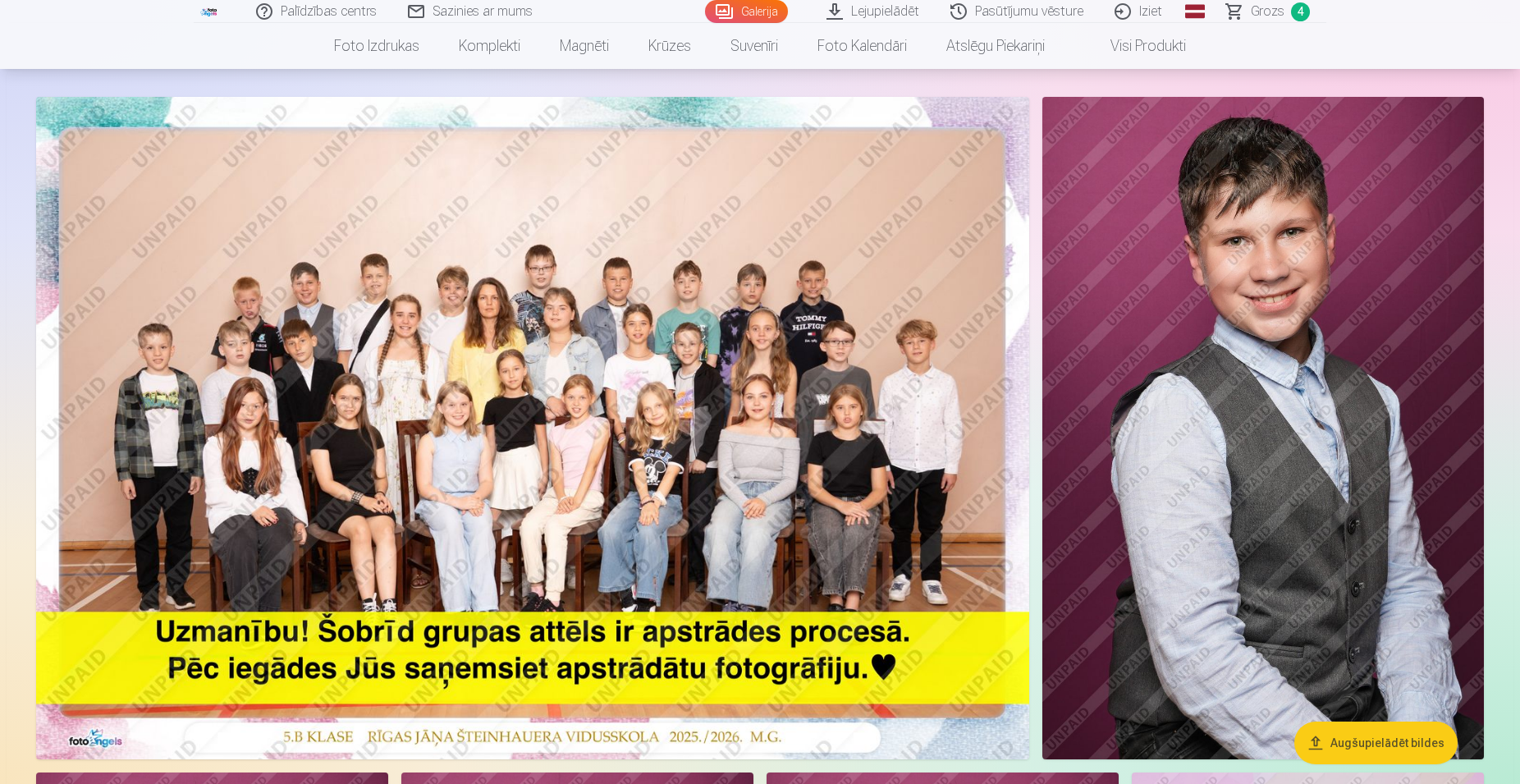
click at [1268, 5] on span "Grozs" at bounding box center [1267, 12] width 34 height 19
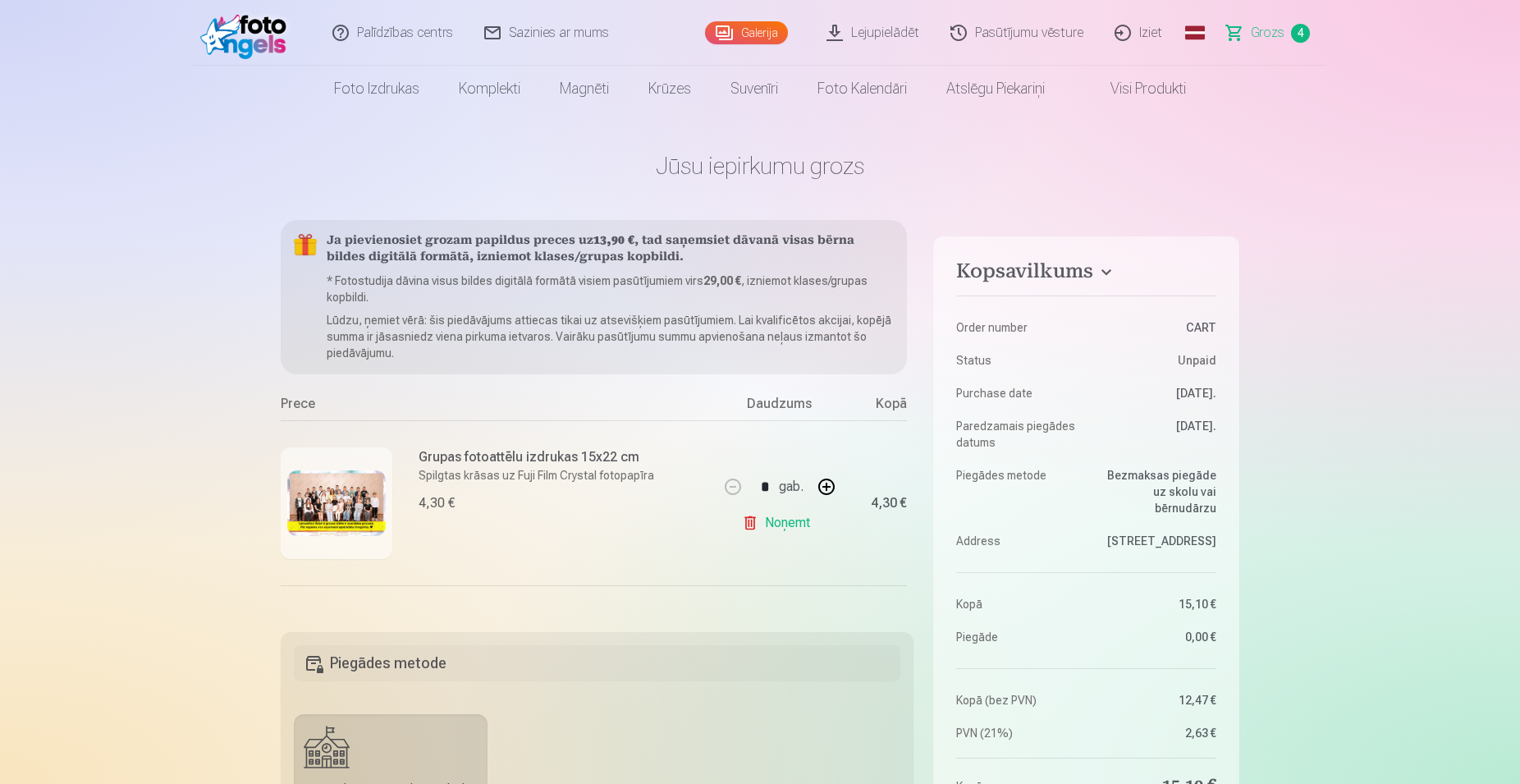
click at [759, 26] on link "Galerija" at bounding box center [747, 33] width 83 height 23
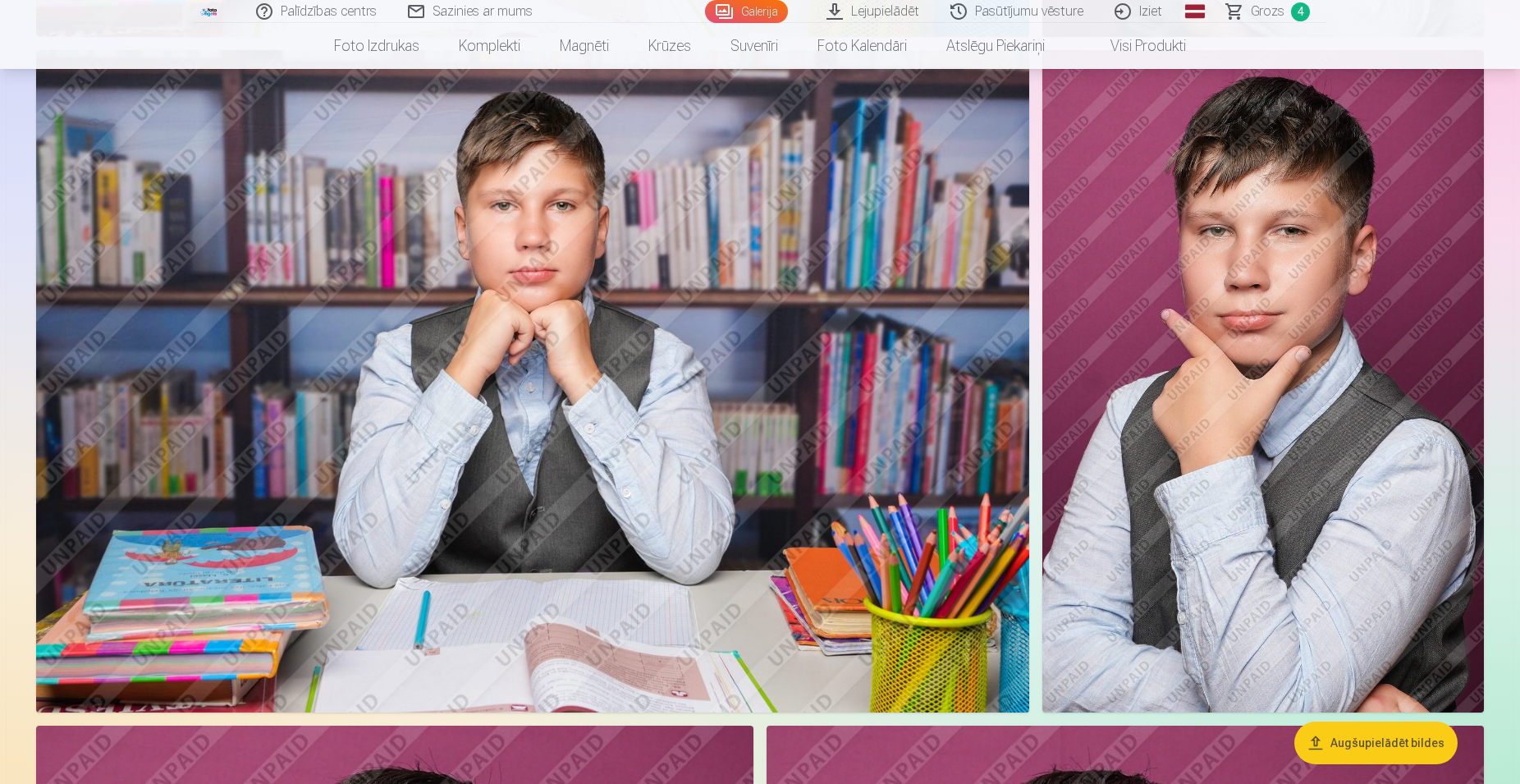
scroll to position [4772, 0]
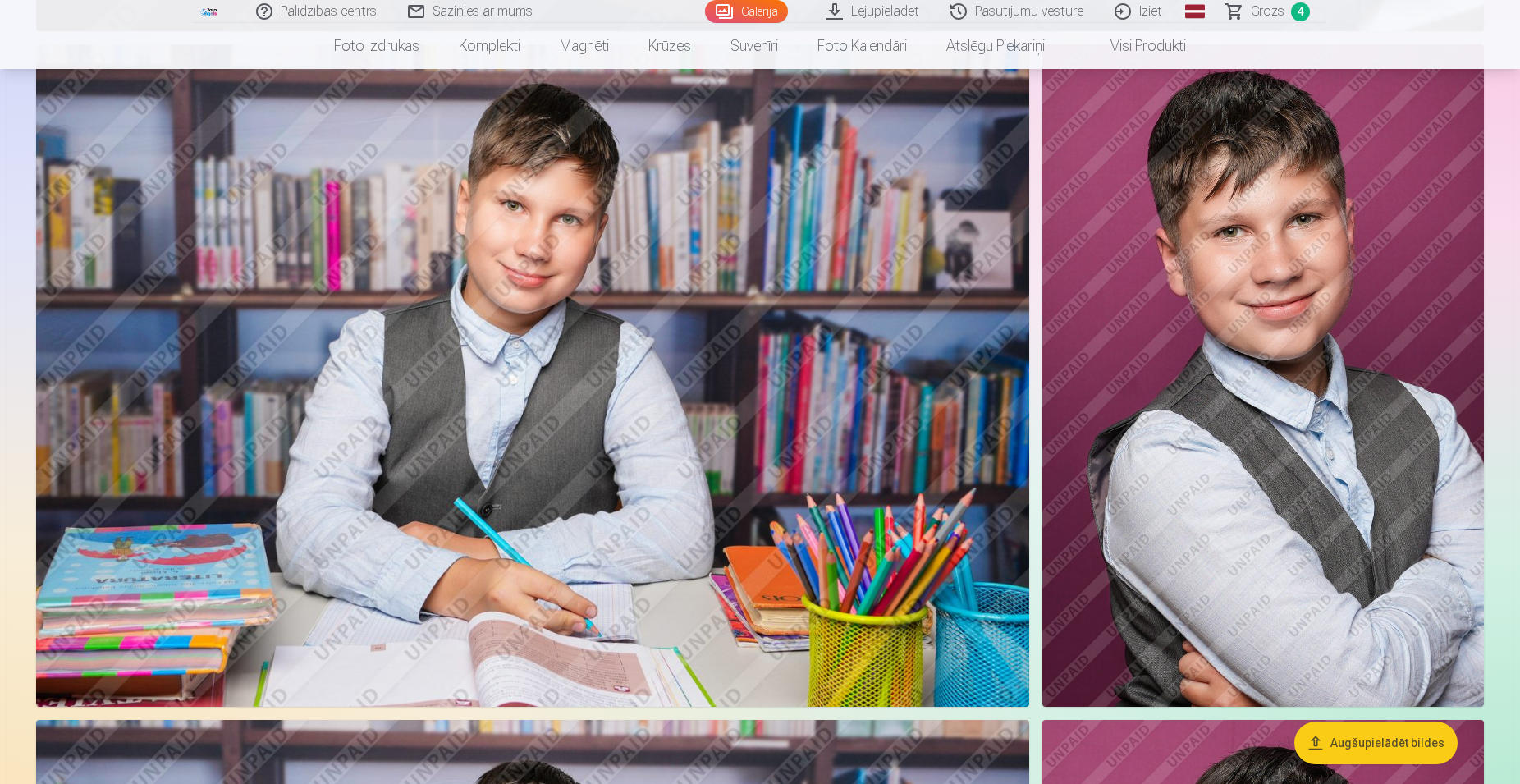
click at [1258, 13] on span "Grozs" at bounding box center [1267, 12] width 34 height 19
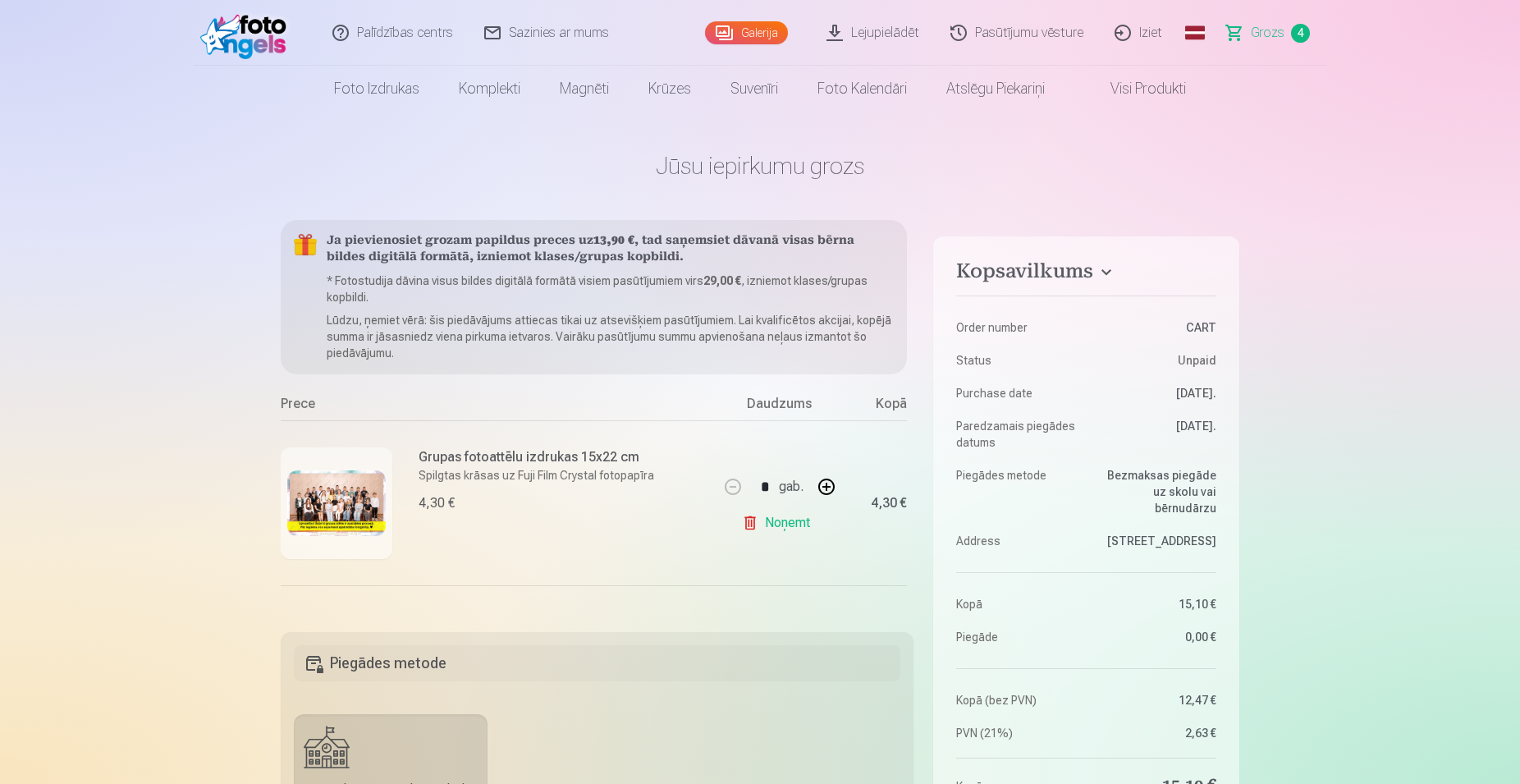
click at [752, 25] on link "Galerija" at bounding box center [747, 33] width 83 height 23
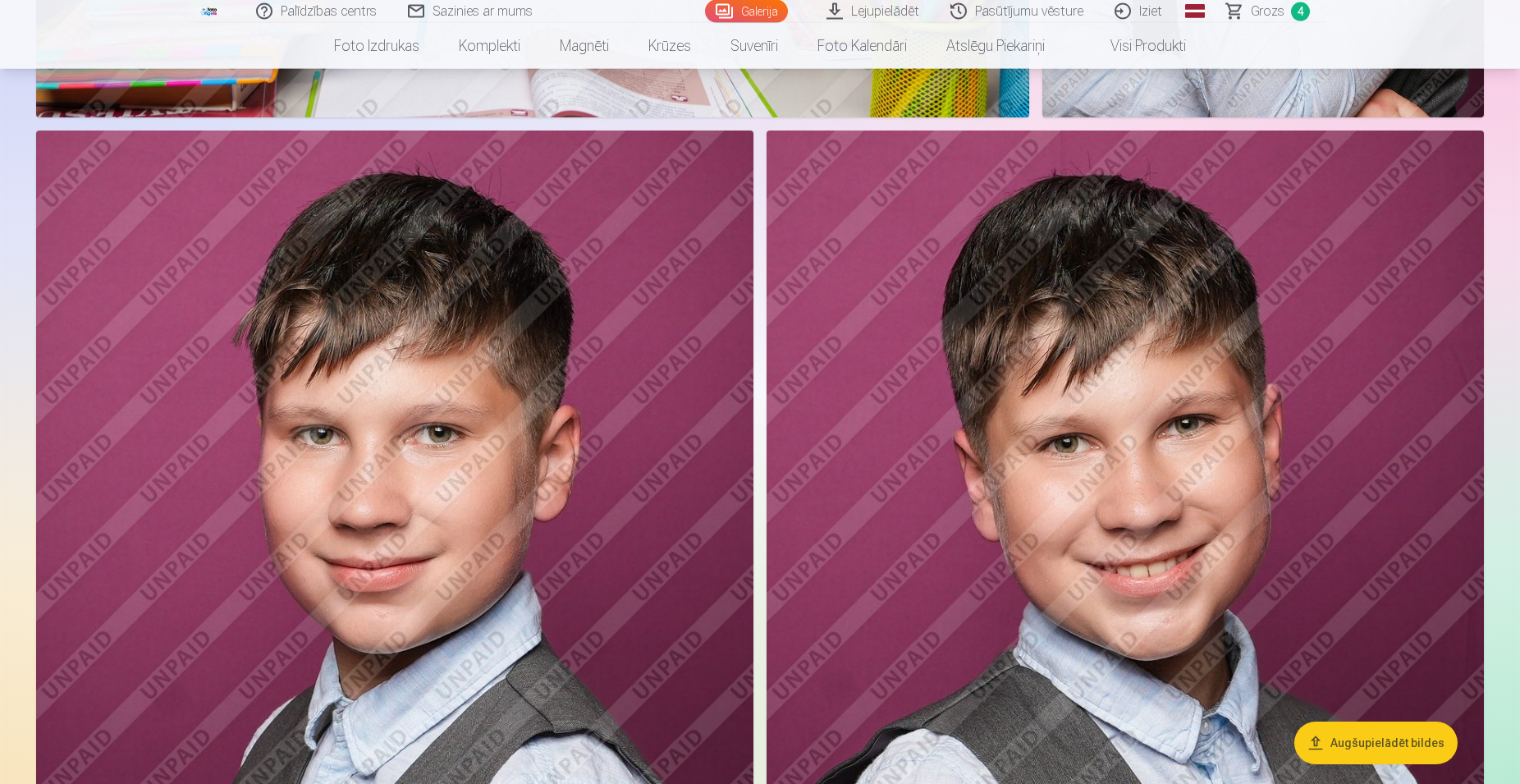
scroll to position [6447, 0]
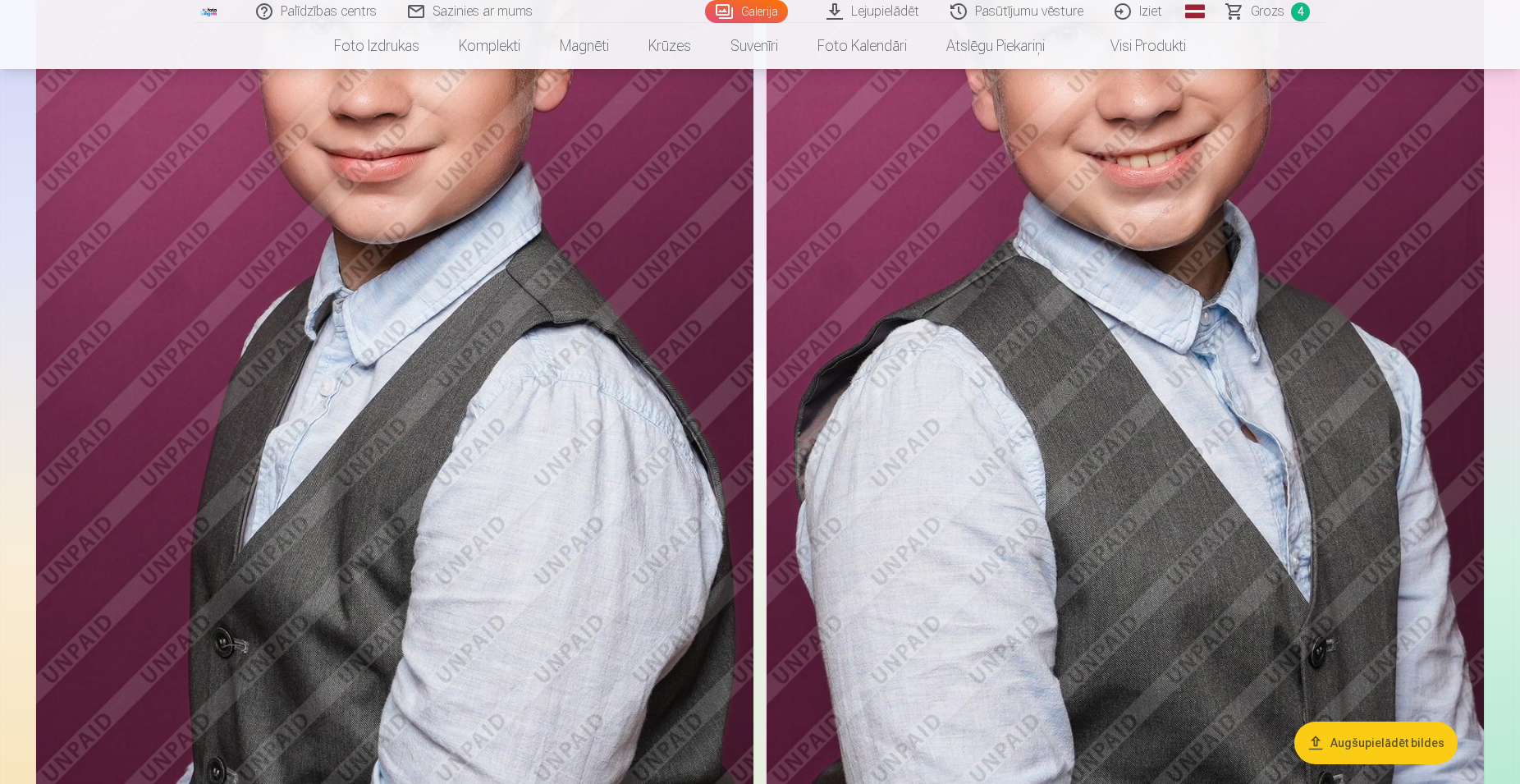
click at [1161, 427] on img at bounding box center [1126, 260] width 718 height 1077
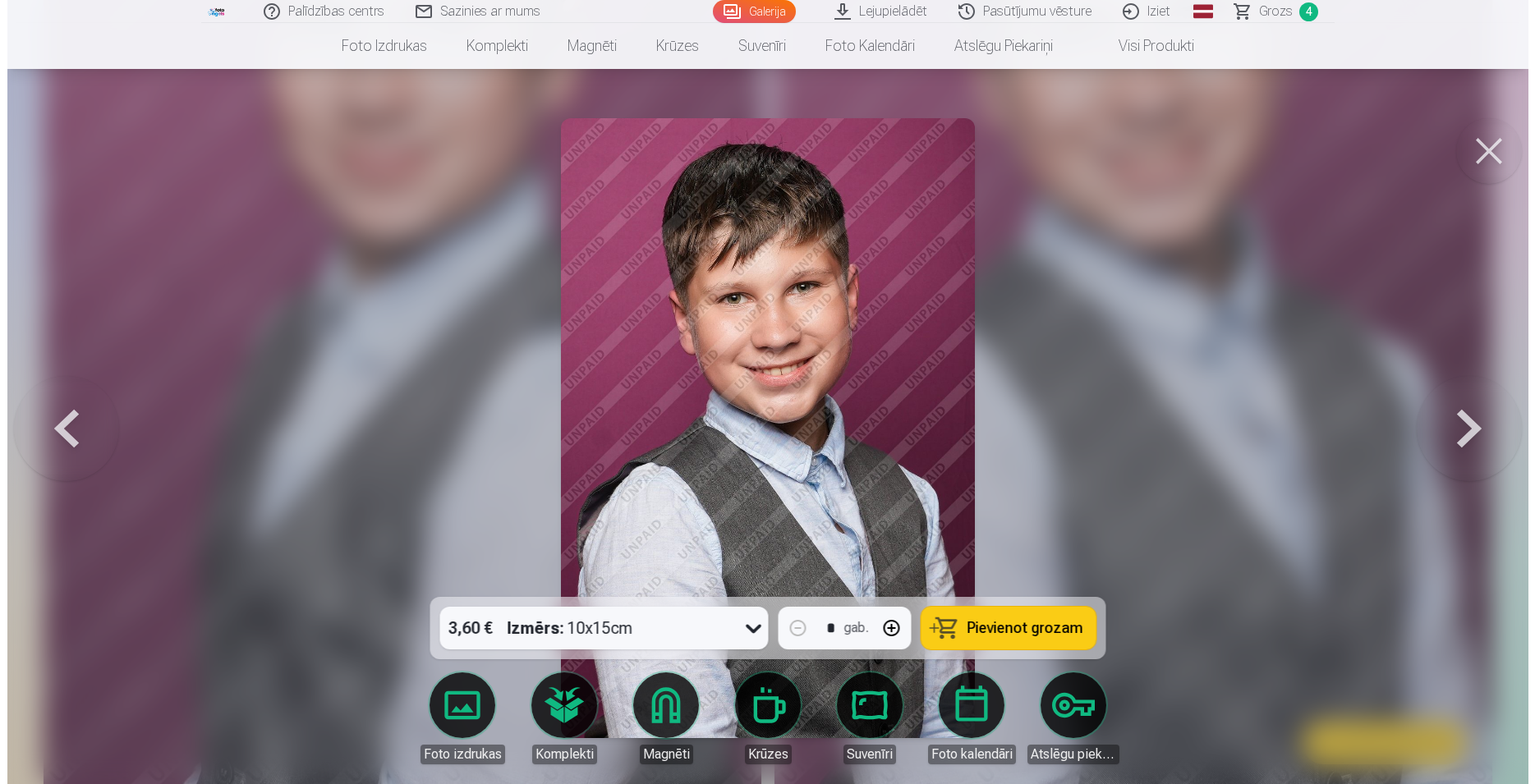
scroll to position [6504, 0]
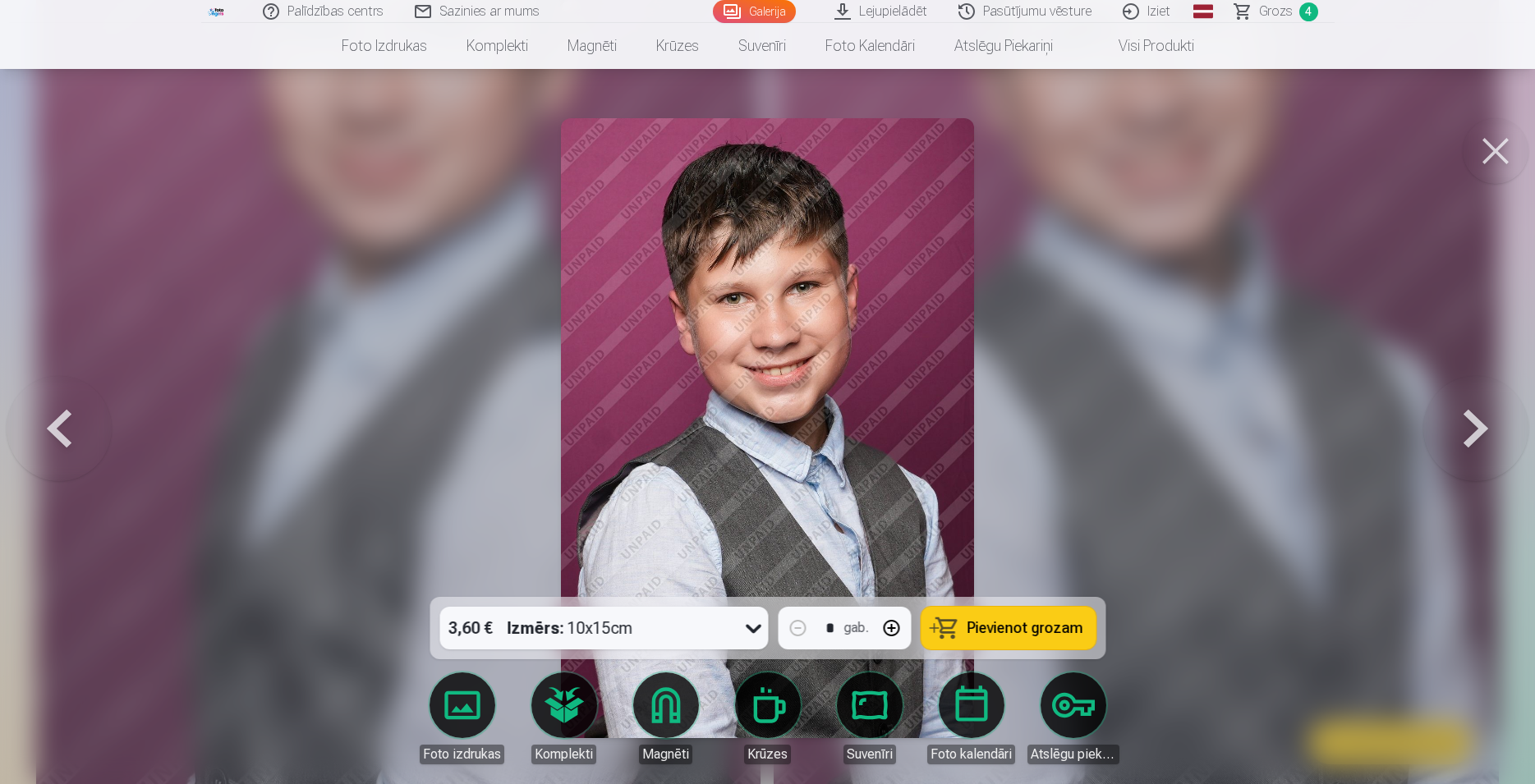
click at [448, 710] on link "Foto izdrukas" at bounding box center [463, 719] width 92 height 92
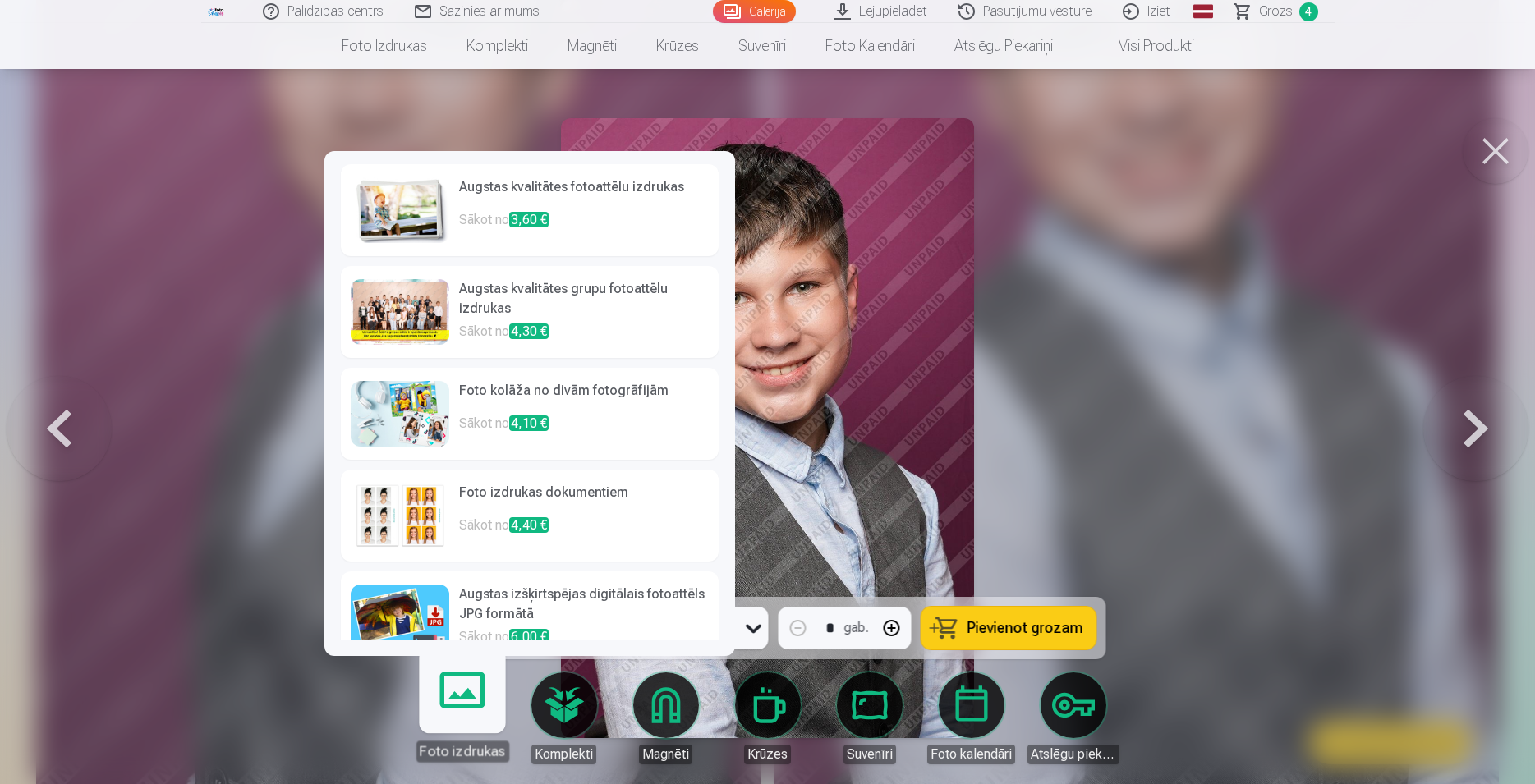
click at [428, 407] on img at bounding box center [399, 414] width 98 height 65
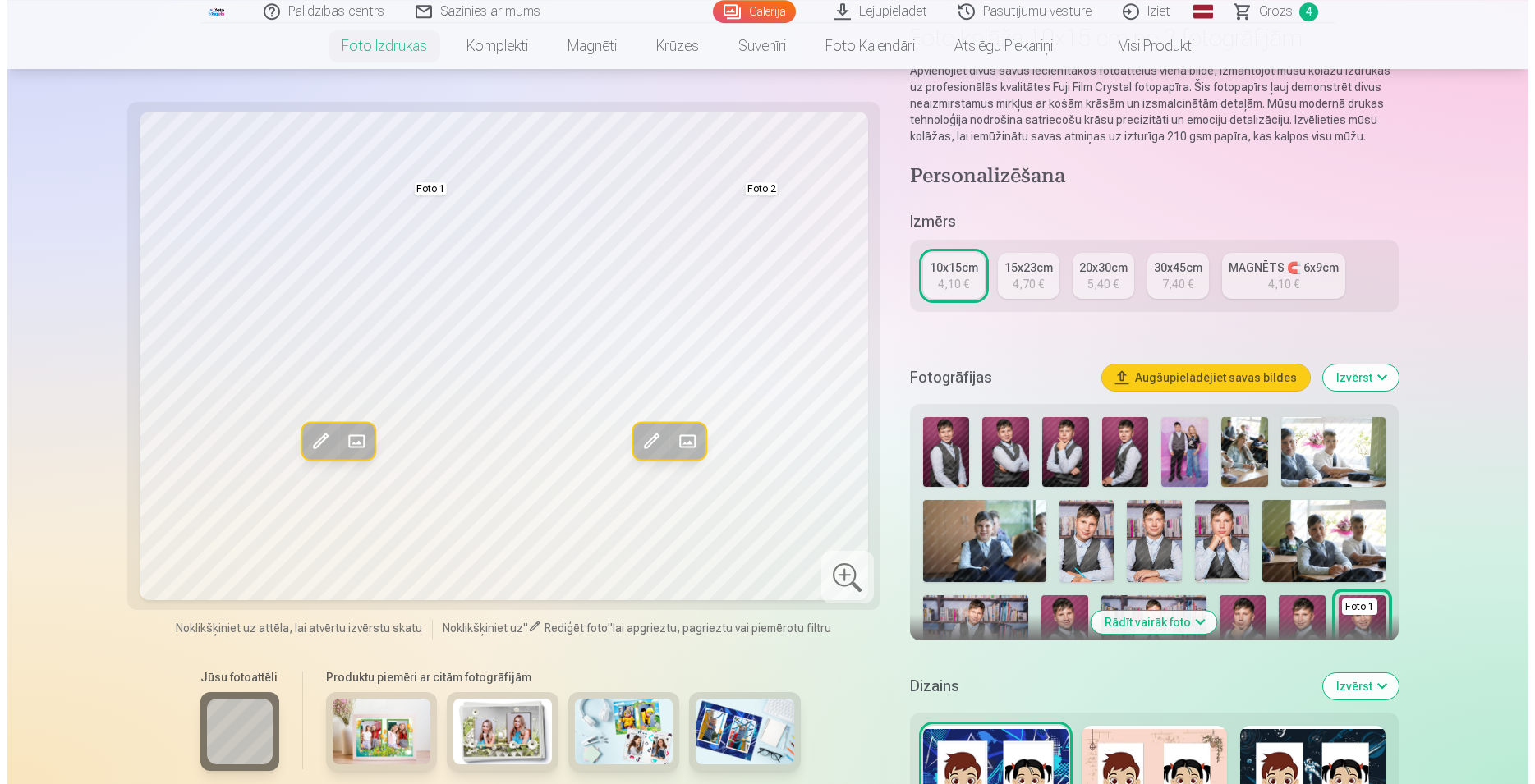
scroll to position [167, 0]
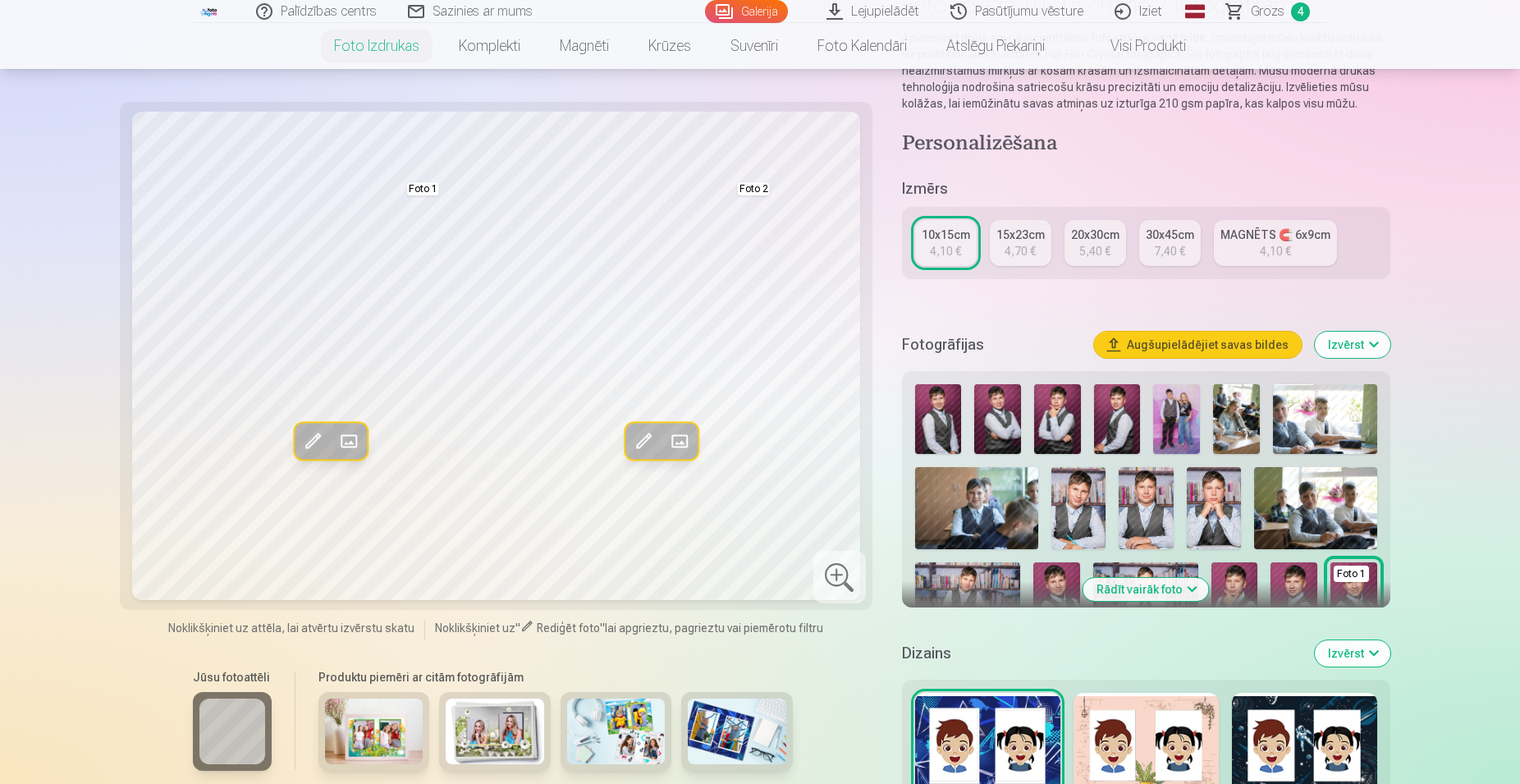
click at [643, 435] on span at bounding box center [643, 441] width 26 height 26
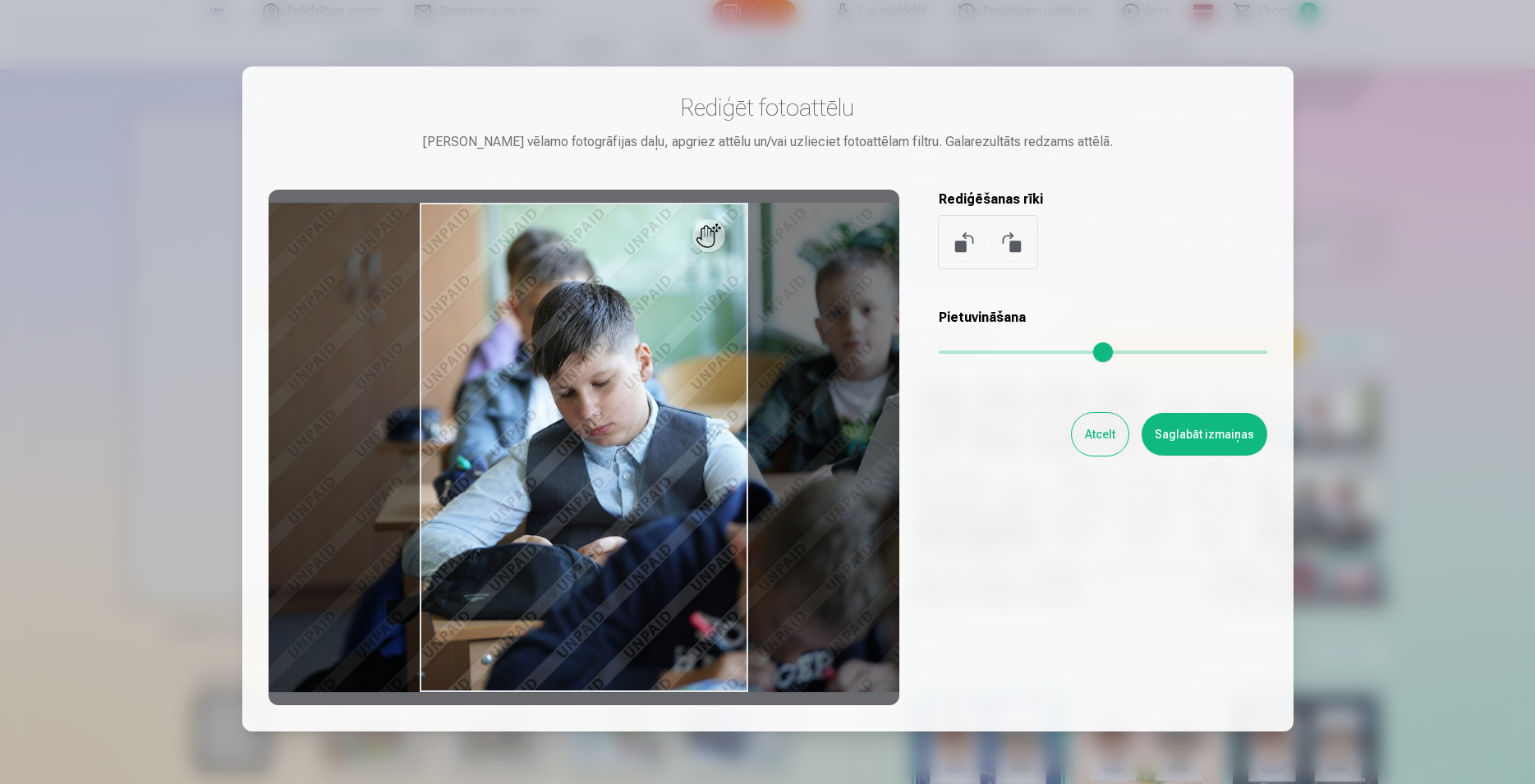
click at [1096, 430] on button "Atcelt" at bounding box center [1100, 434] width 57 height 42
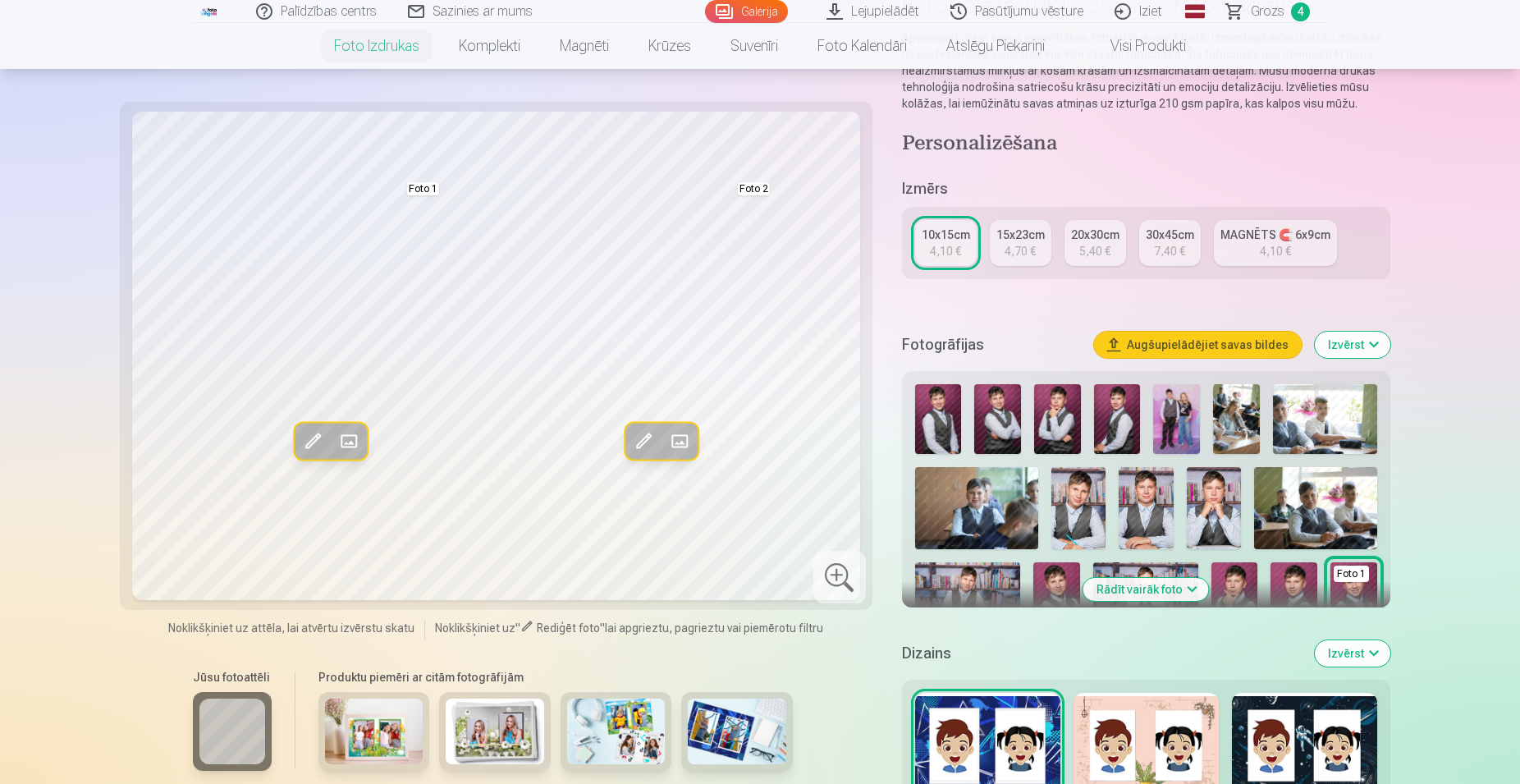
click at [680, 438] on span at bounding box center [679, 441] width 26 height 26
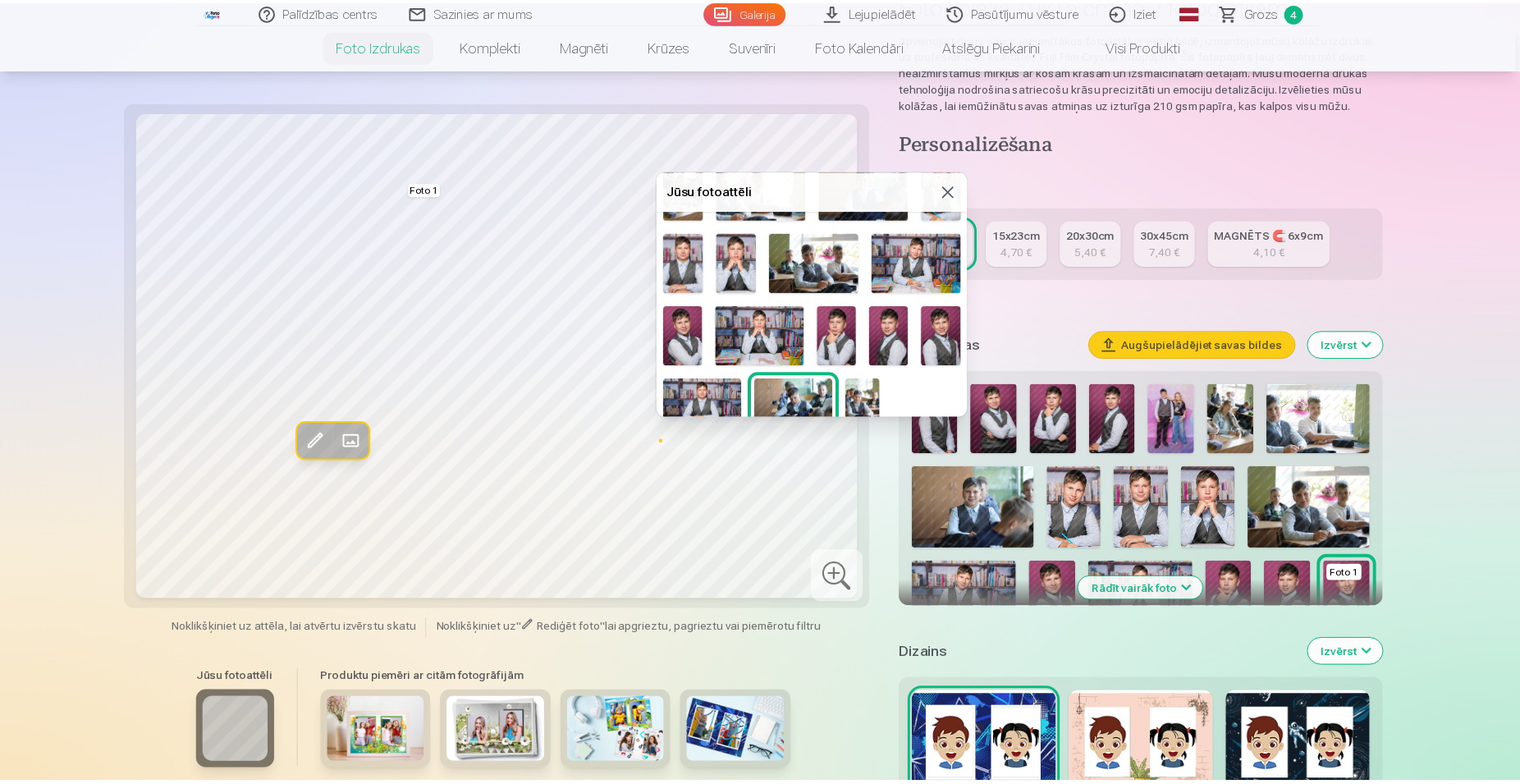
scroll to position [139, 0]
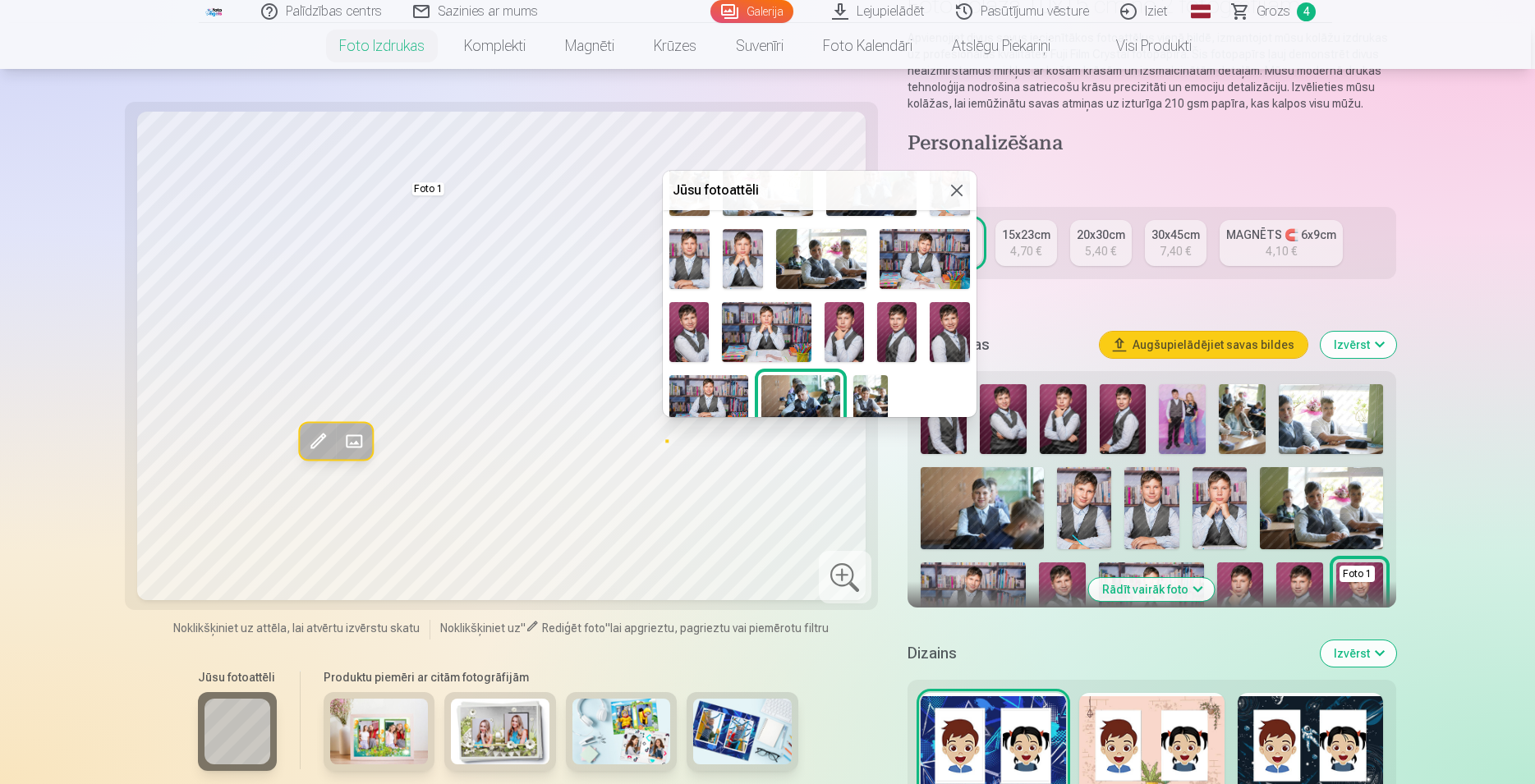
click at [930, 215] on img at bounding box center [950, 185] width 40 height 60
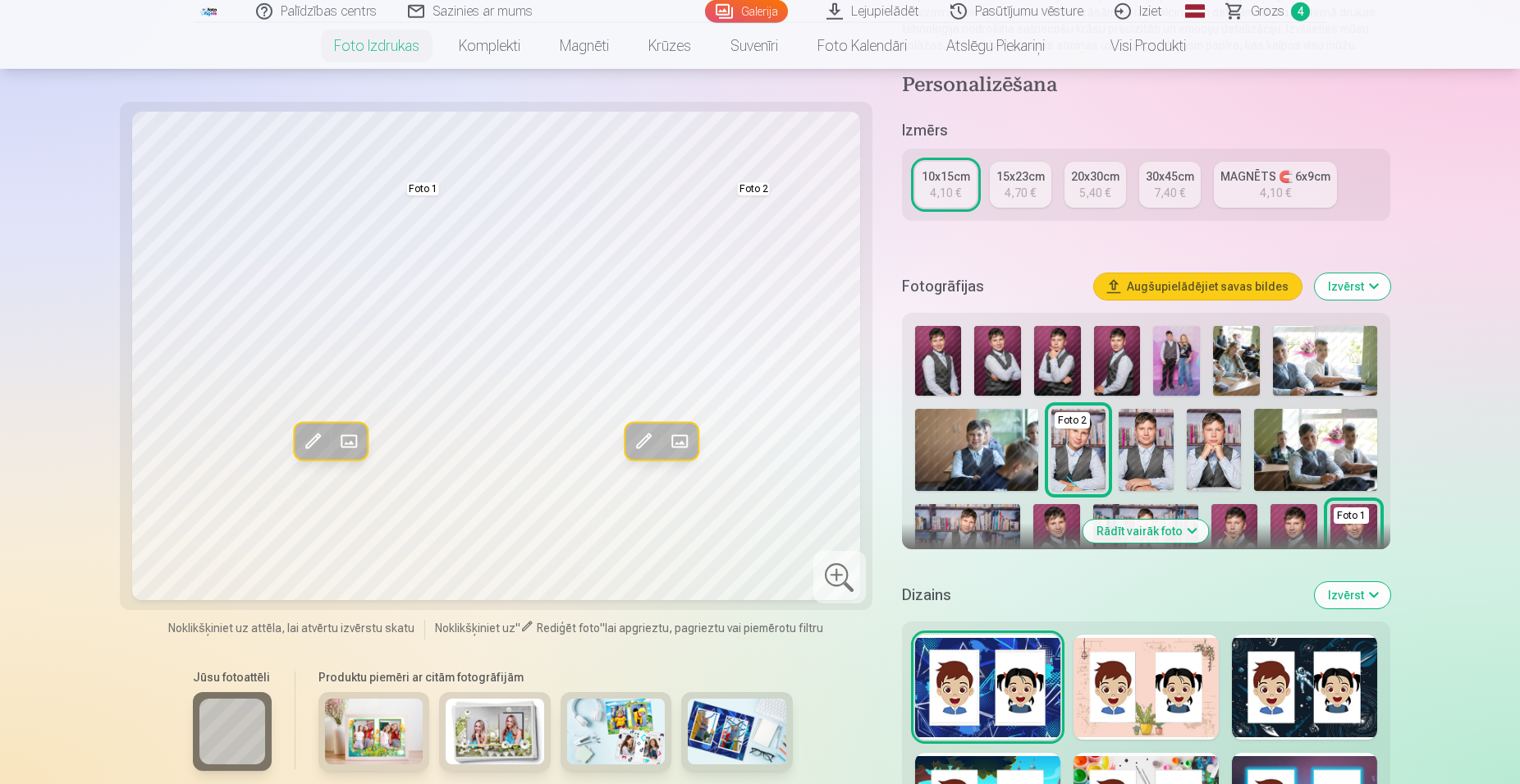
scroll to position [251, 0]
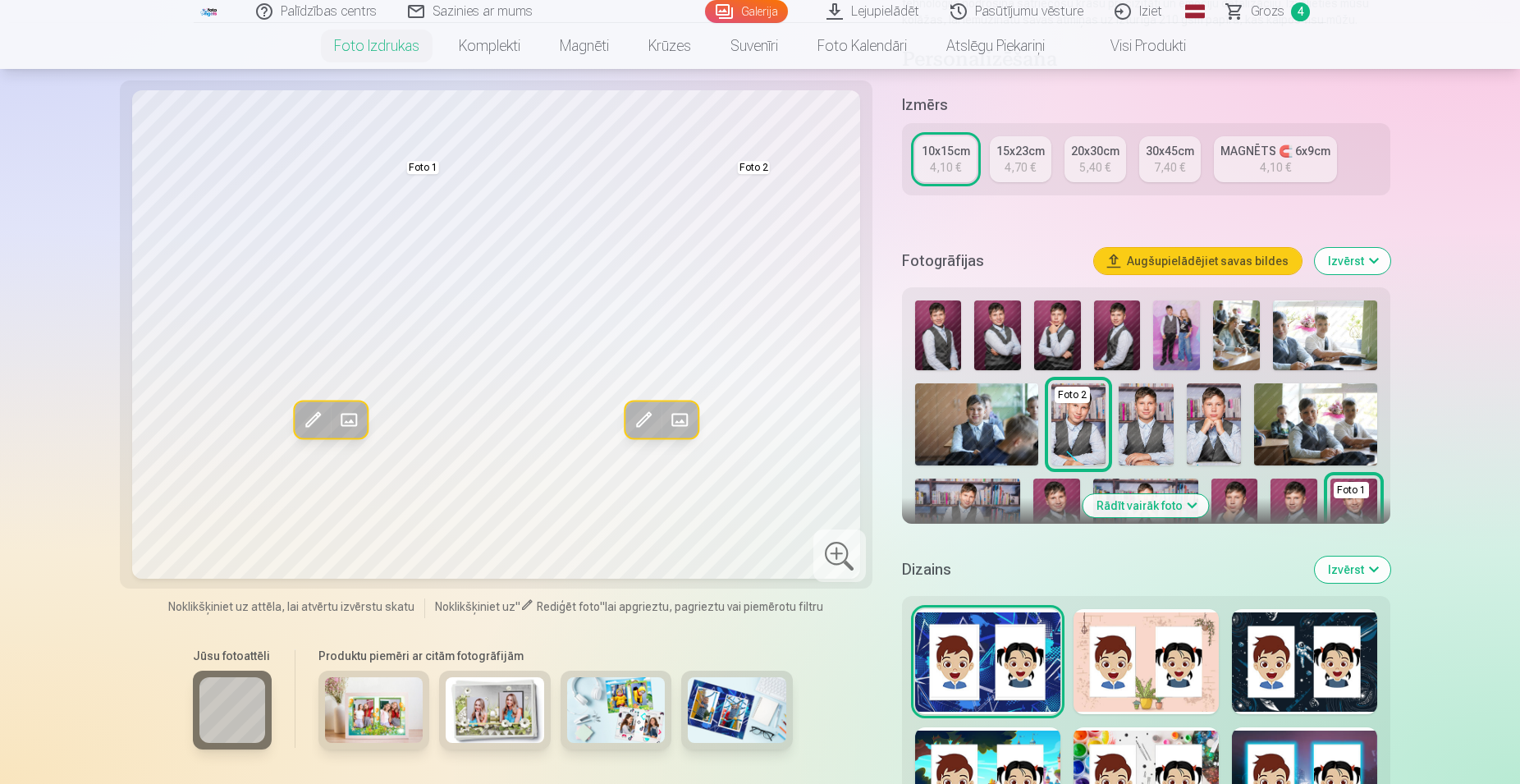
click at [1127, 342] on img at bounding box center [1117, 335] width 47 height 70
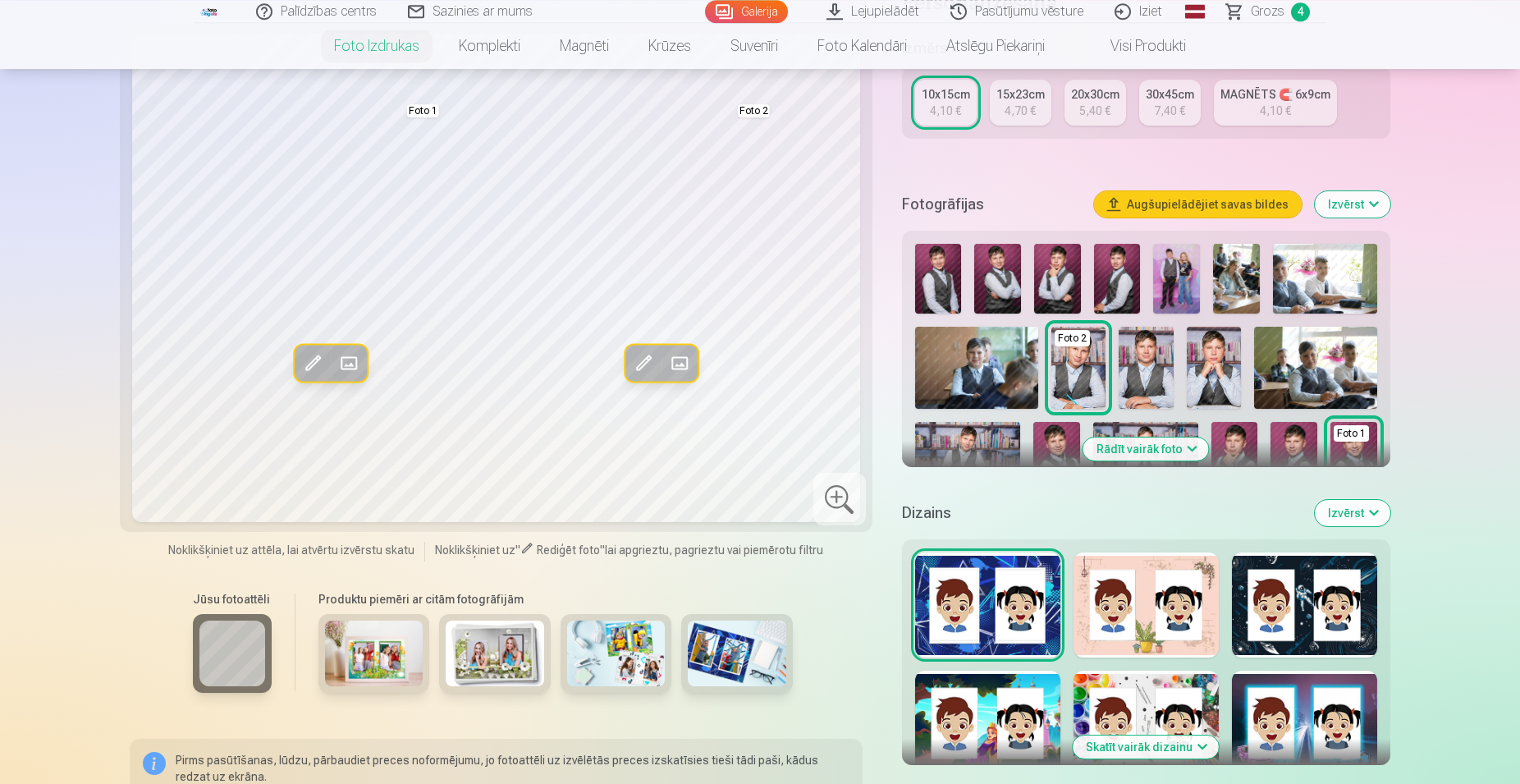
scroll to position [335, 0]
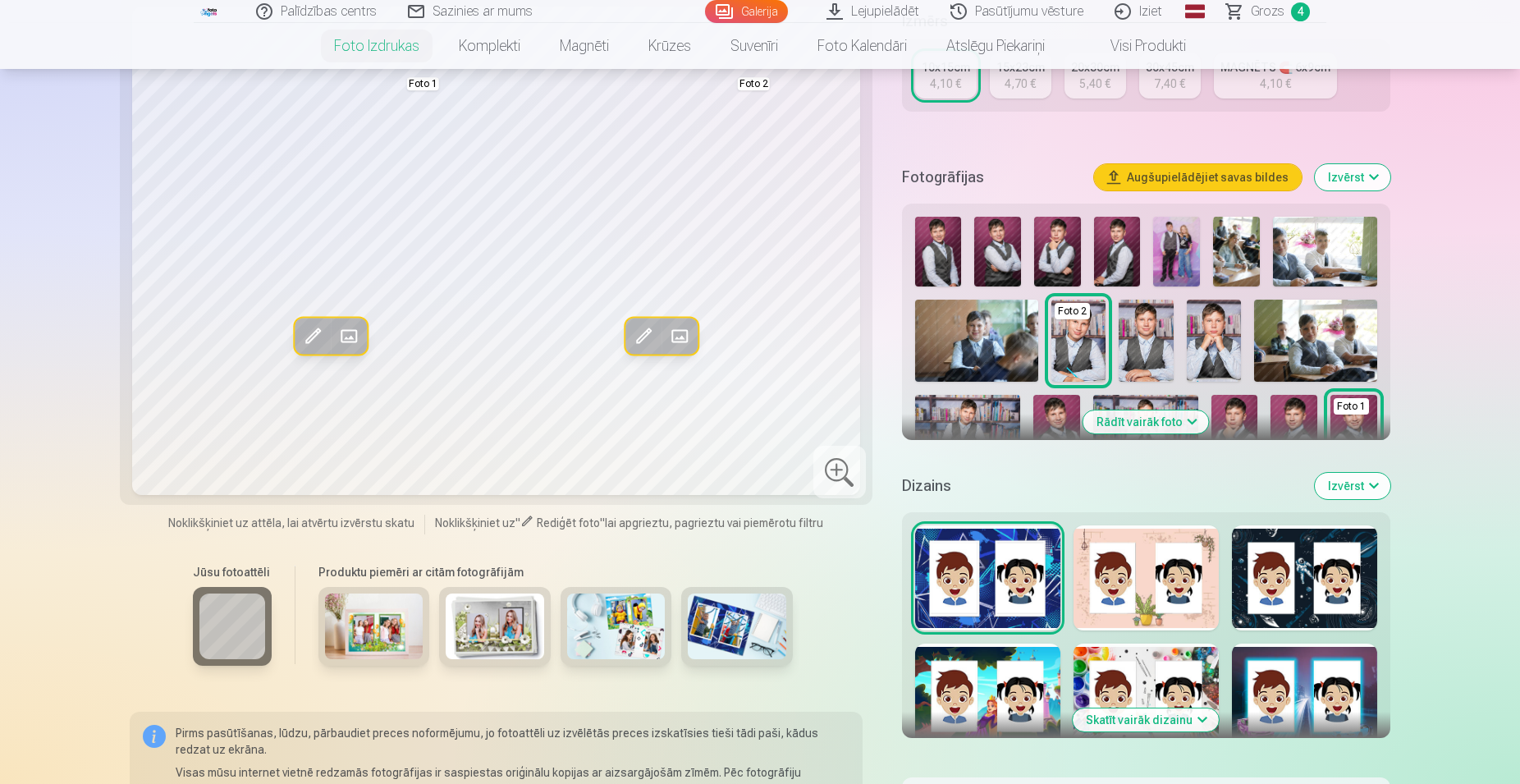
click at [1196, 413] on button "Rādīt vairāk foto" at bounding box center [1146, 422] width 126 height 23
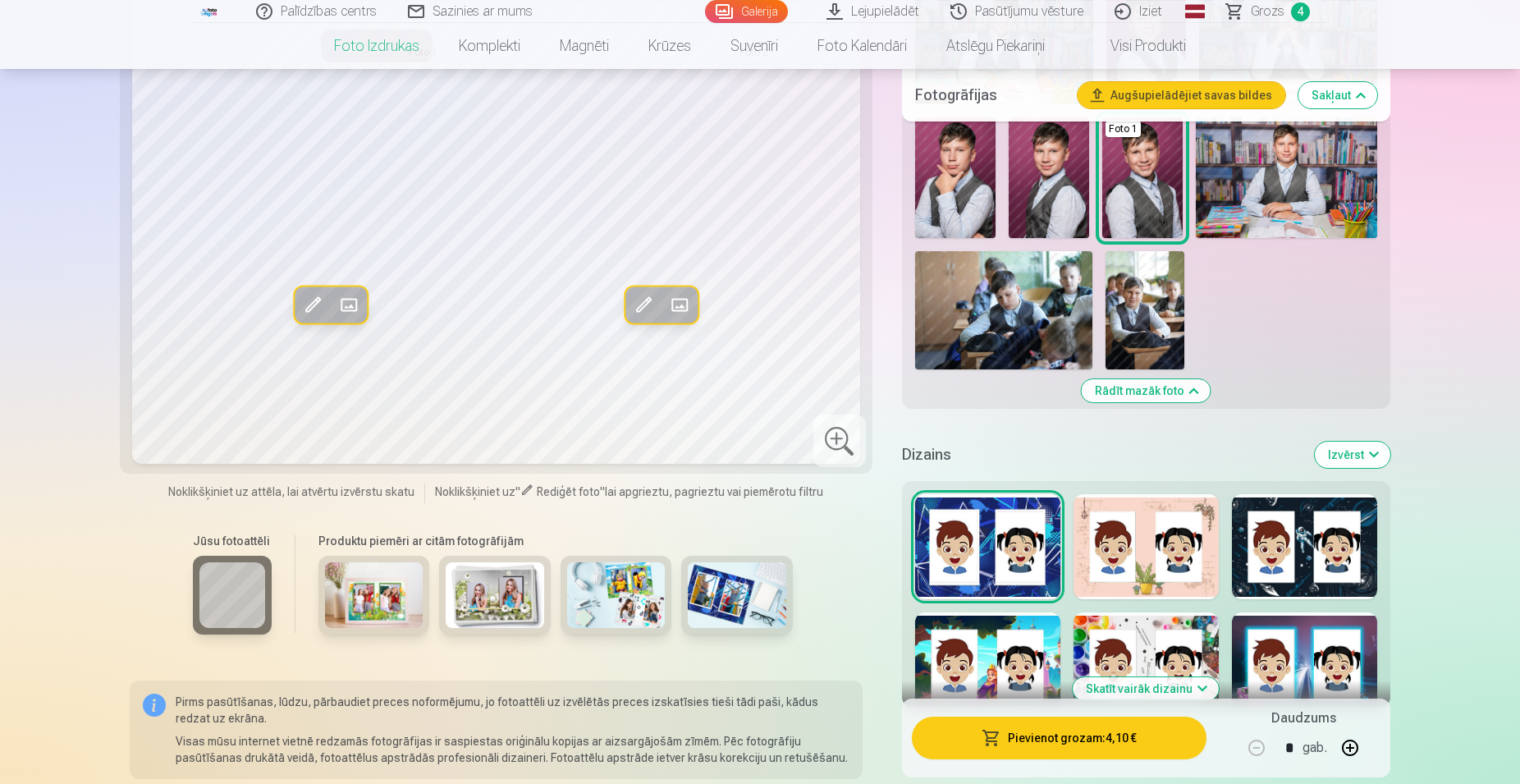
scroll to position [1004, 0]
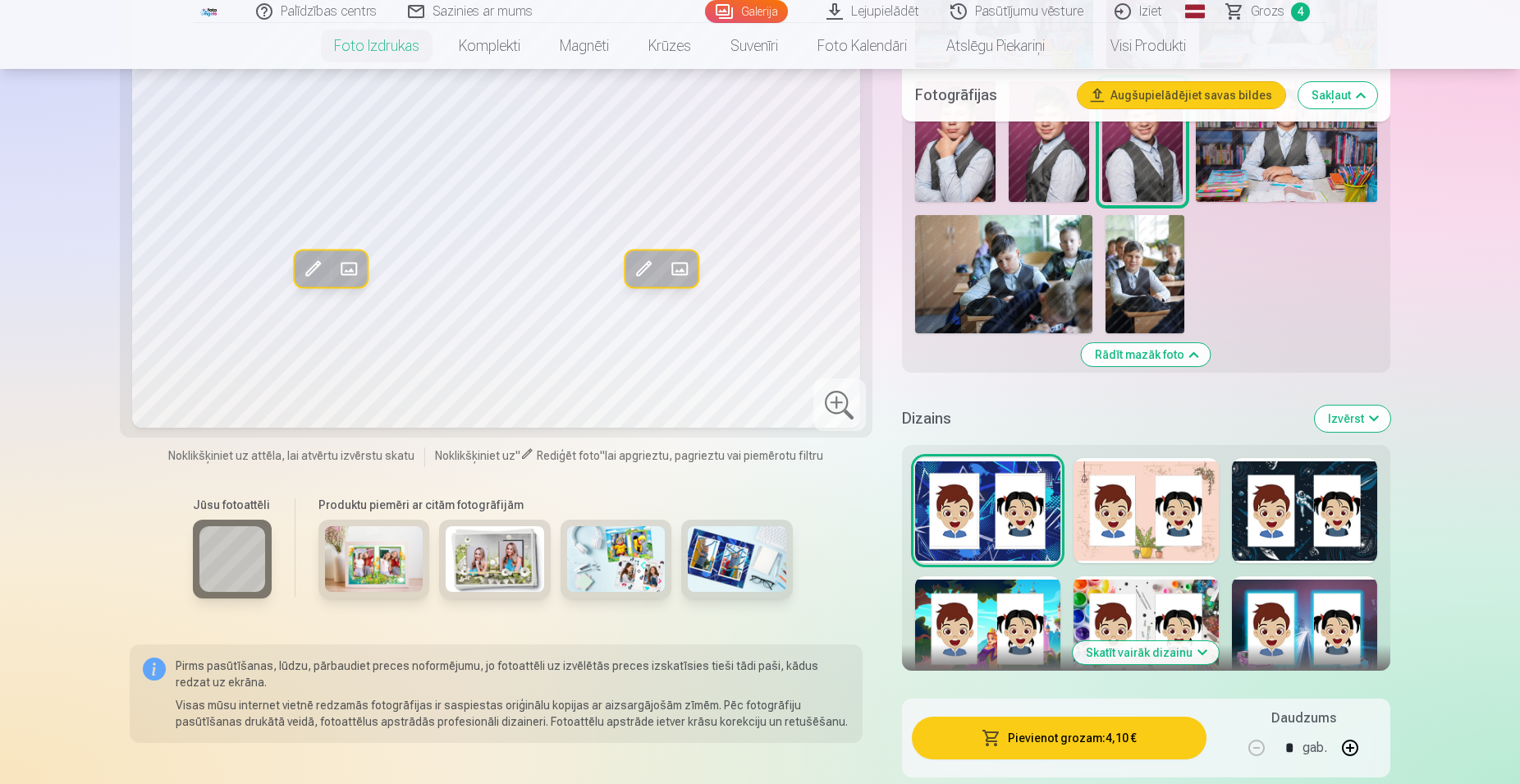
click at [1302, 509] on div at bounding box center [1305, 510] width 145 height 105
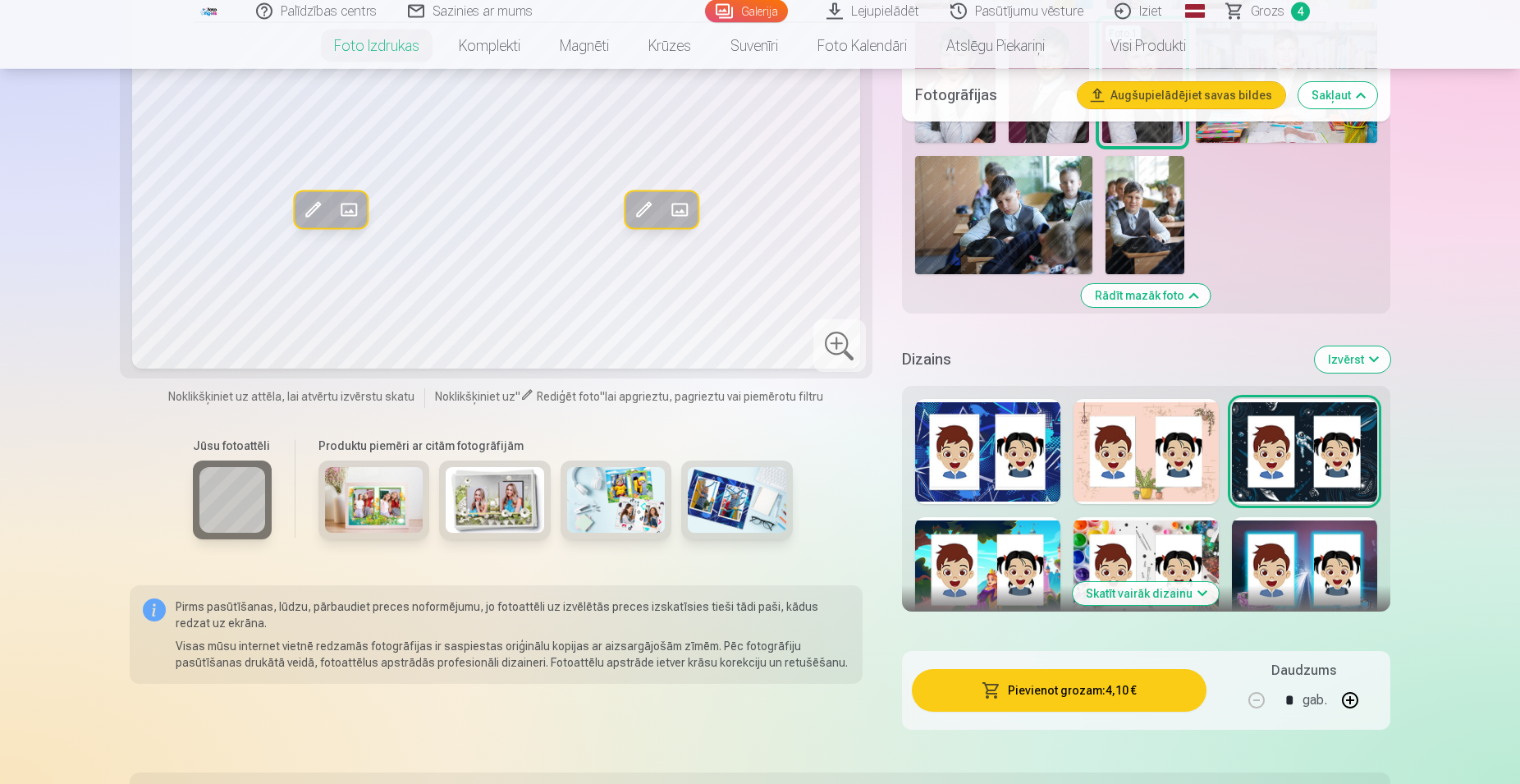
scroll to position [1088, 0]
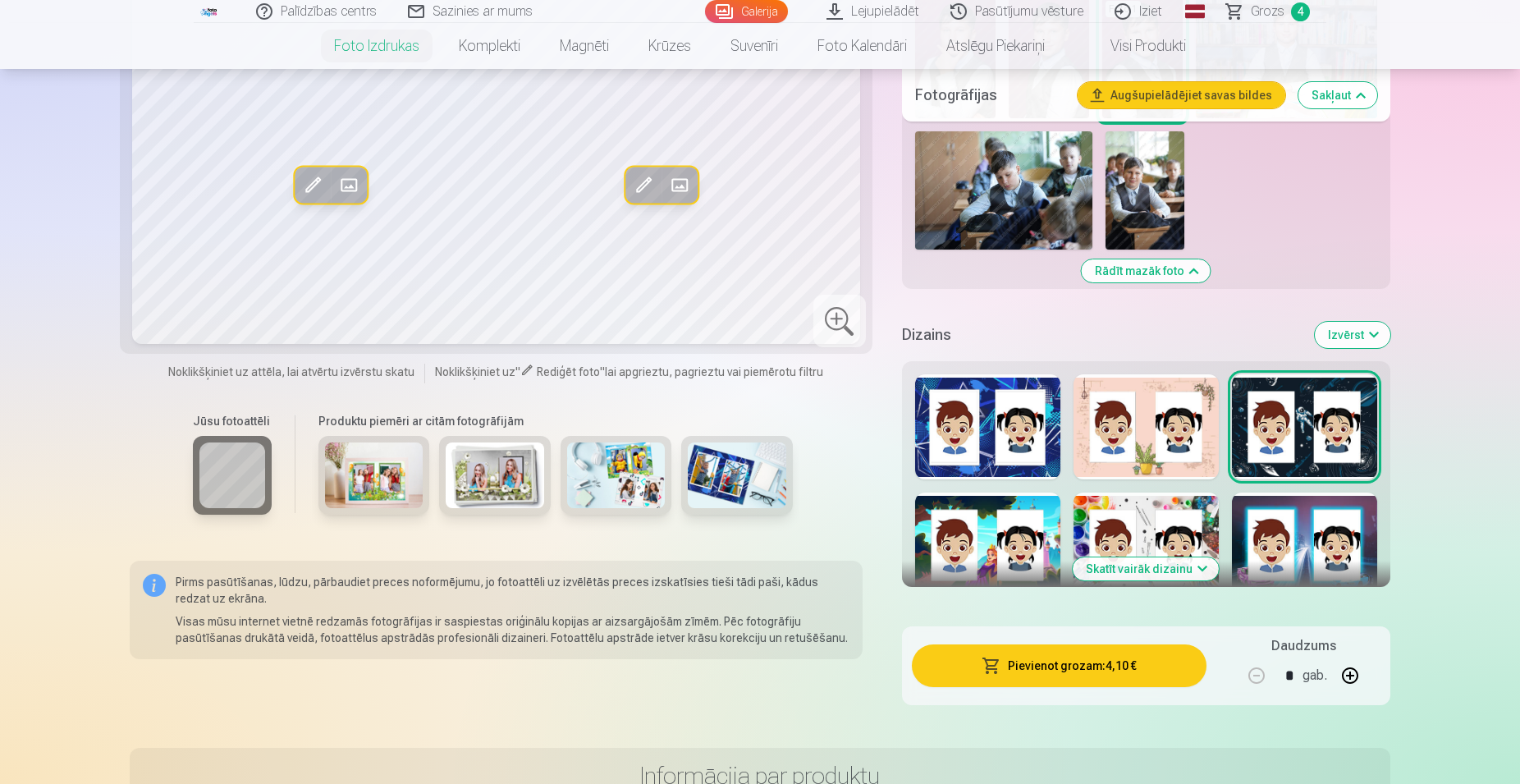
click at [1141, 569] on button "Skatīt vairāk dizainu" at bounding box center [1146, 569] width 146 height 23
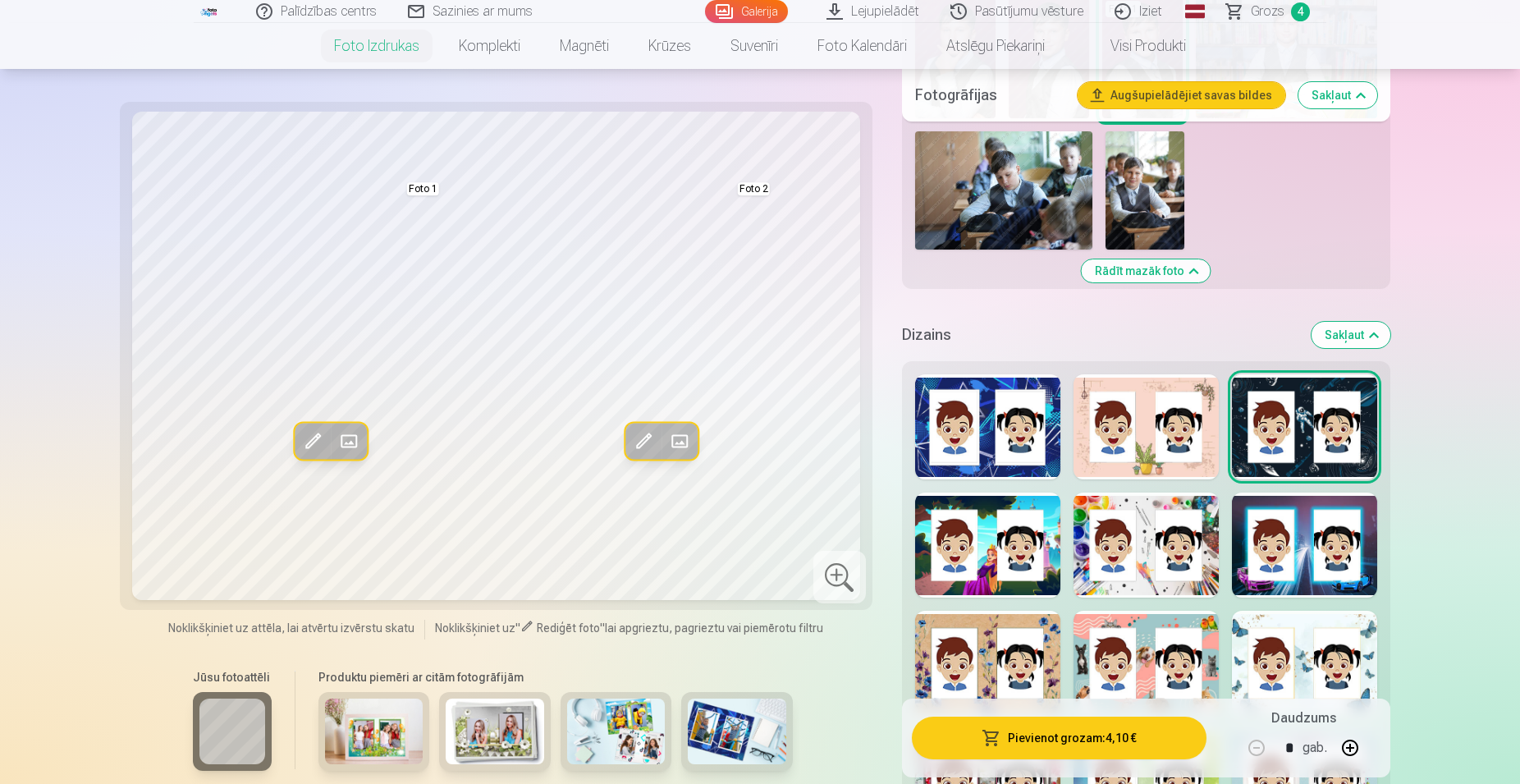
click at [1161, 584] on div at bounding box center [1146, 544] width 145 height 105
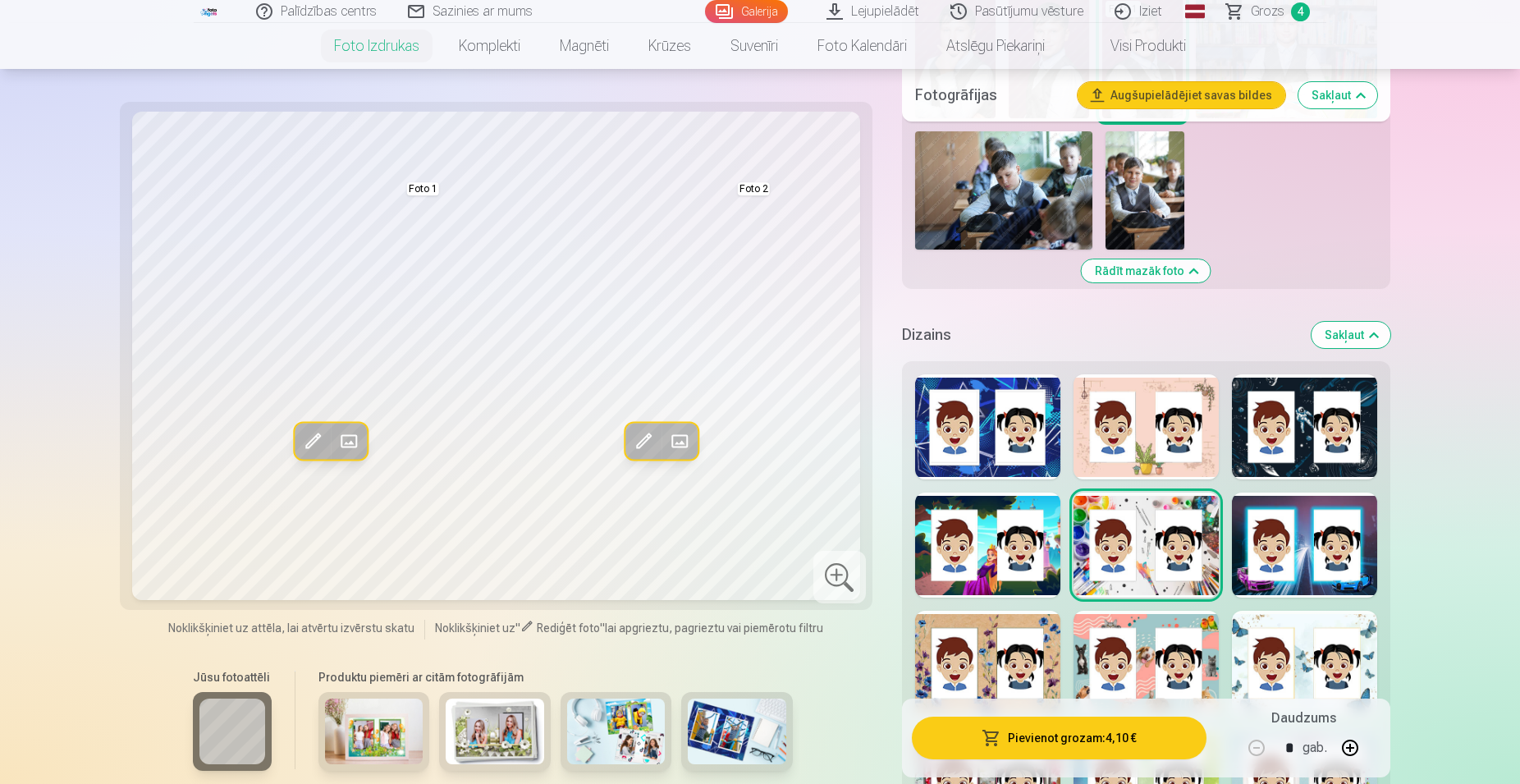
click at [1148, 670] on div at bounding box center [1146, 663] width 145 height 105
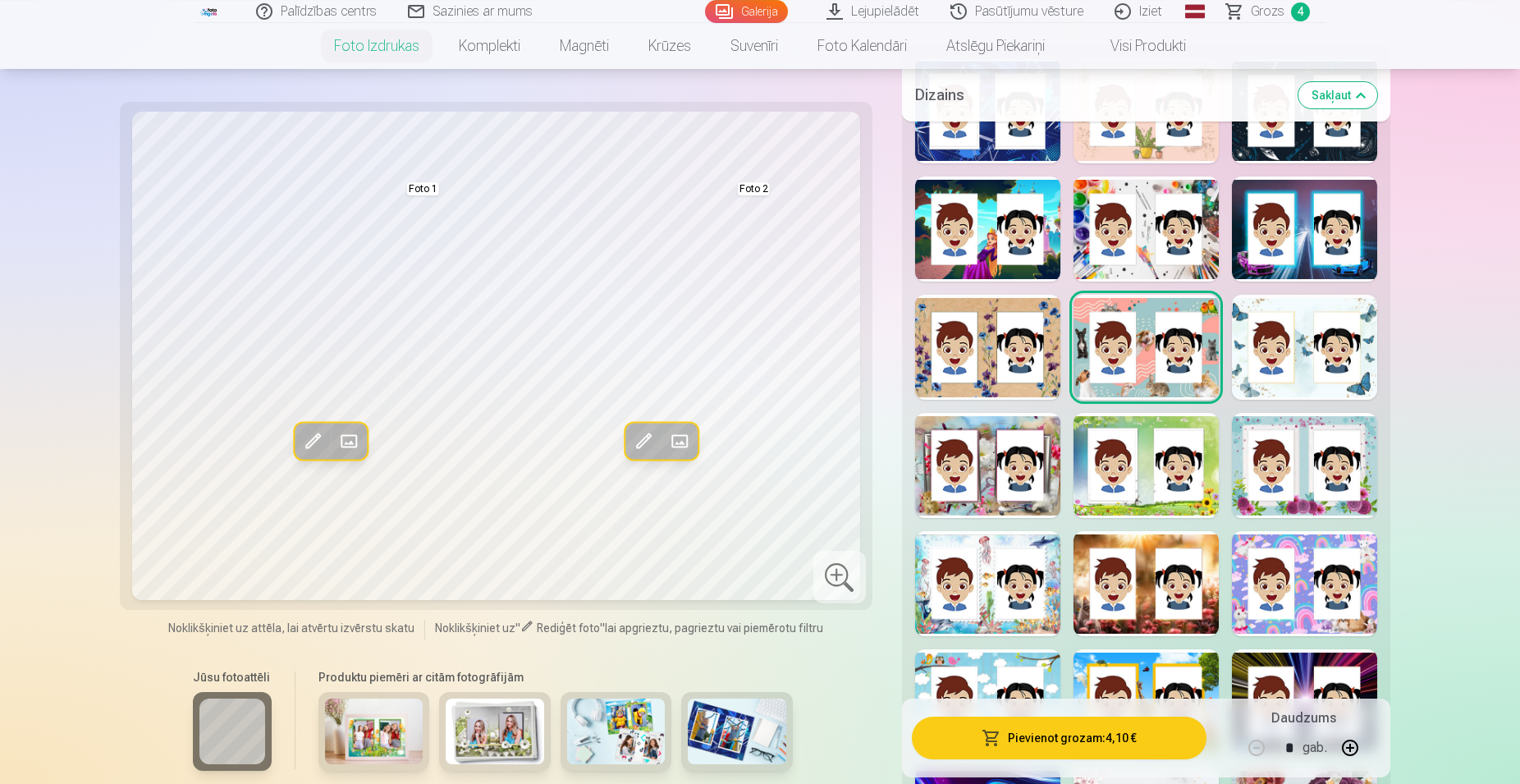
scroll to position [1424, 0]
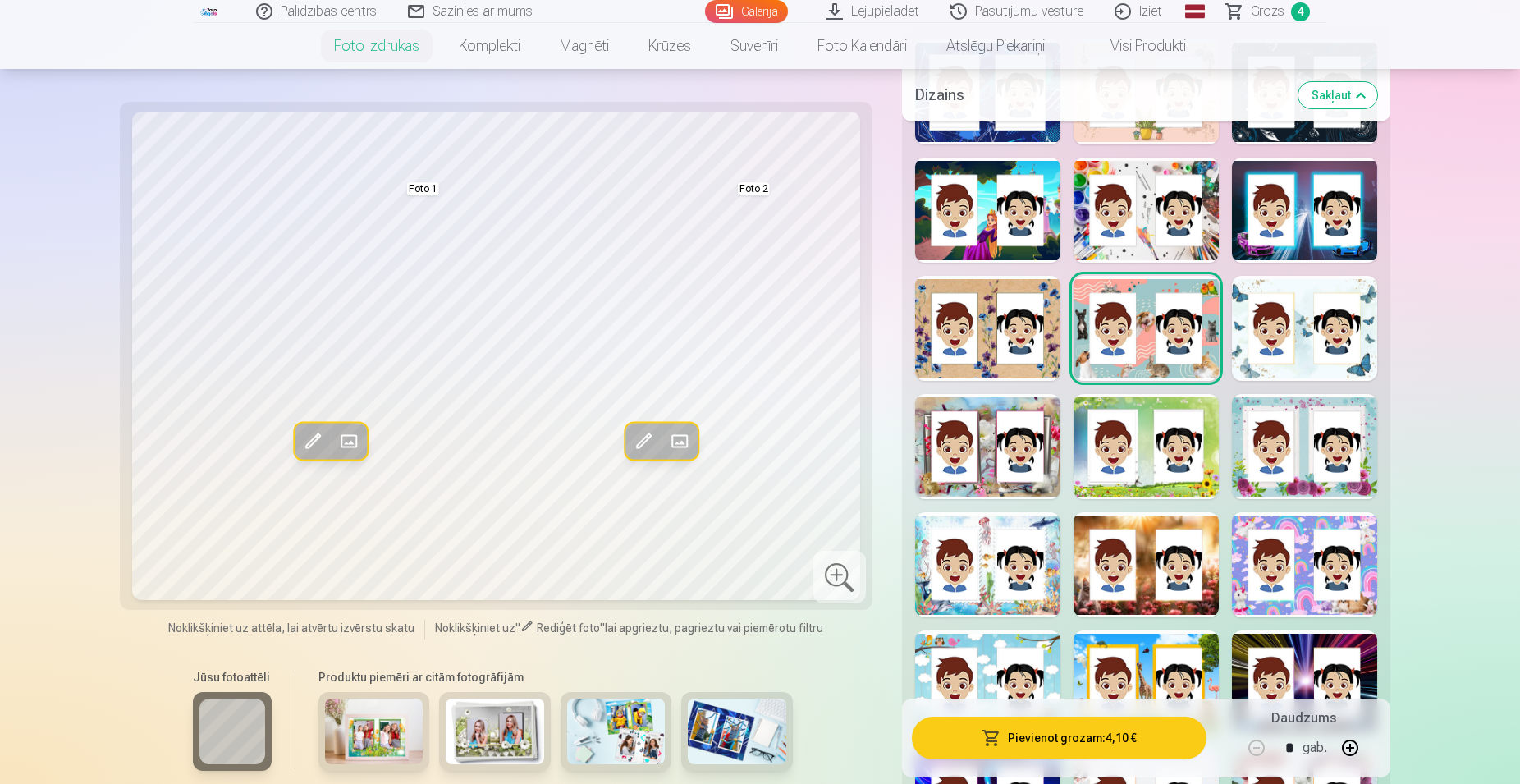
click at [1279, 334] on div at bounding box center [1305, 328] width 145 height 105
click at [977, 463] on div at bounding box center [987, 446] width 145 height 105
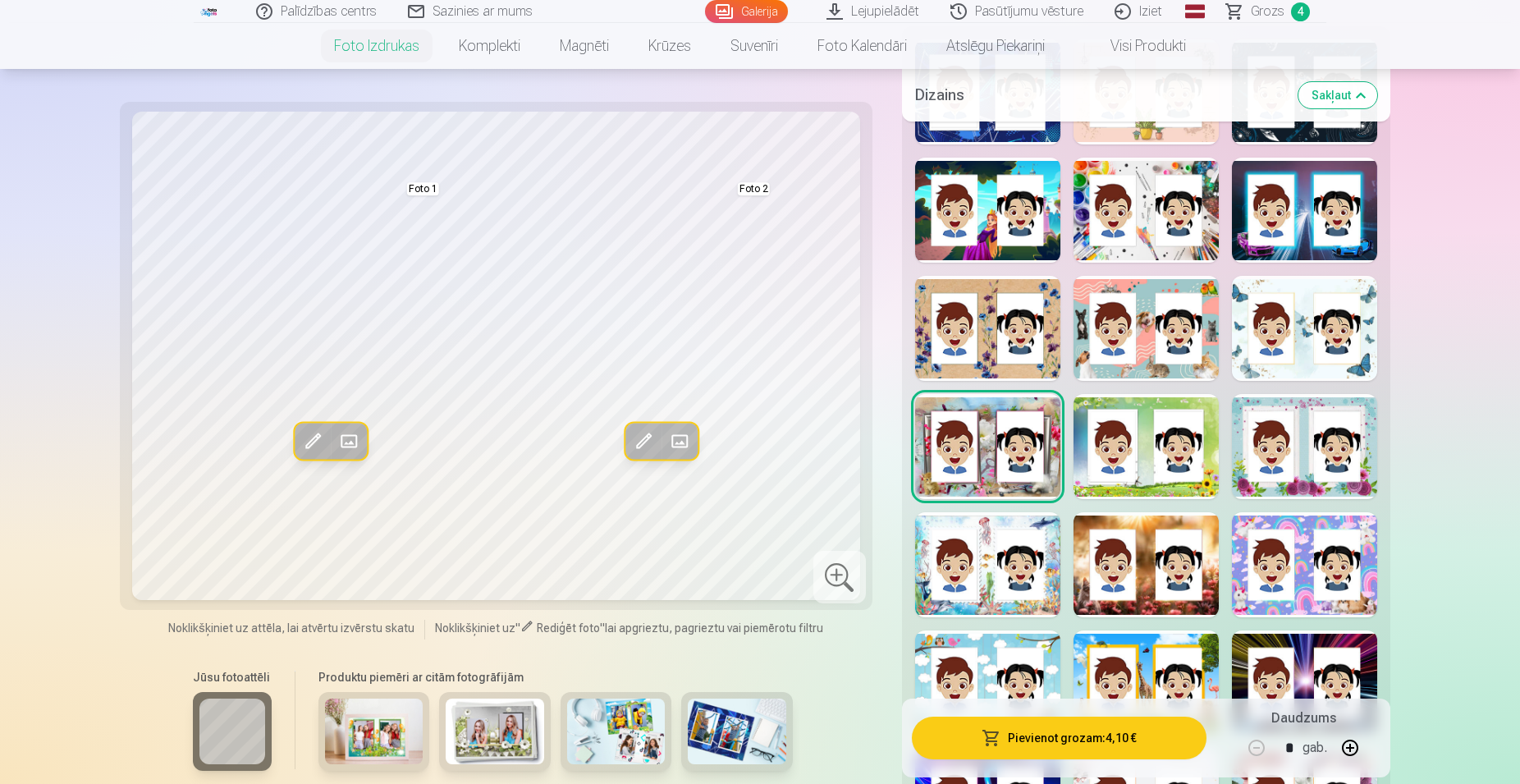
click at [1144, 463] on div at bounding box center [1146, 446] width 145 height 105
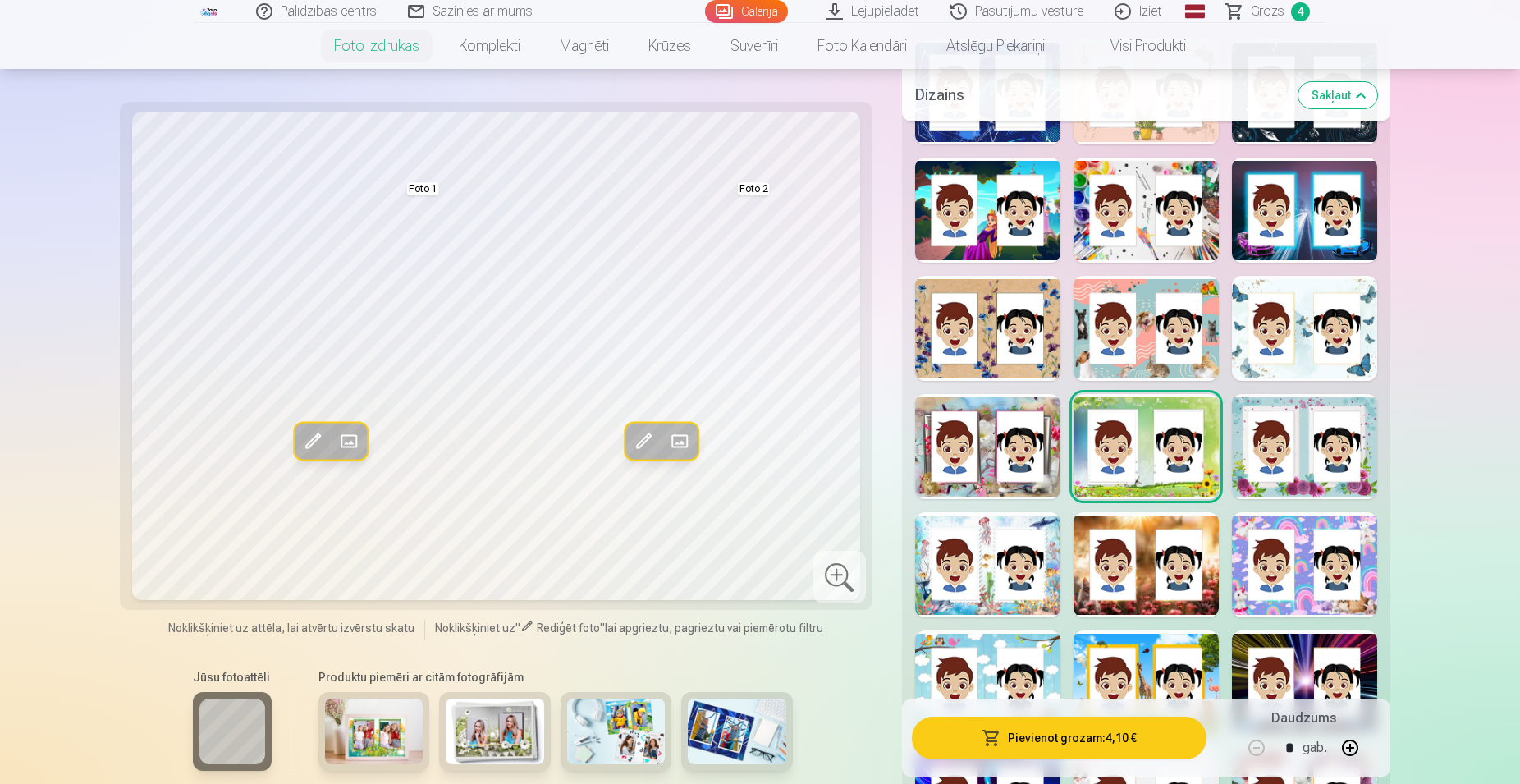
click at [1290, 472] on div at bounding box center [1305, 446] width 145 height 105
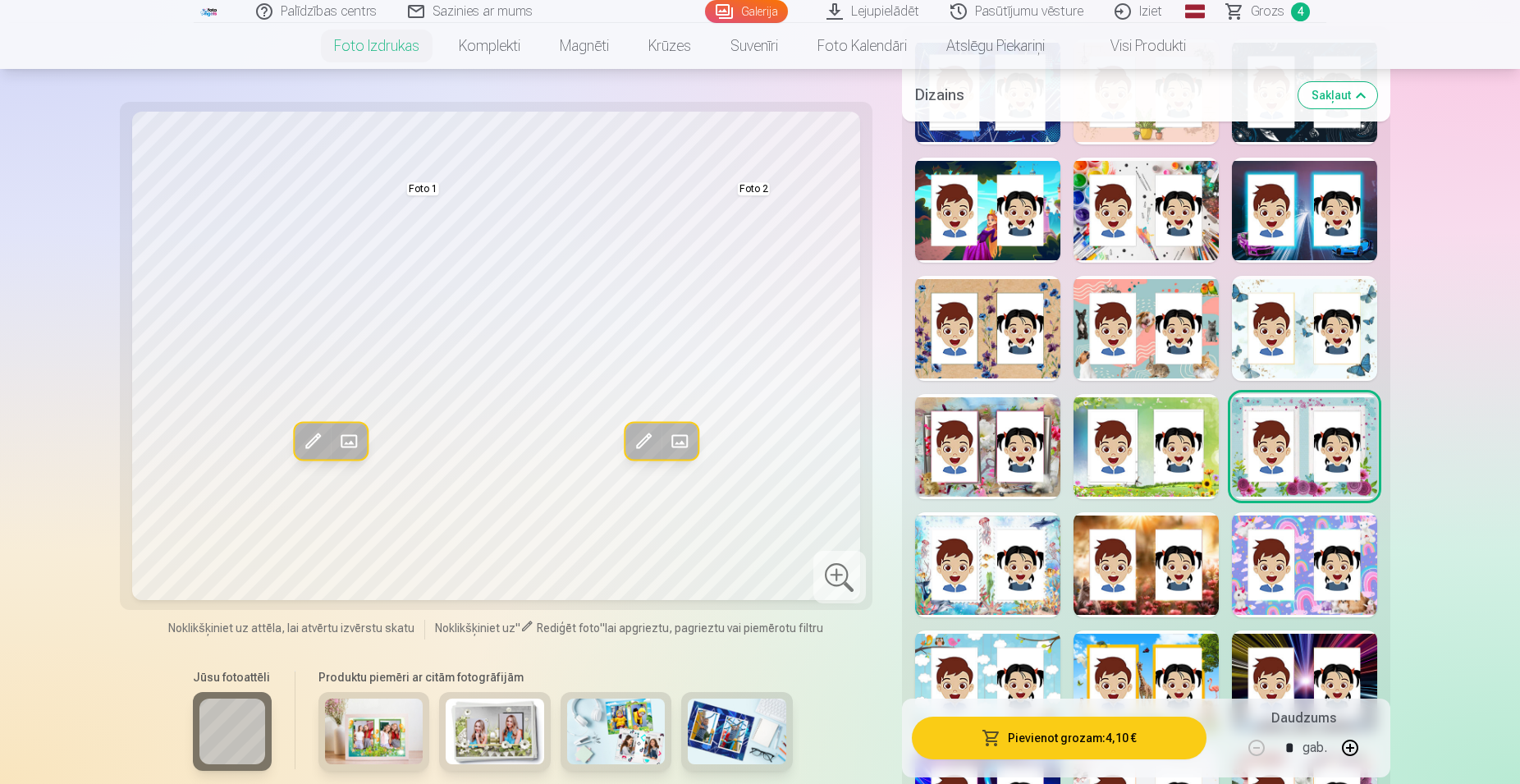
click at [980, 591] on div at bounding box center [987, 564] width 145 height 105
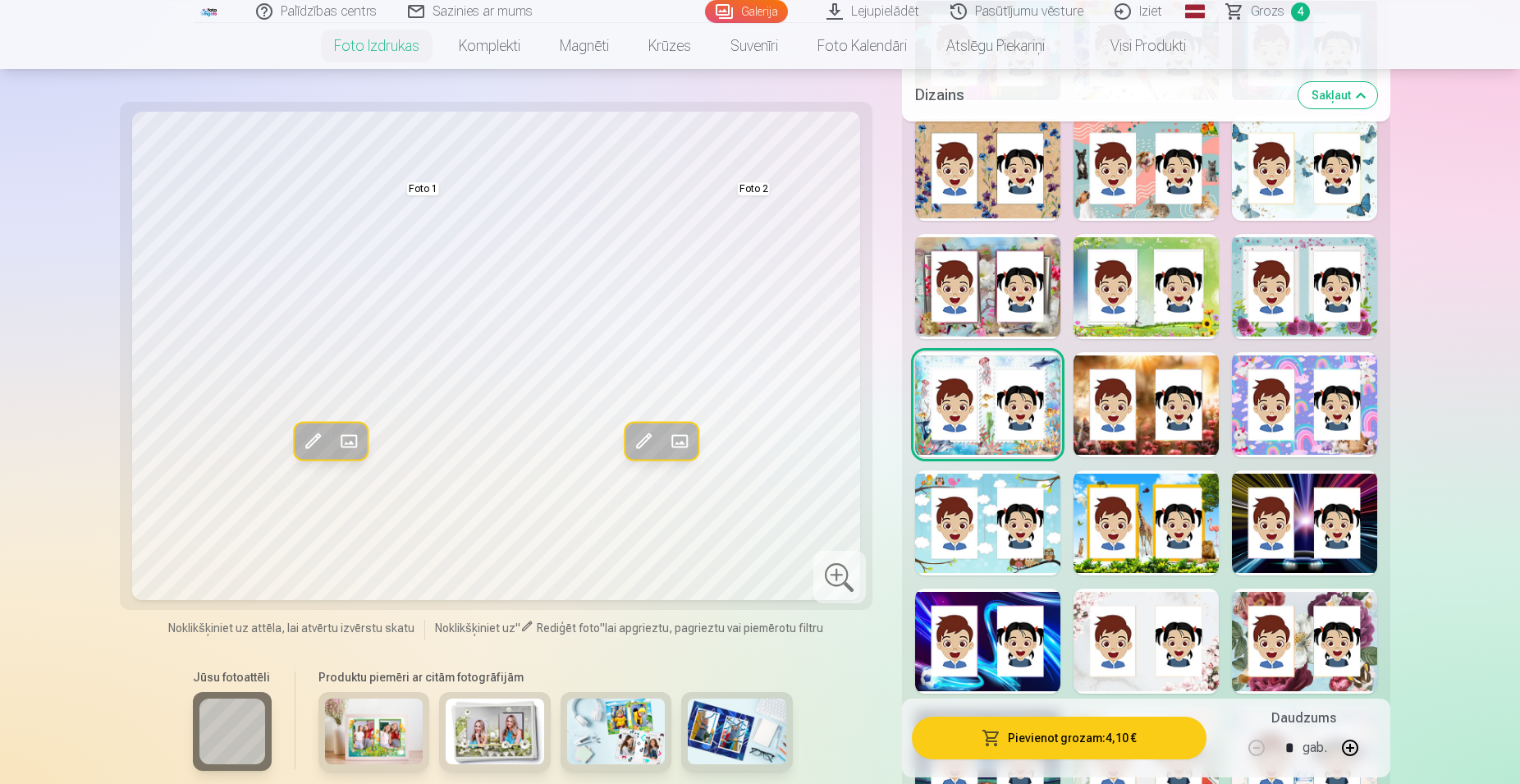
scroll to position [1591, 0]
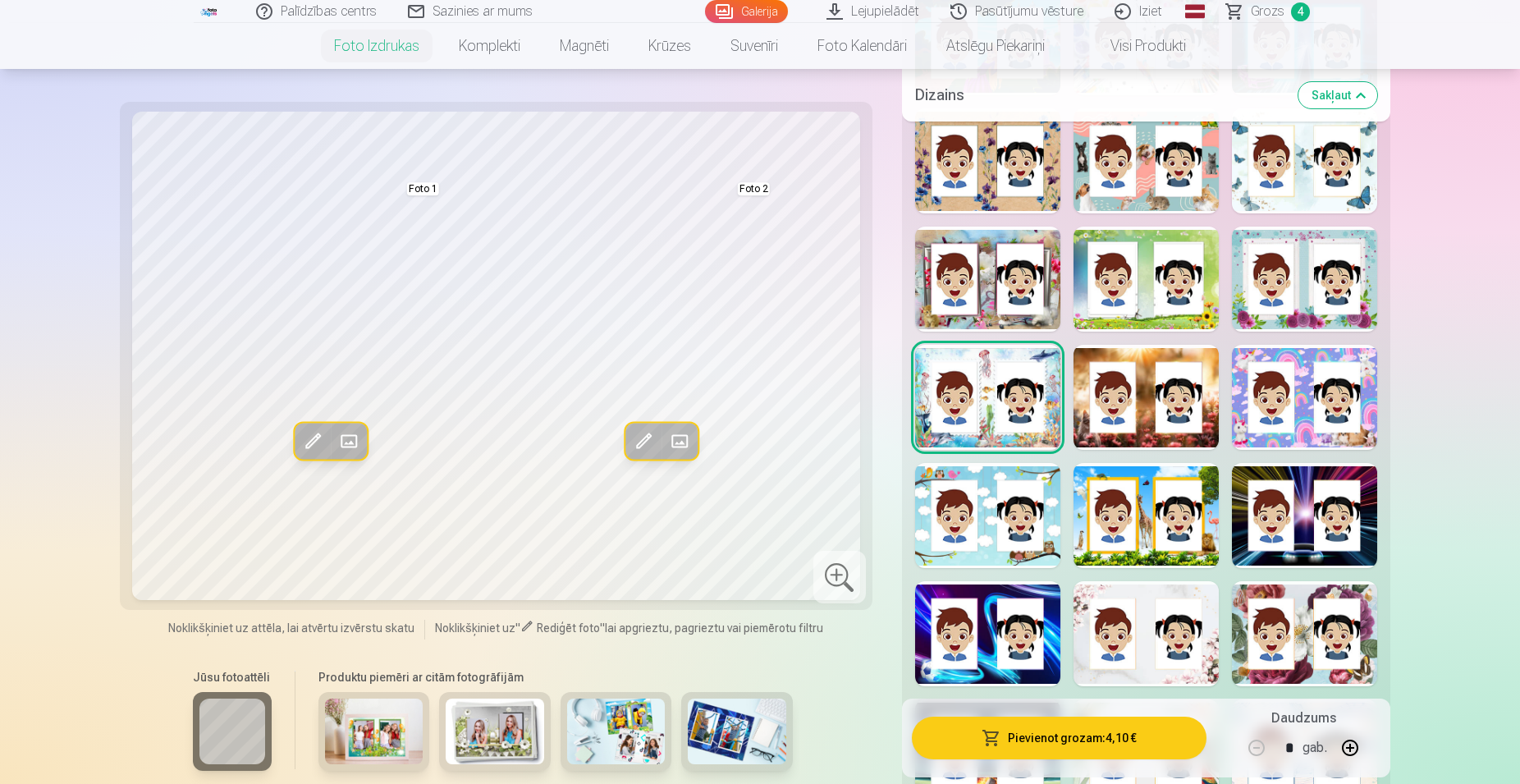
click at [987, 533] on div at bounding box center [987, 515] width 145 height 105
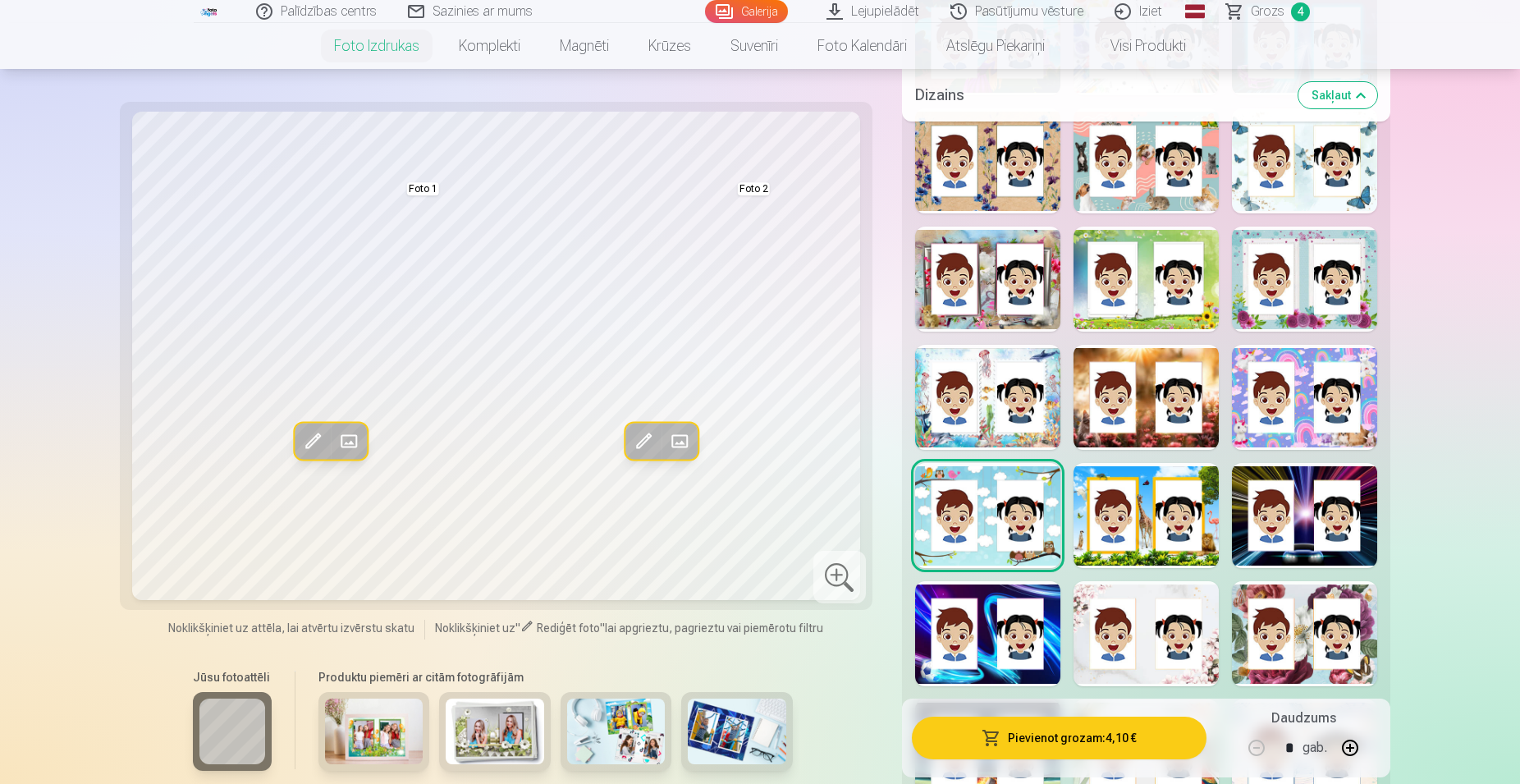
click at [1154, 667] on div at bounding box center [1146, 633] width 145 height 105
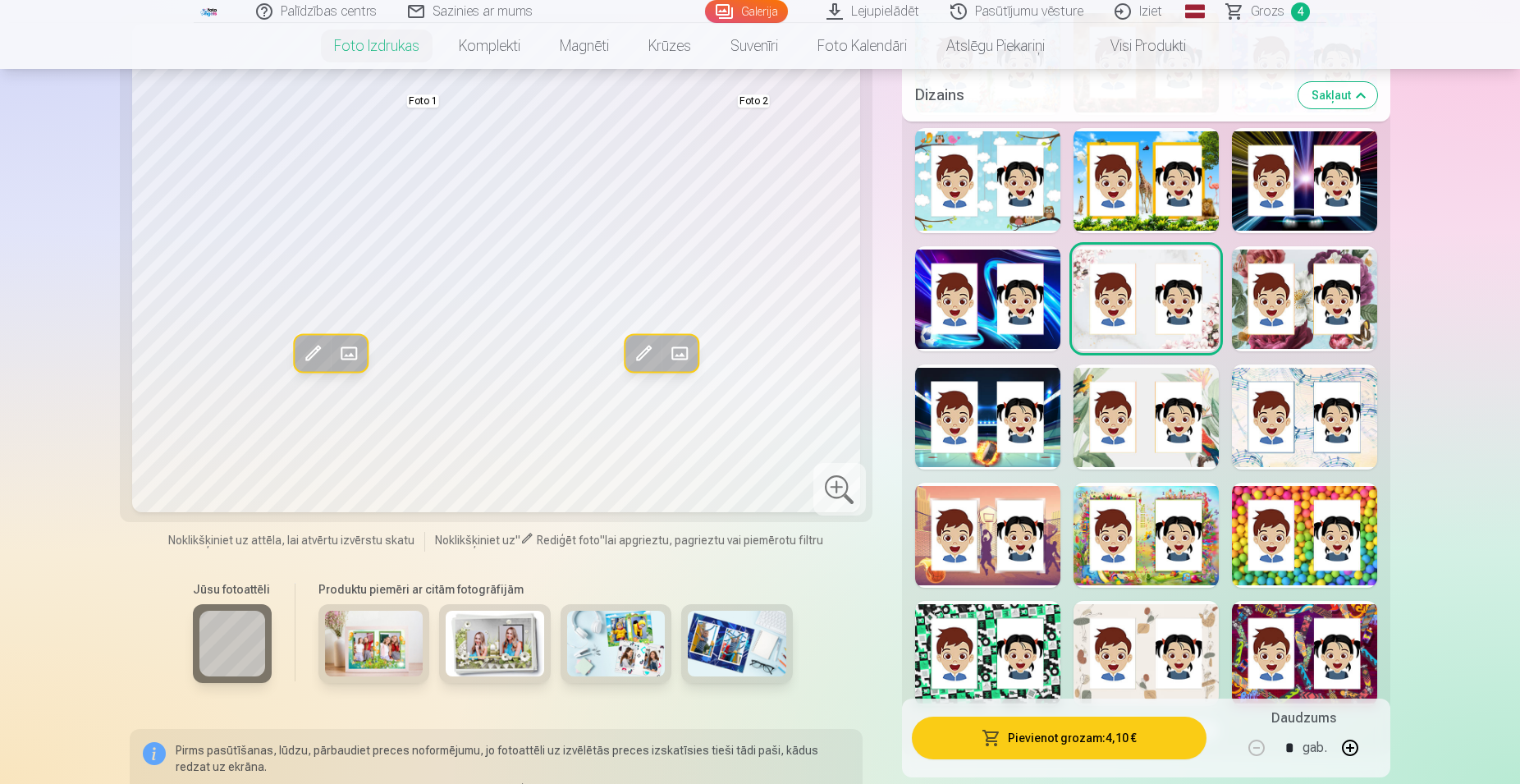
scroll to position [2010, 0]
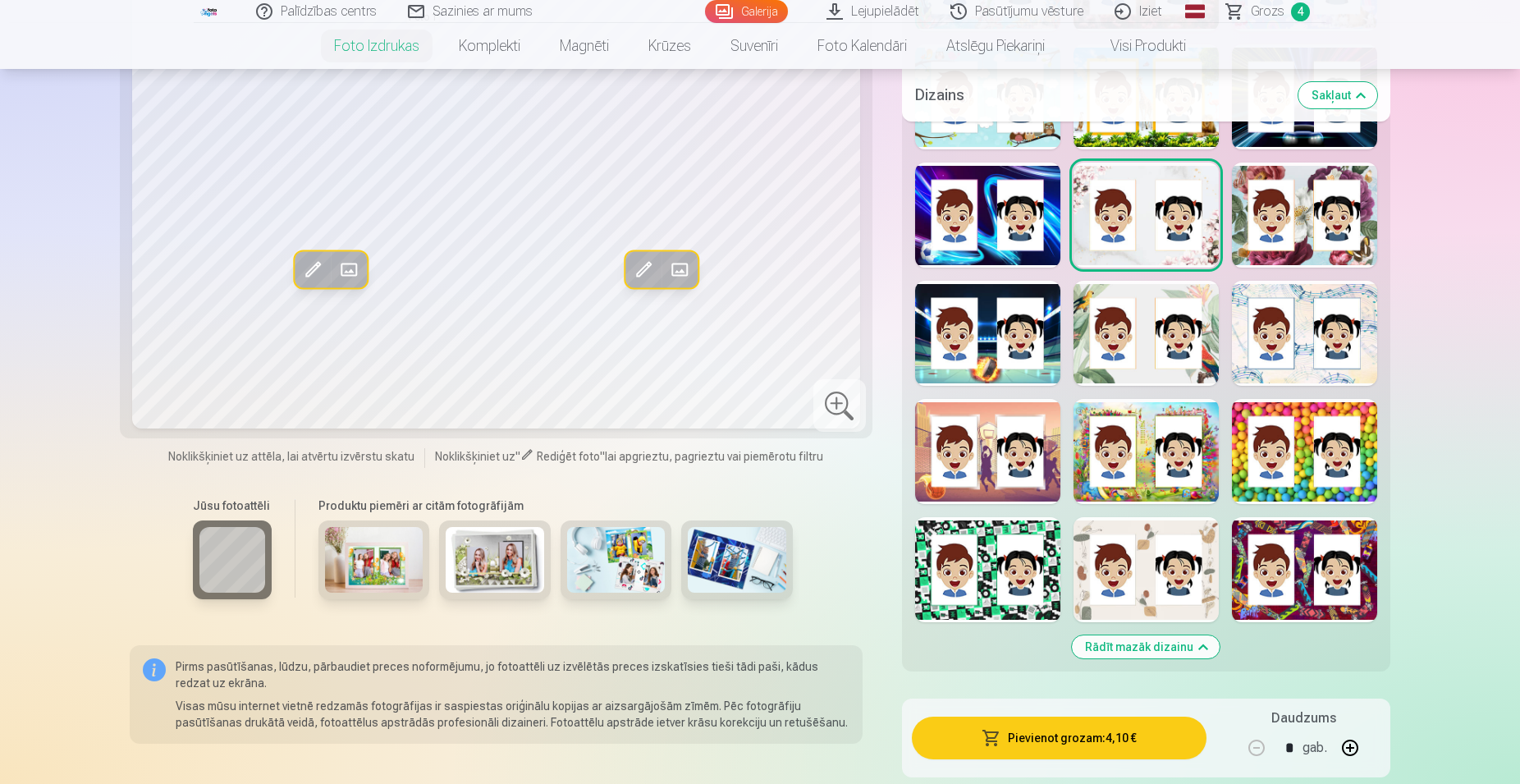
click at [1146, 490] on div at bounding box center [1146, 451] width 145 height 105
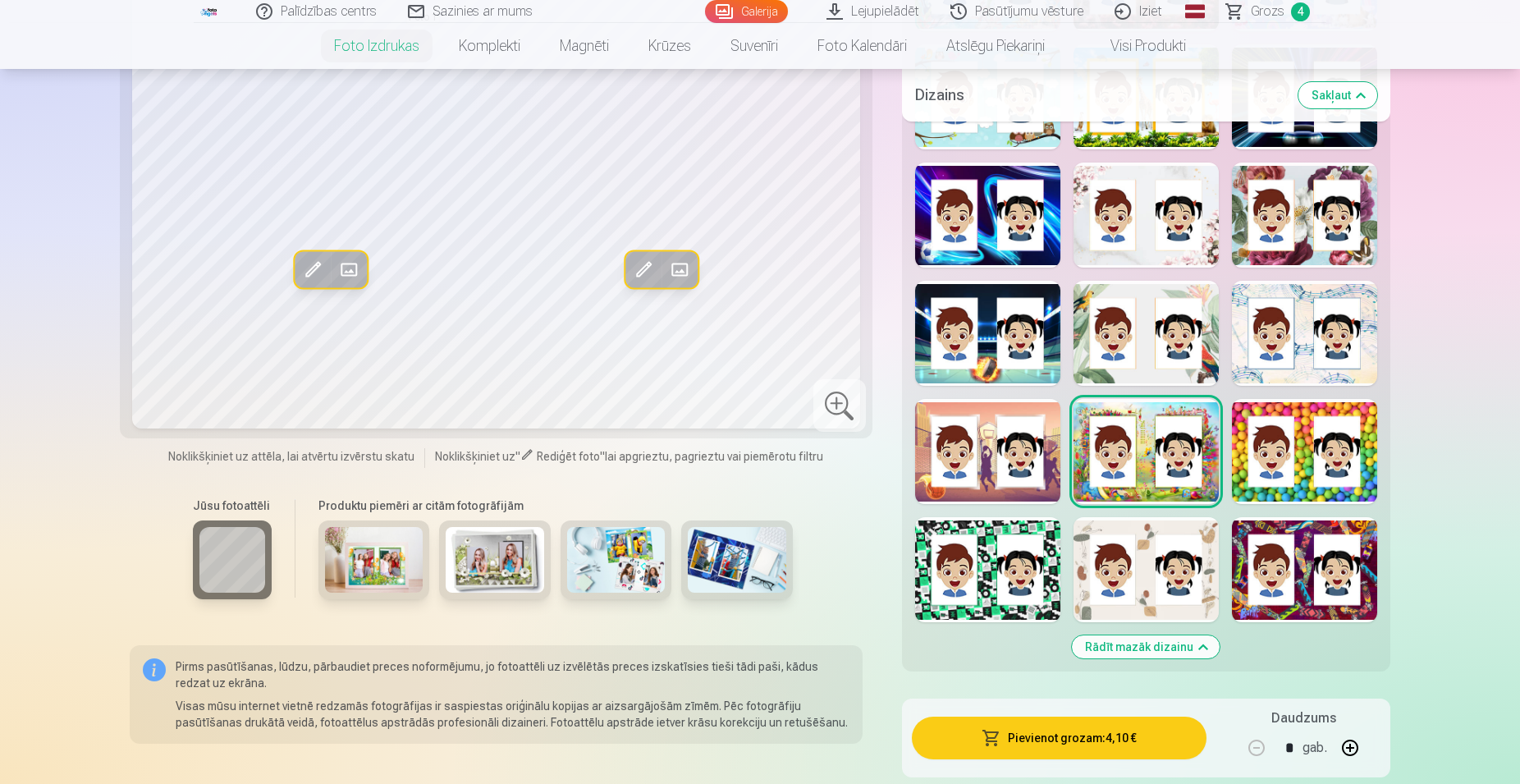
click at [1271, 485] on div at bounding box center [1305, 451] width 145 height 105
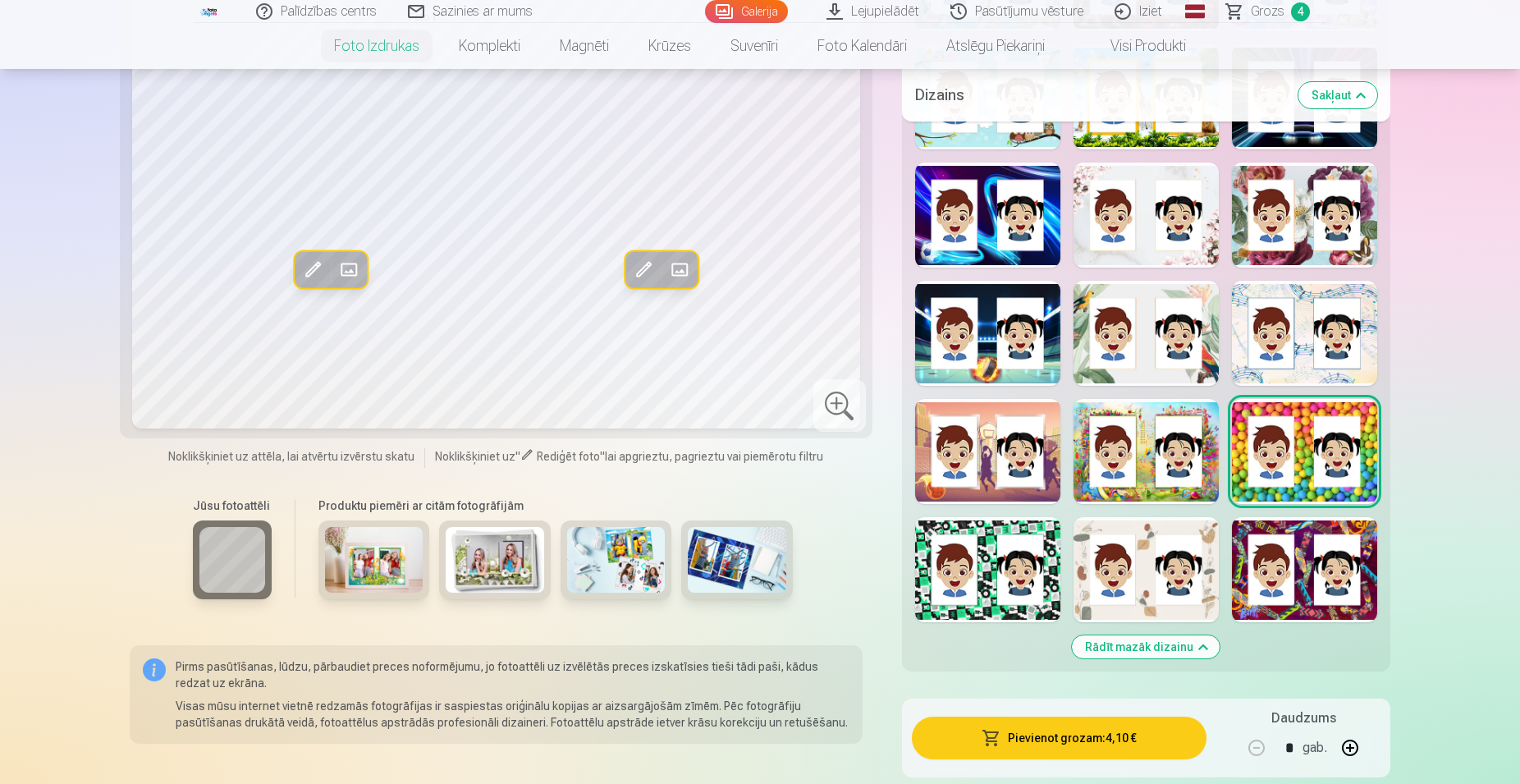
click at [989, 612] on div at bounding box center [987, 569] width 145 height 105
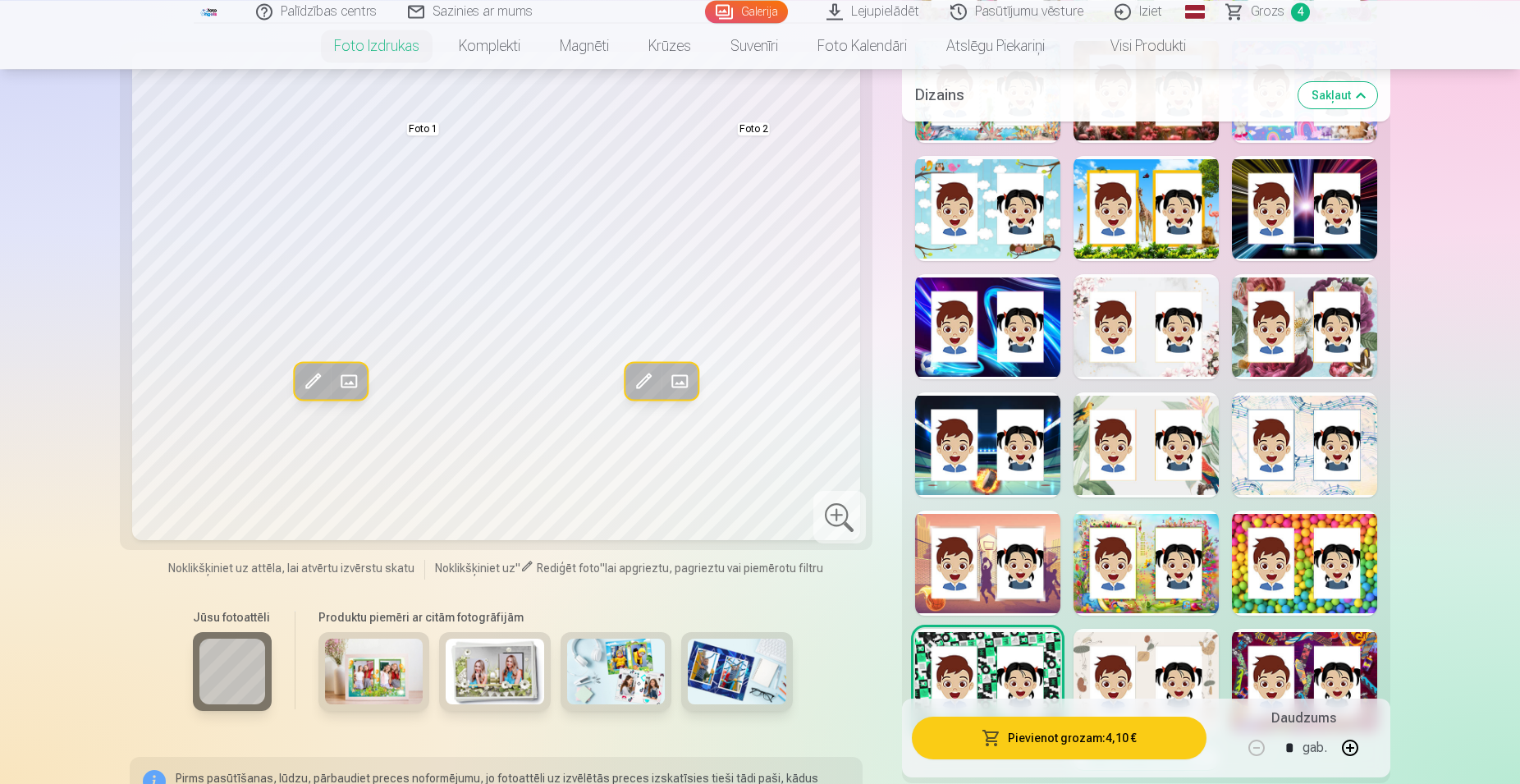
scroll to position [1926, 0]
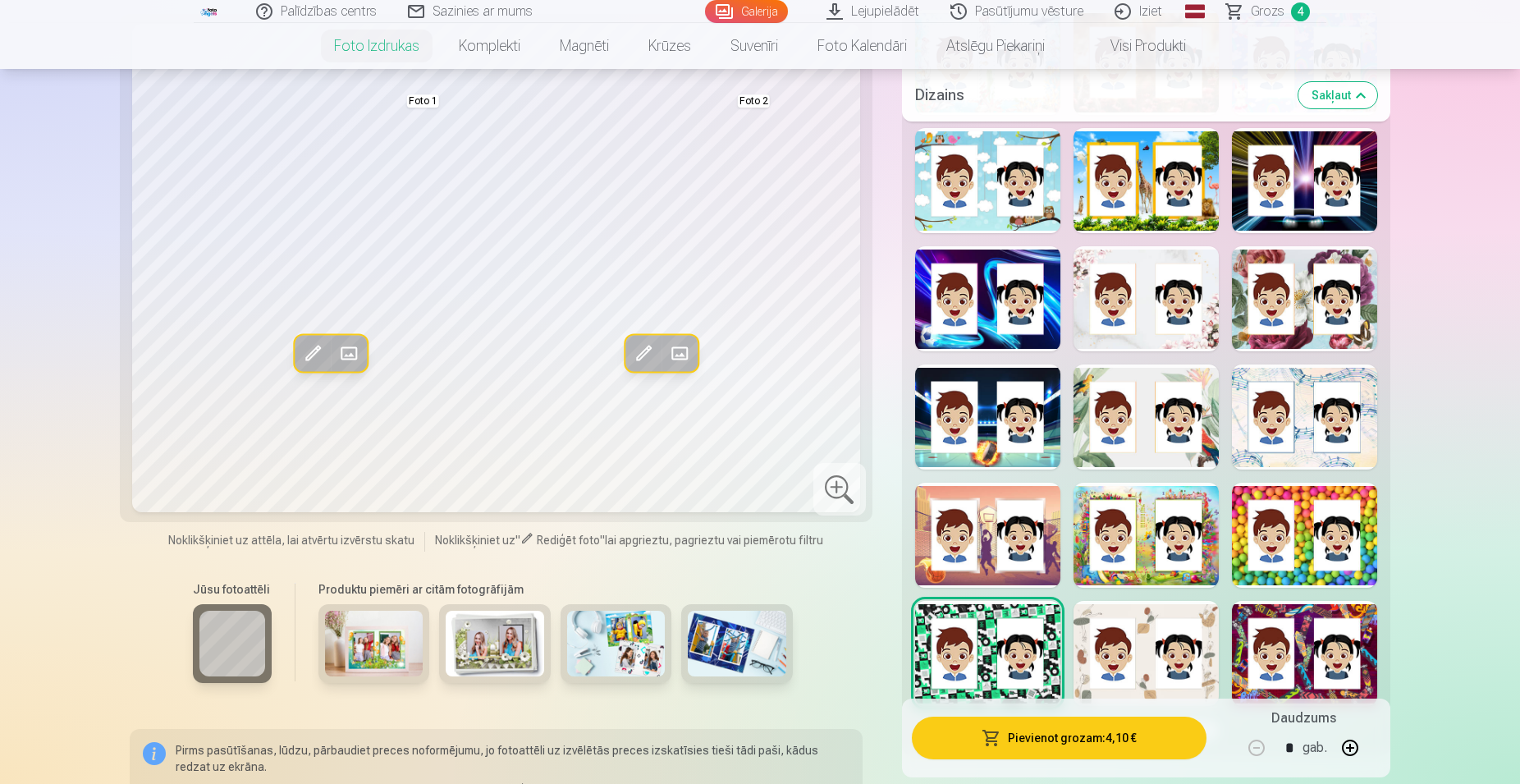
click at [1147, 665] on div at bounding box center [1146, 653] width 145 height 105
click at [1304, 674] on div at bounding box center [1305, 653] width 145 height 105
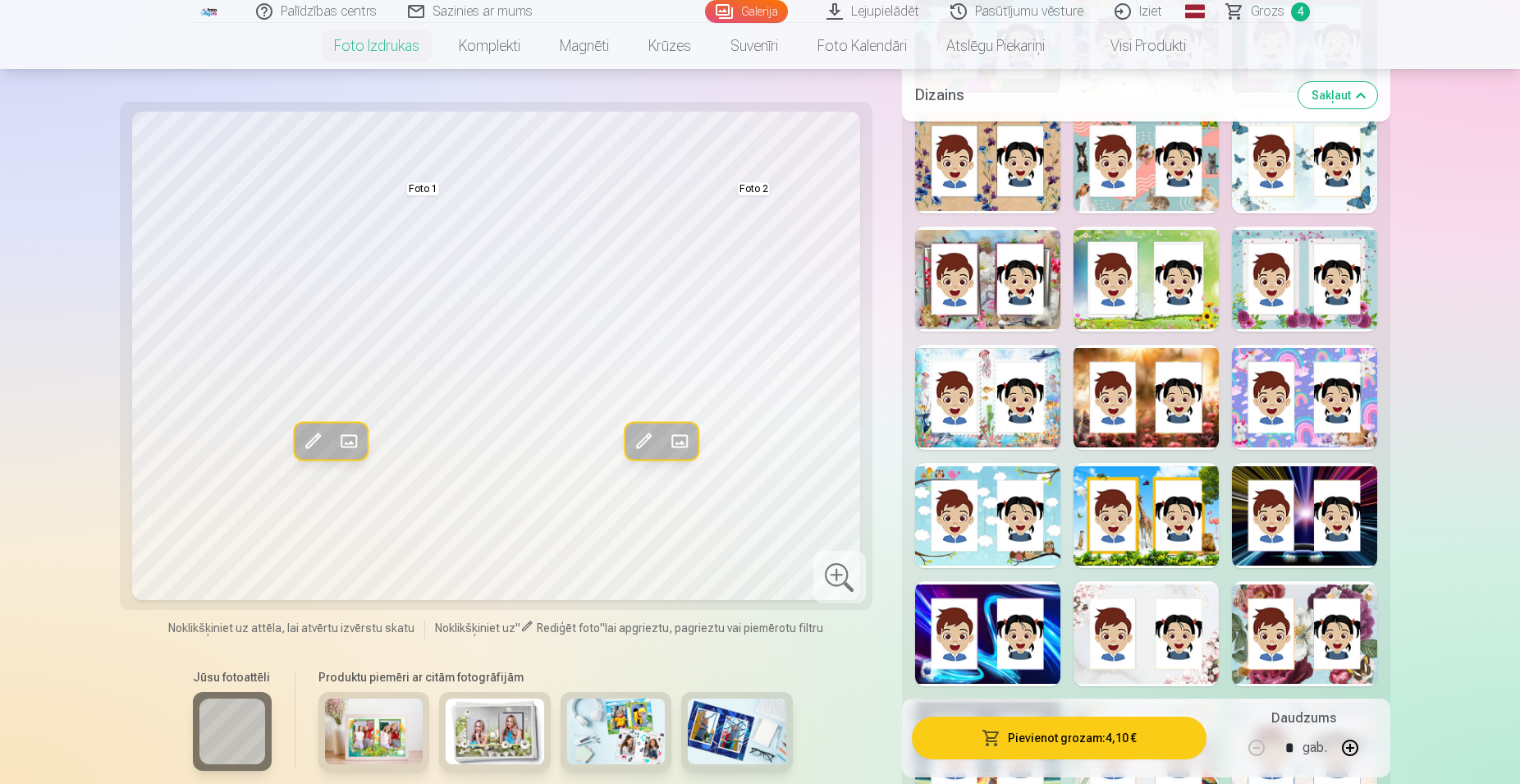
scroll to position [1507, 0]
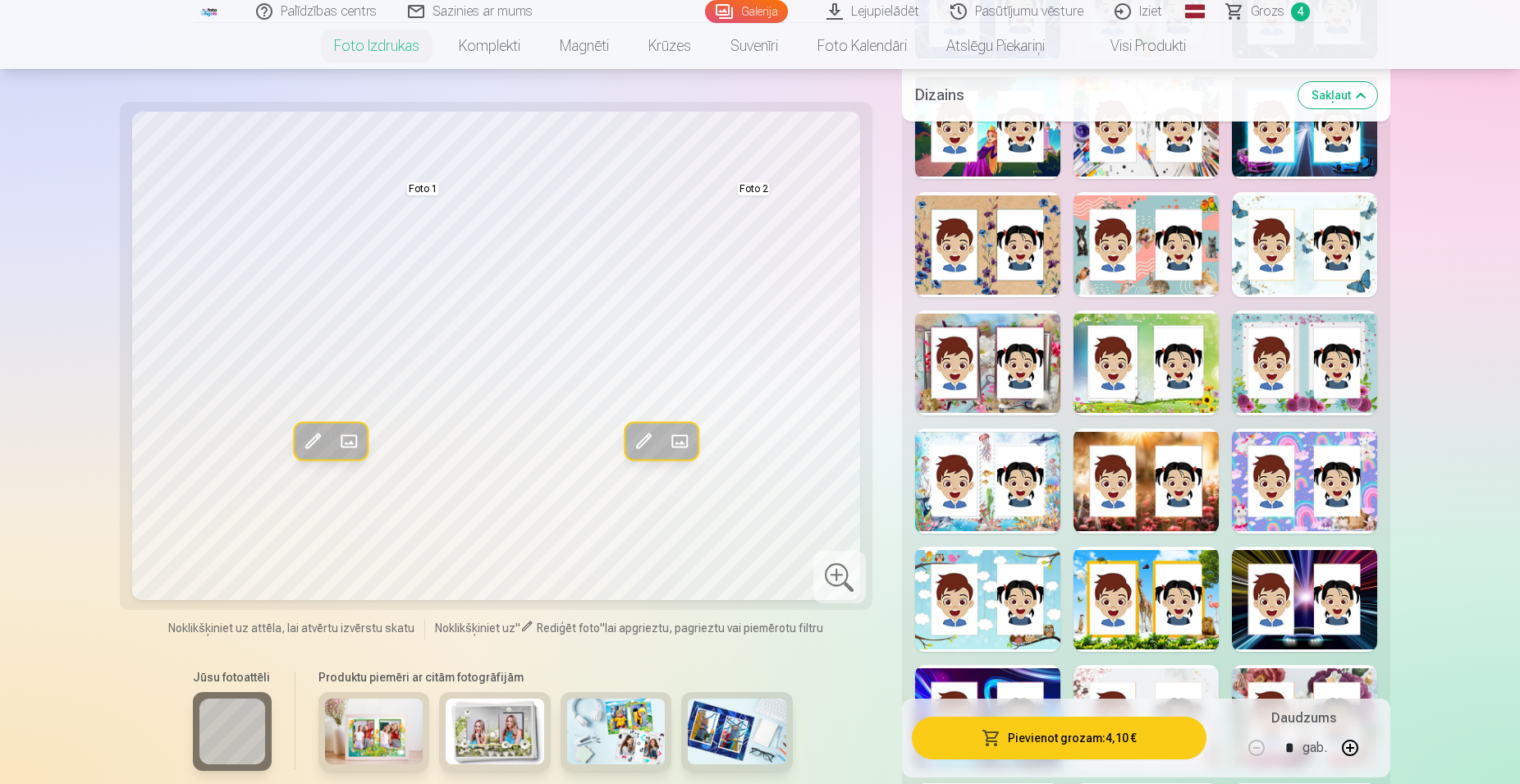
click at [984, 502] on div at bounding box center [987, 480] width 145 height 105
click at [1138, 262] on div at bounding box center [1146, 244] width 145 height 105
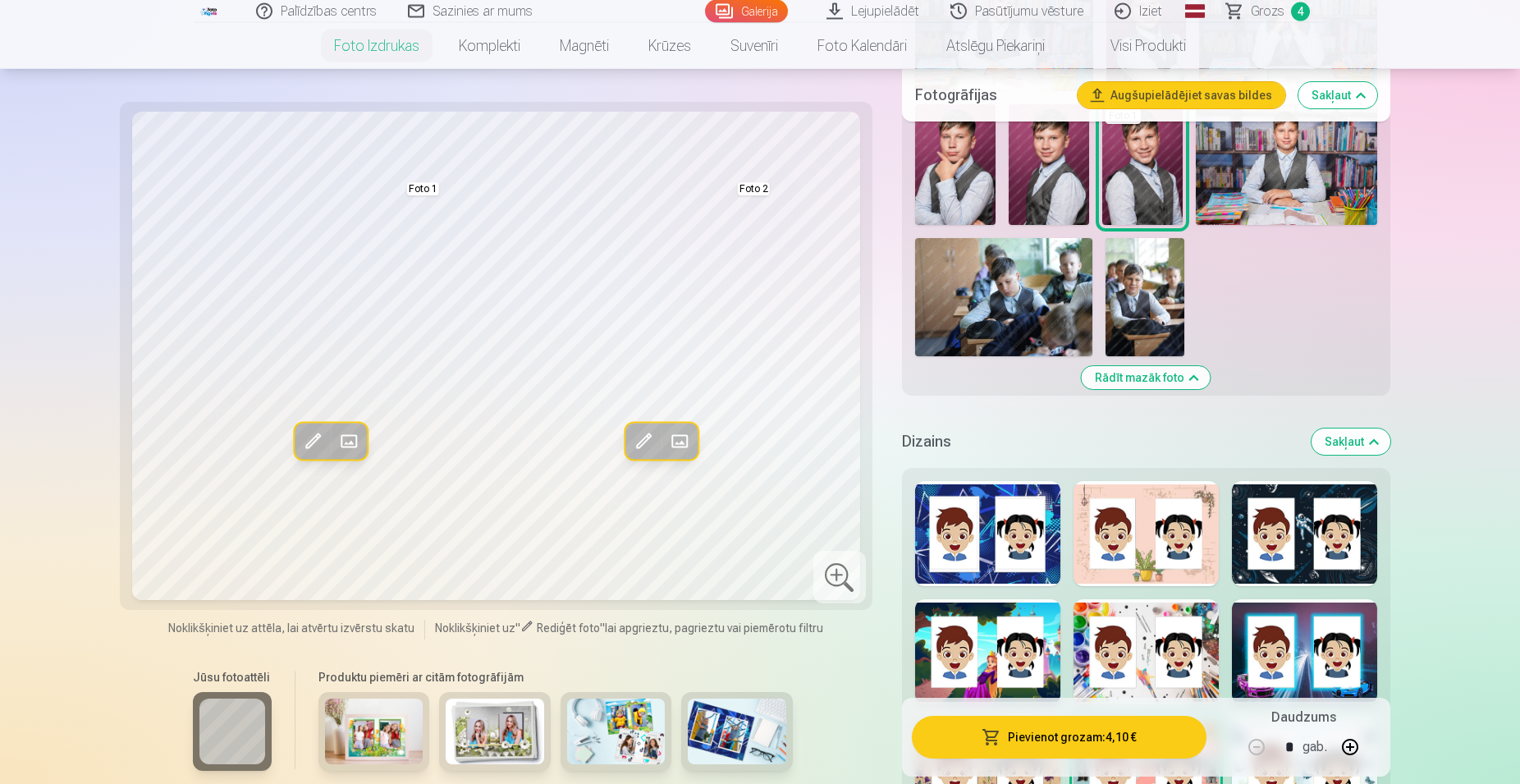
scroll to position [1004, 0]
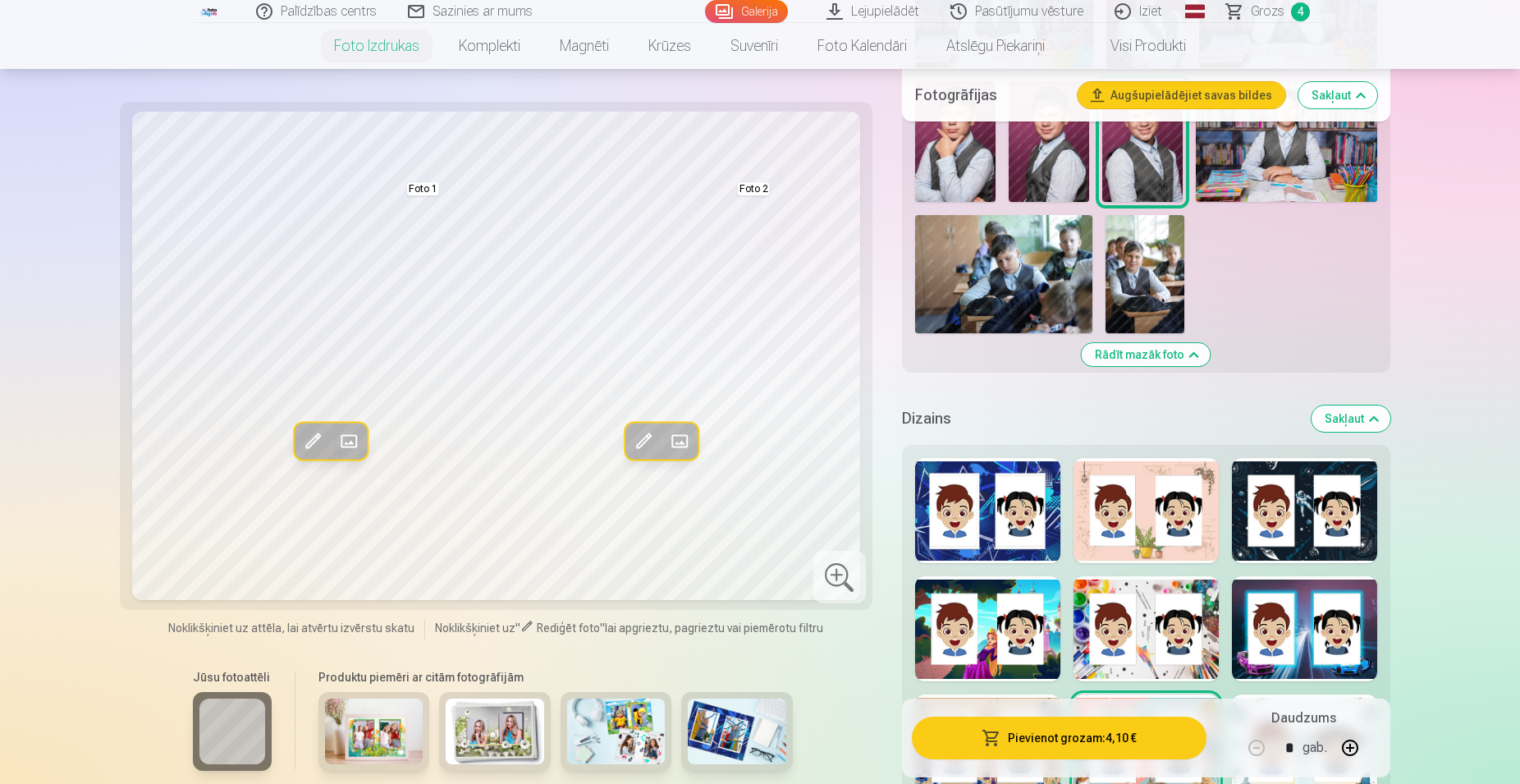
click at [1144, 518] on div at bounding box center [1146, 510] width 145 height 105
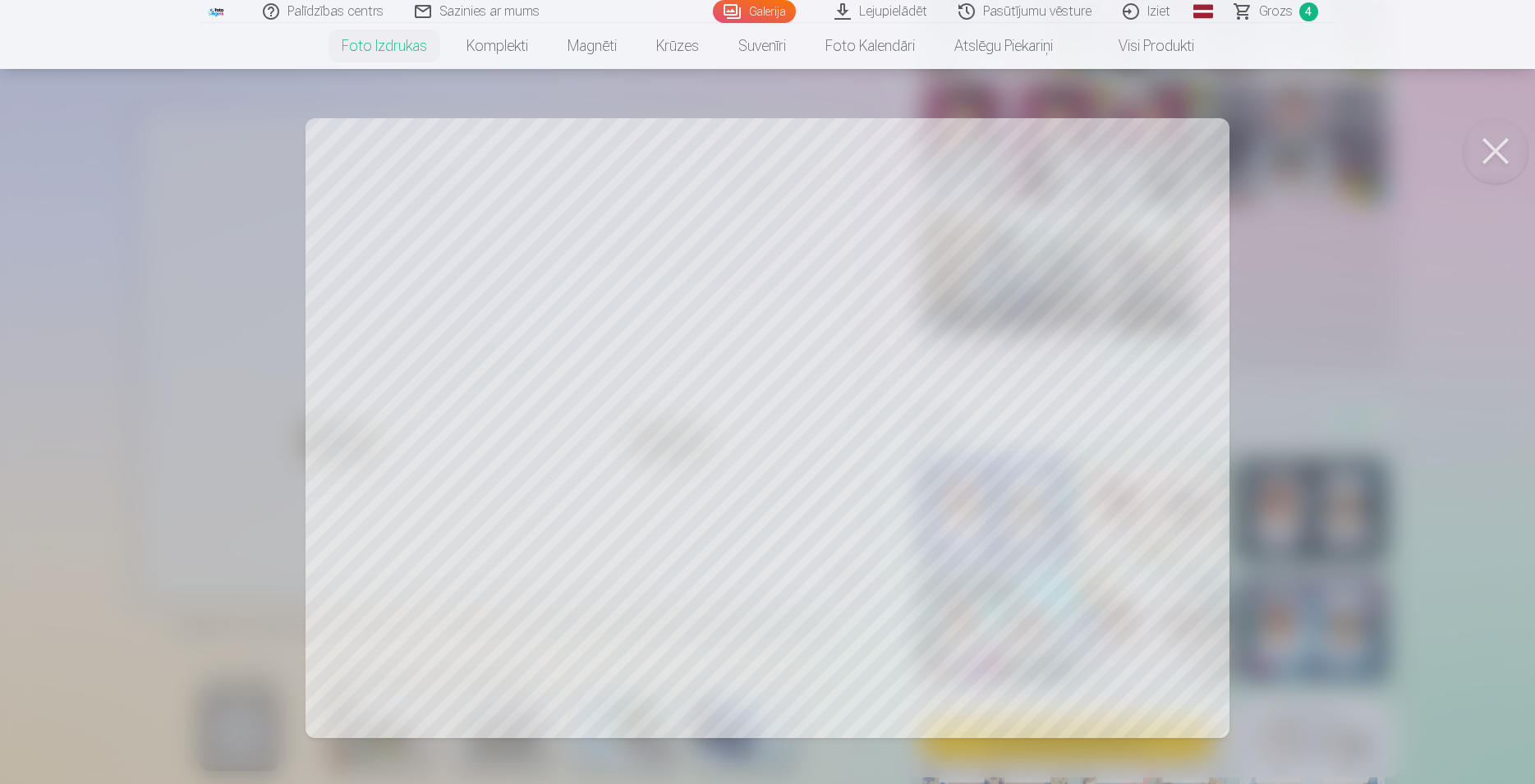
click at [1483, 154] on button at bounding box center [1496, 151] width 65 height 65
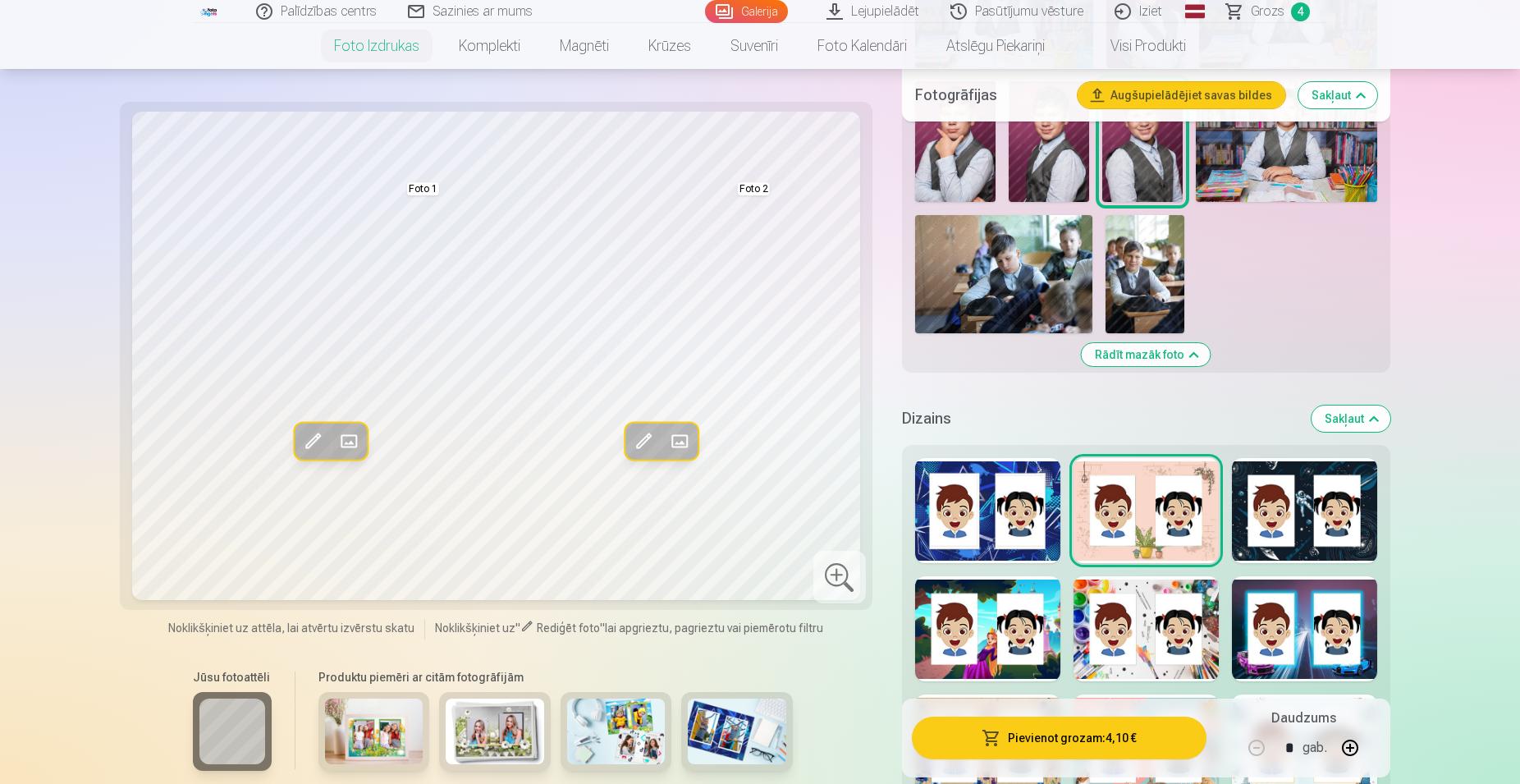
click at [1308, 539] on div at bounding box center [1305, 510] width 145 height 105
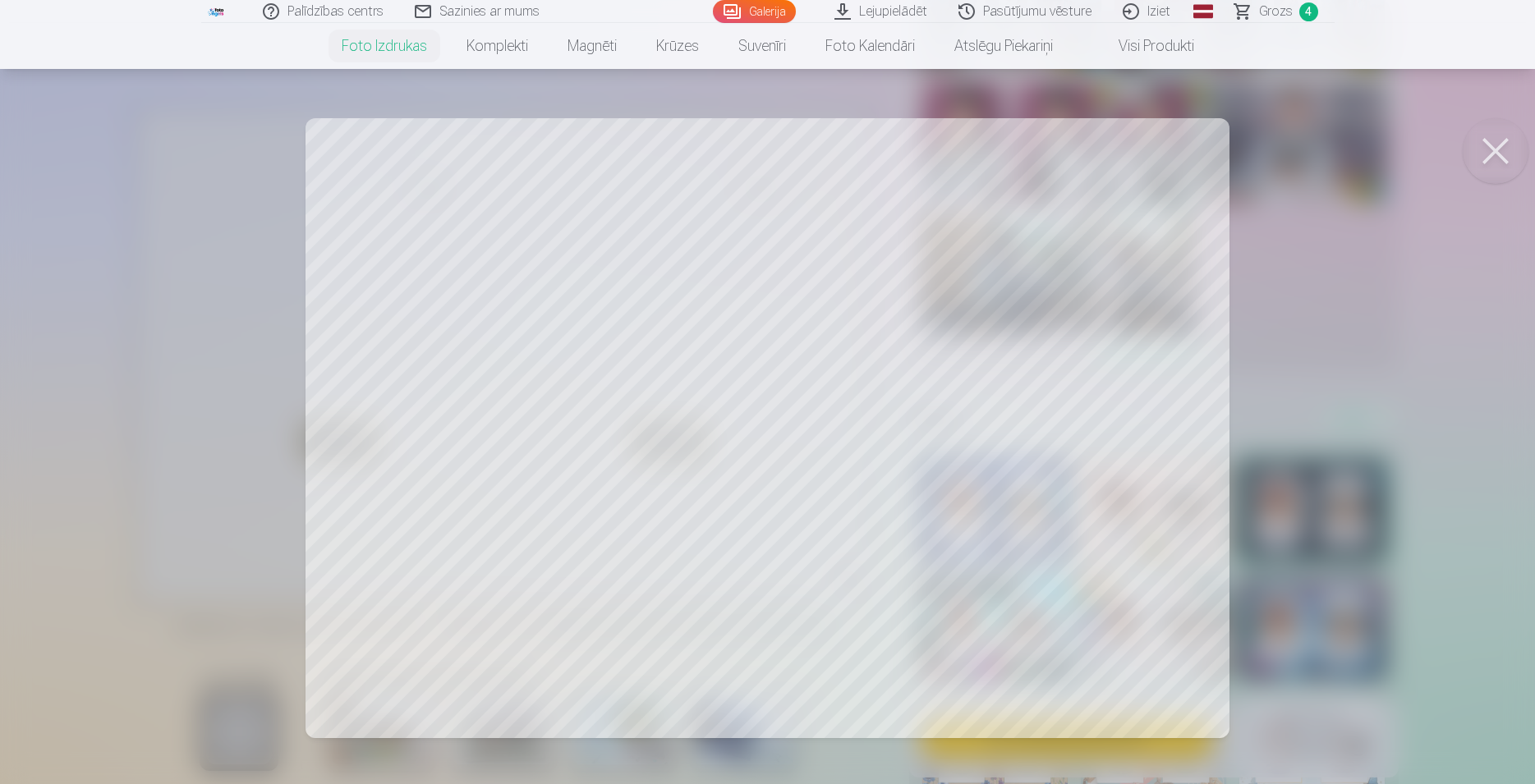
click at [1486, 143] on button at bounding box center [1496, 151] width 65 height 65
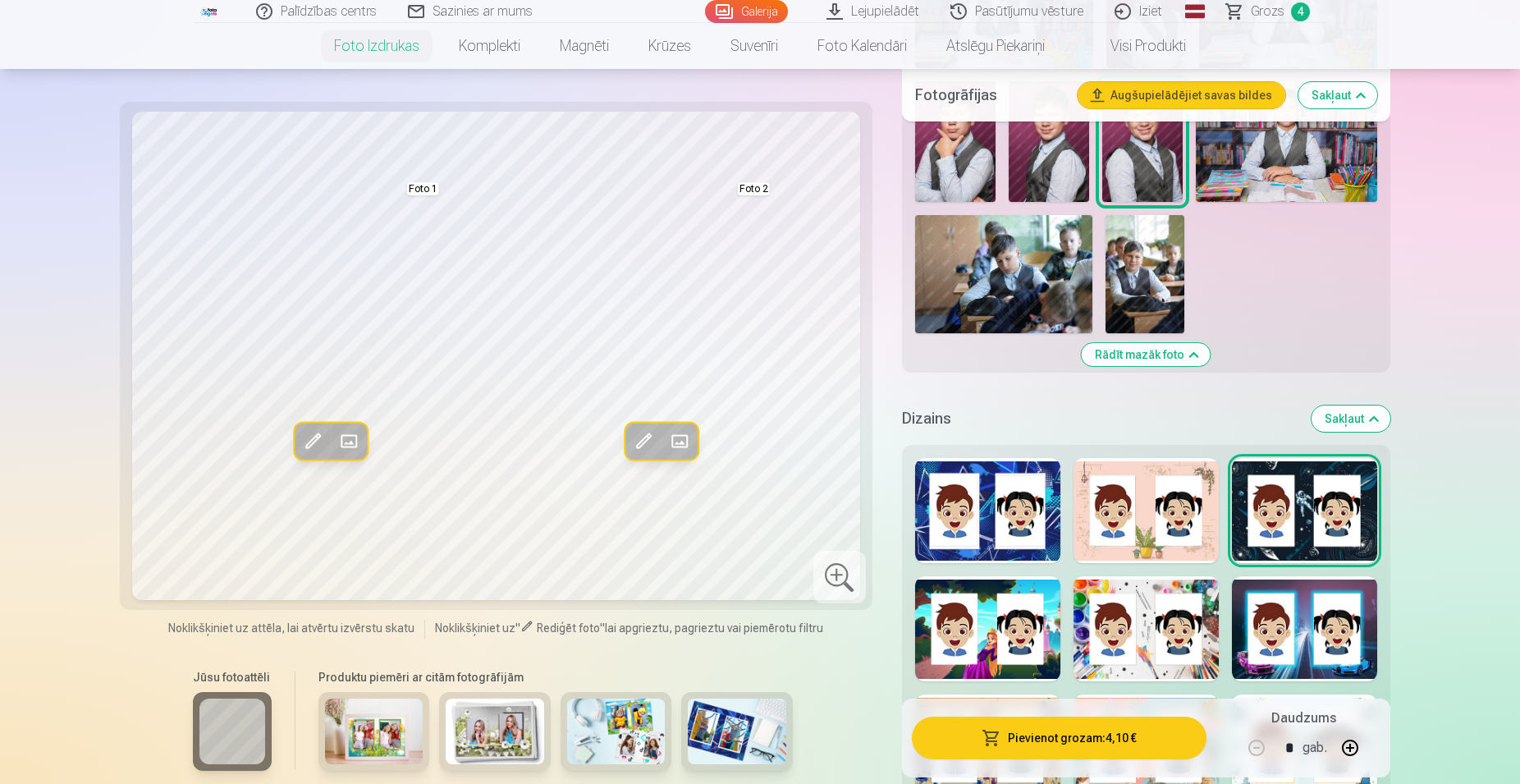
click at [1144, 663] on div at bounding box center [1146, 628] width 145 height 105
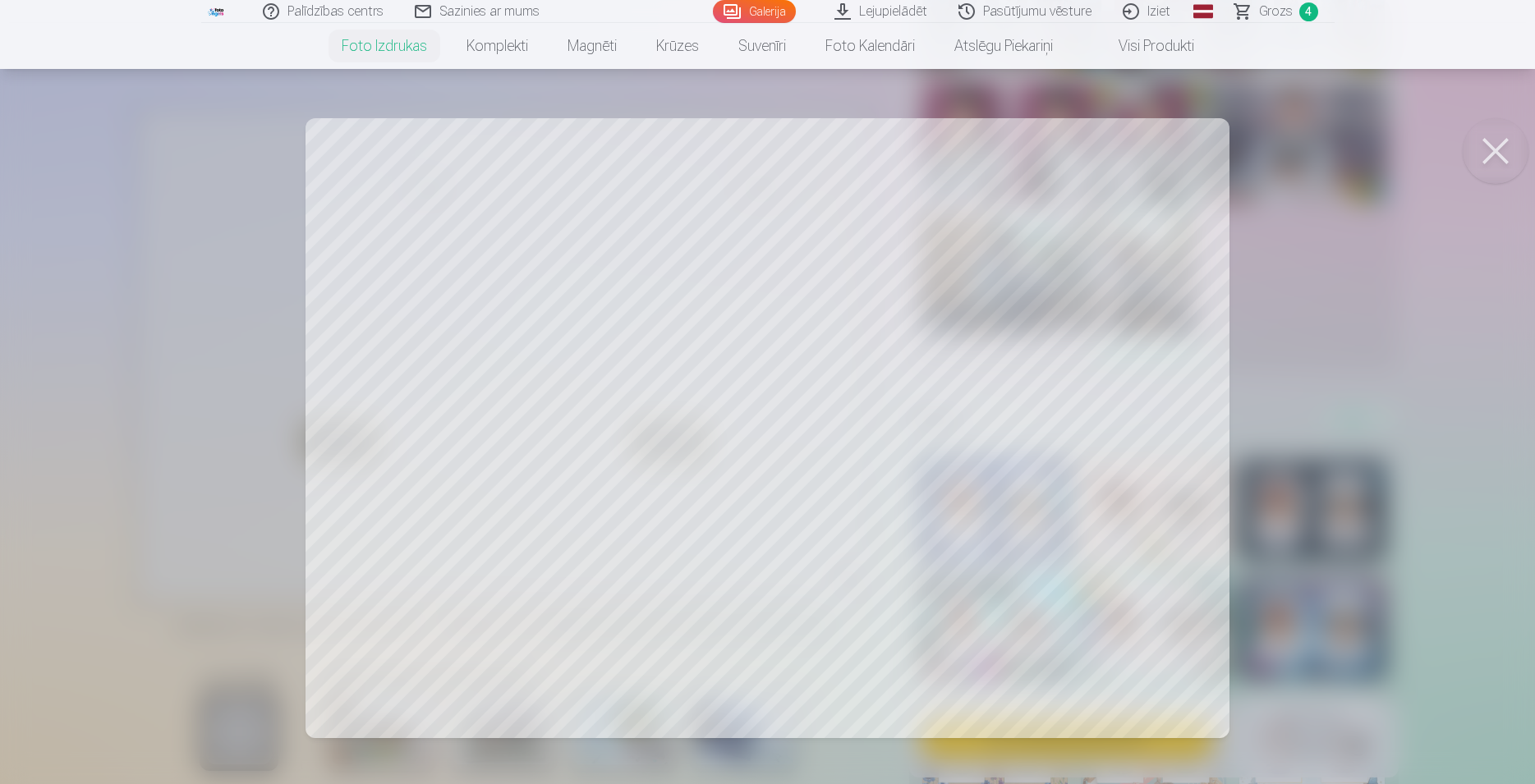
click at [1497, 147] on button at bounding box center [1496, 151] width 65 height 65
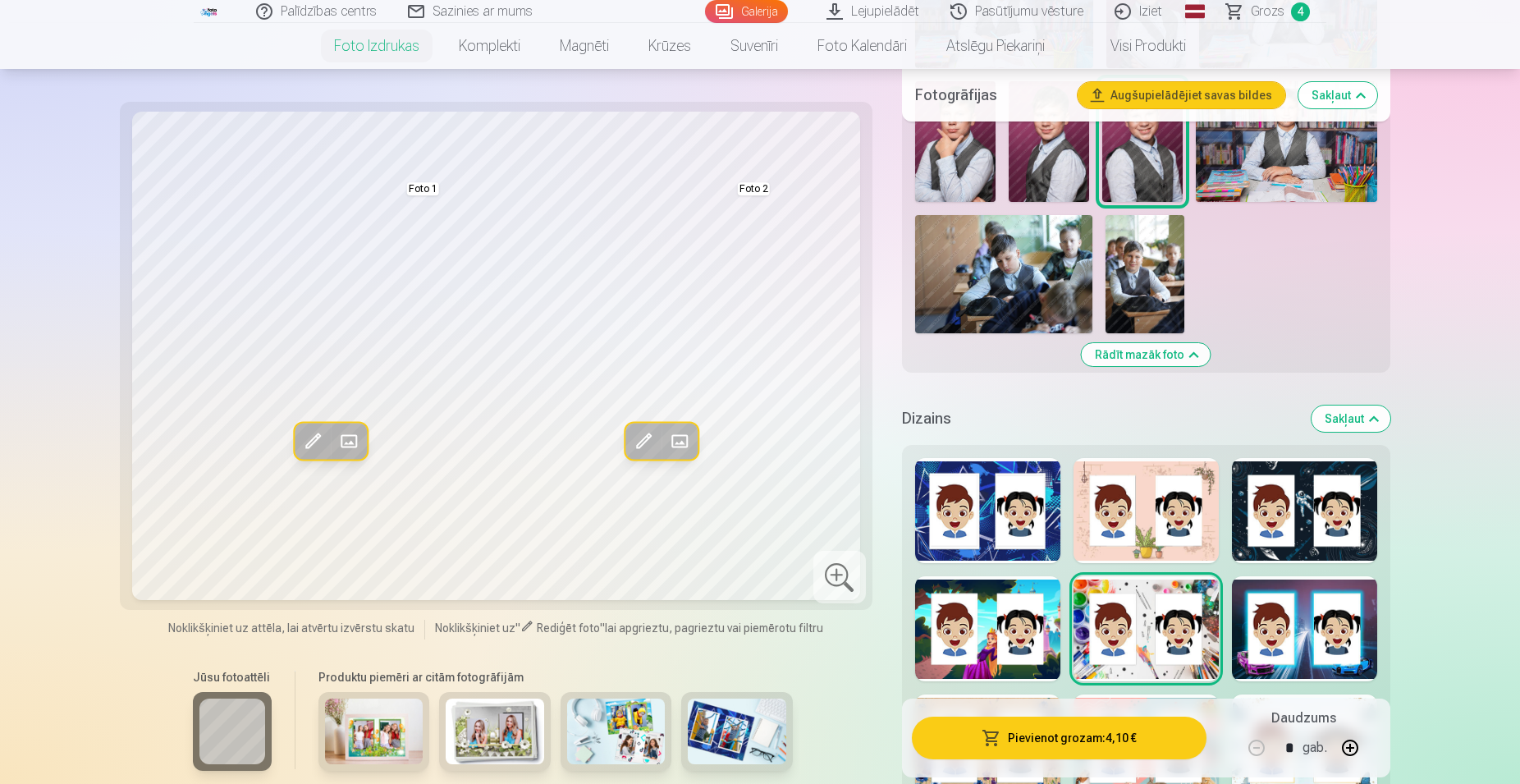
click at [1307, 527] on div at bounding box center [1305, 510] width 145 height 105
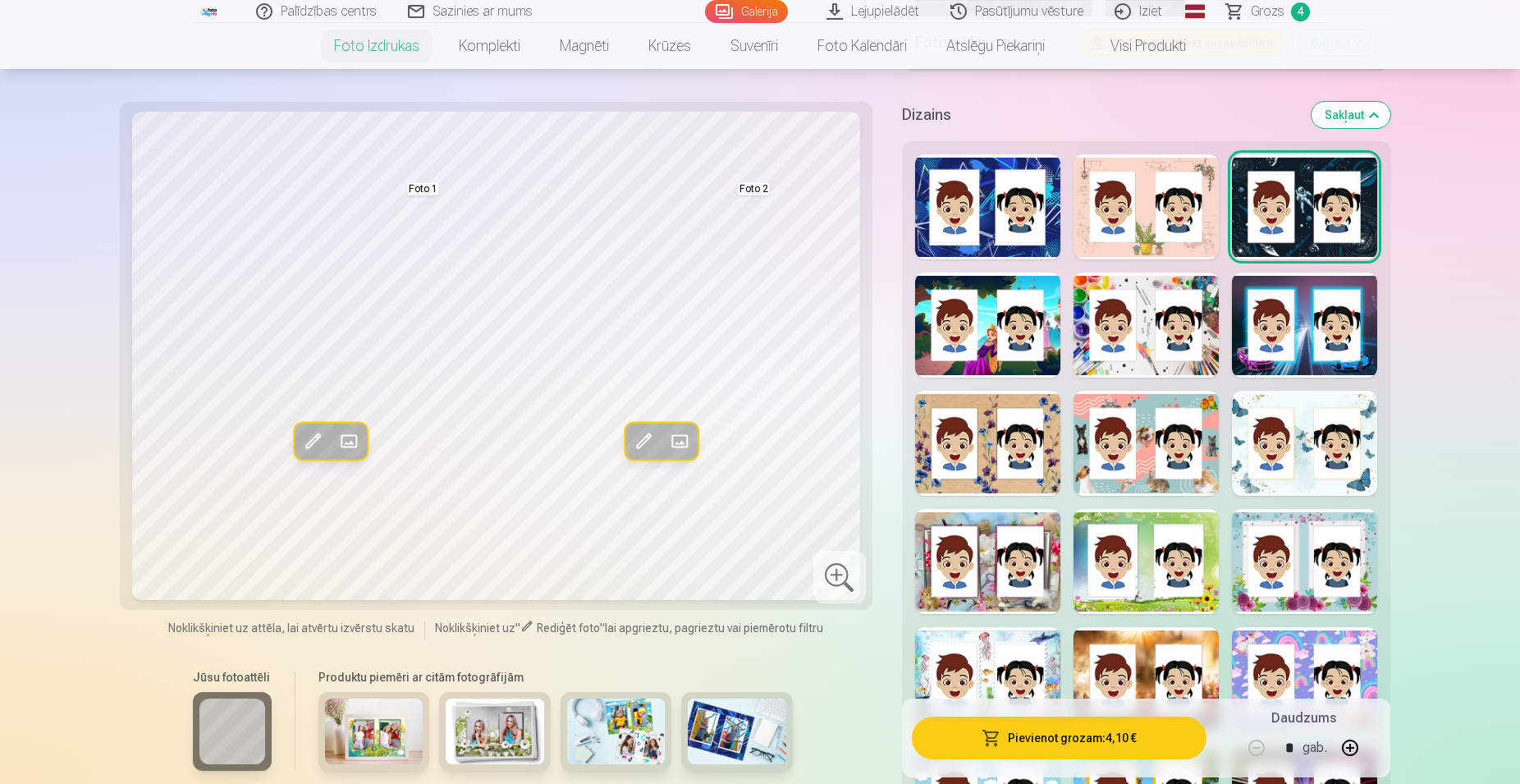
scroll to position [1340, 0]
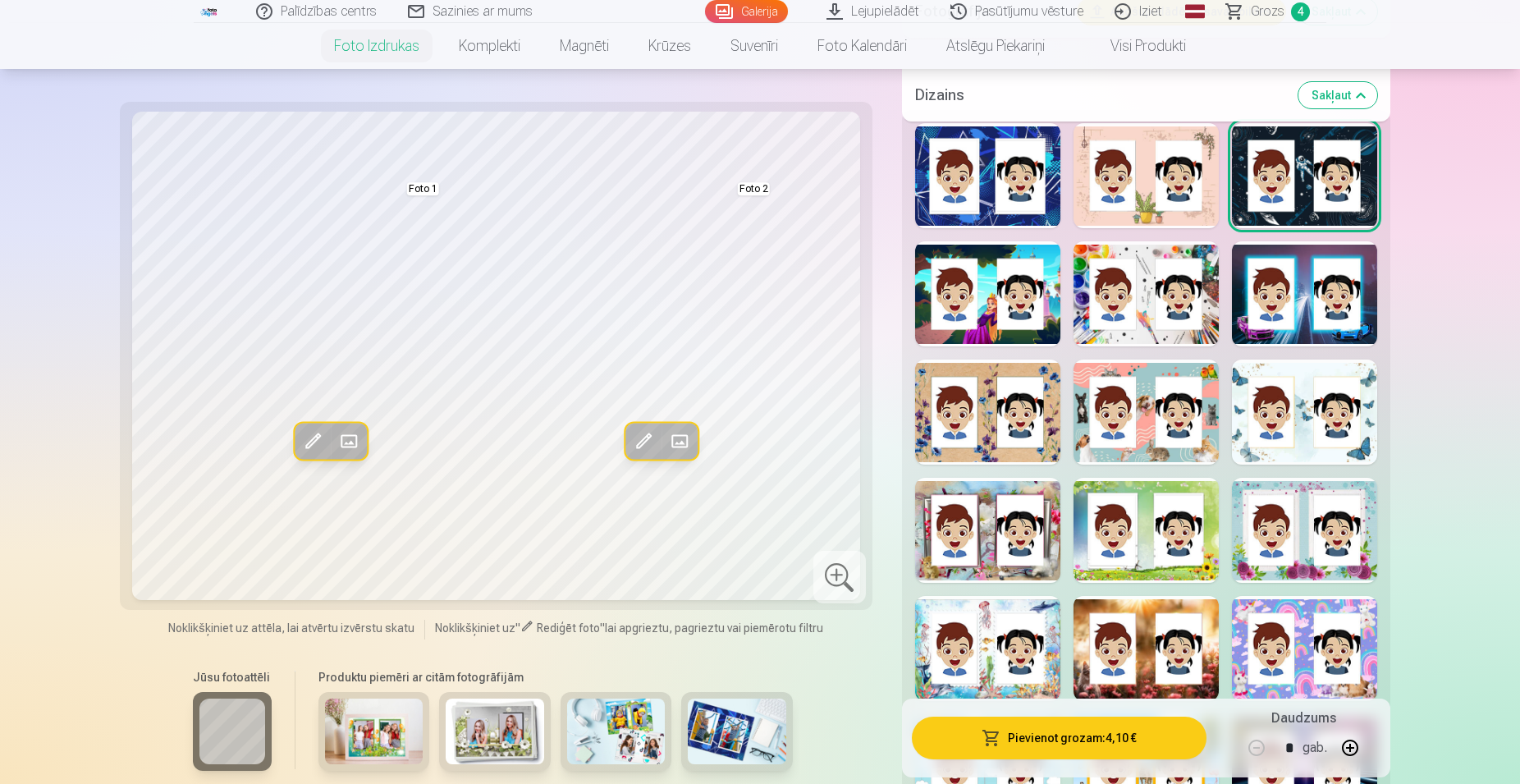
click at [988, 535] on div at bounding box center [987, 530] width 145 height 105
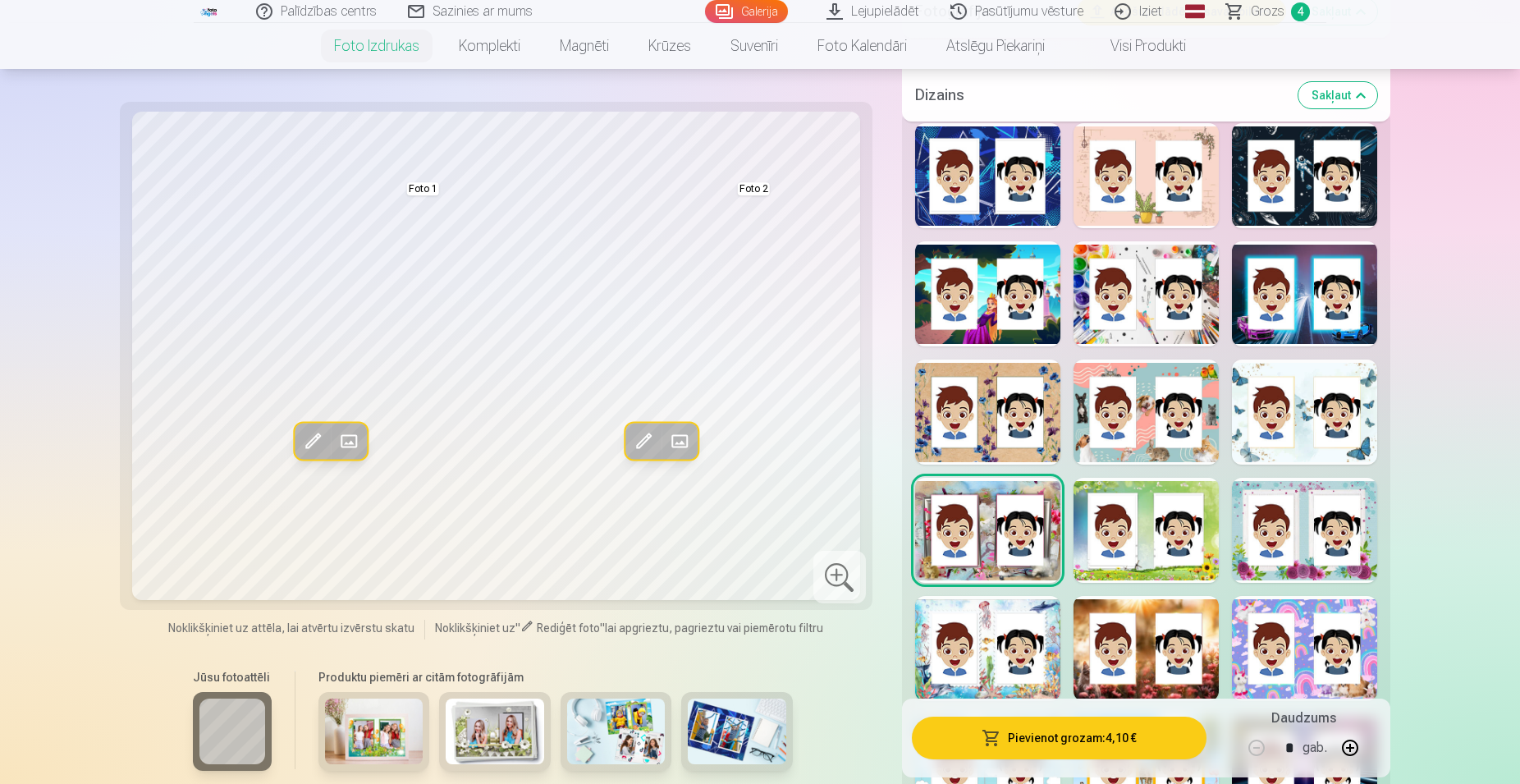
click at [1313, 180] on div at bounding box center [1305, 175] width 145 height 105
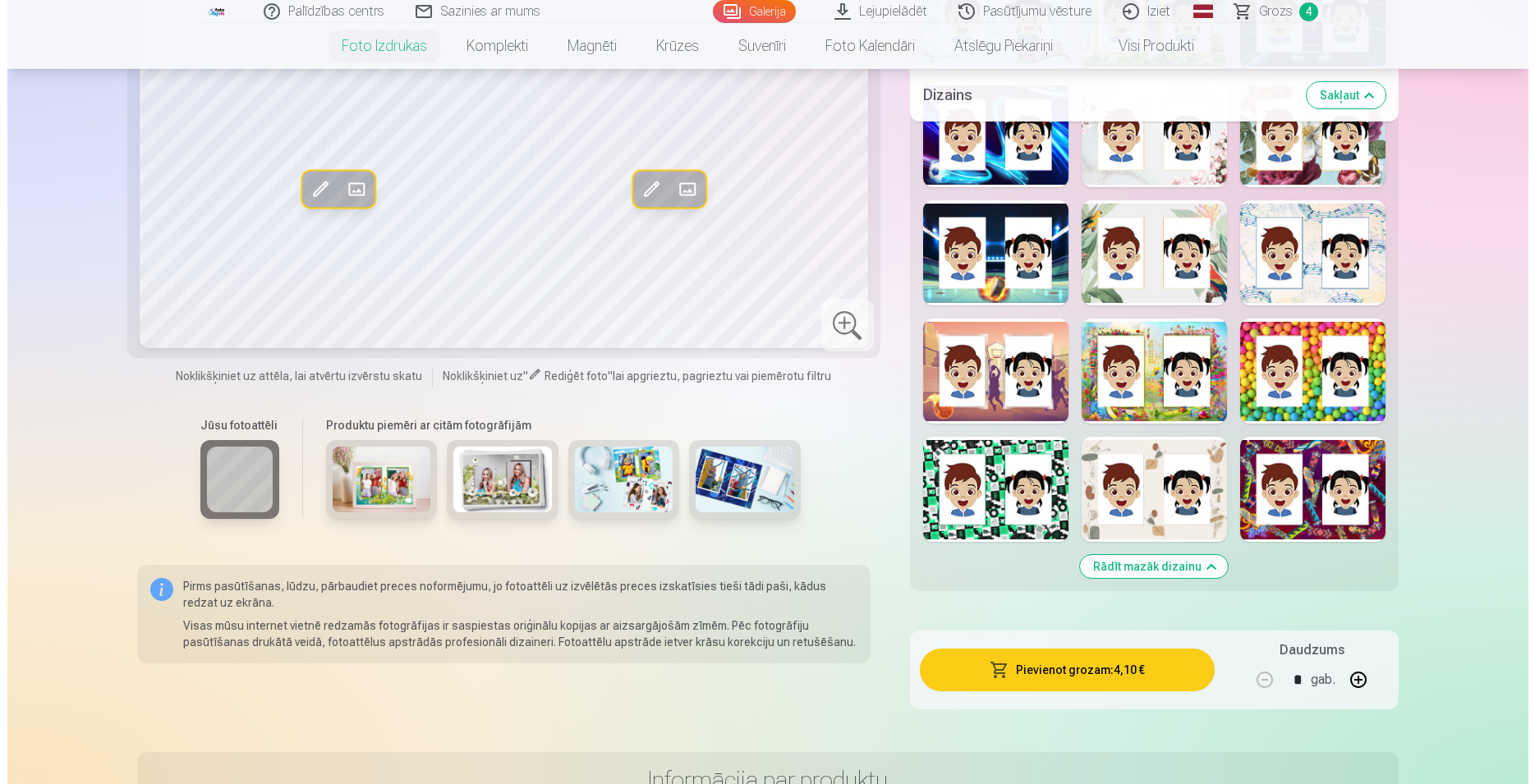
scroll to position [2093, 0]
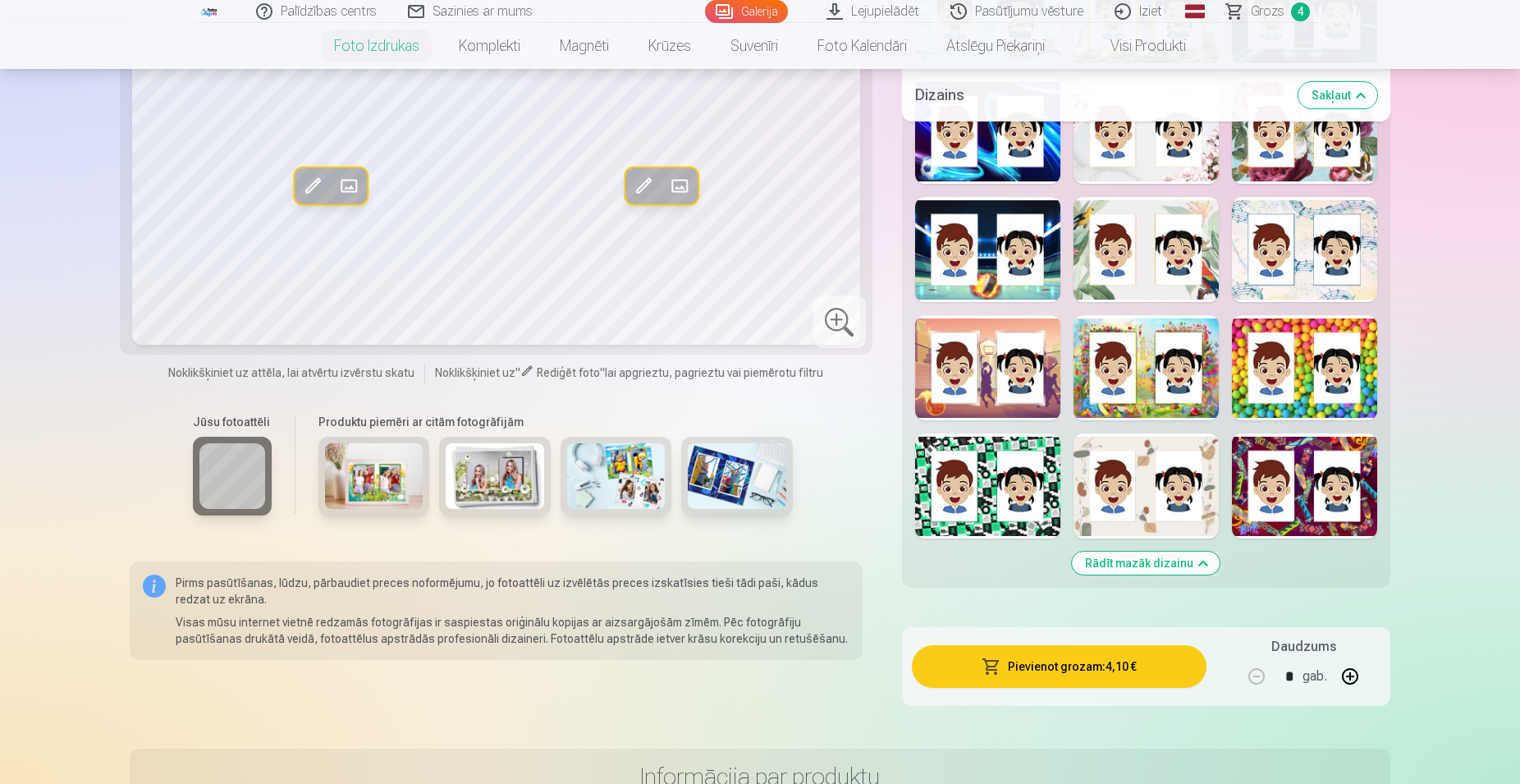
click at [1050, 674] on button "Pievienot grozam : 4,10 €" at bounding box center [1059, 667] width 294 height 42
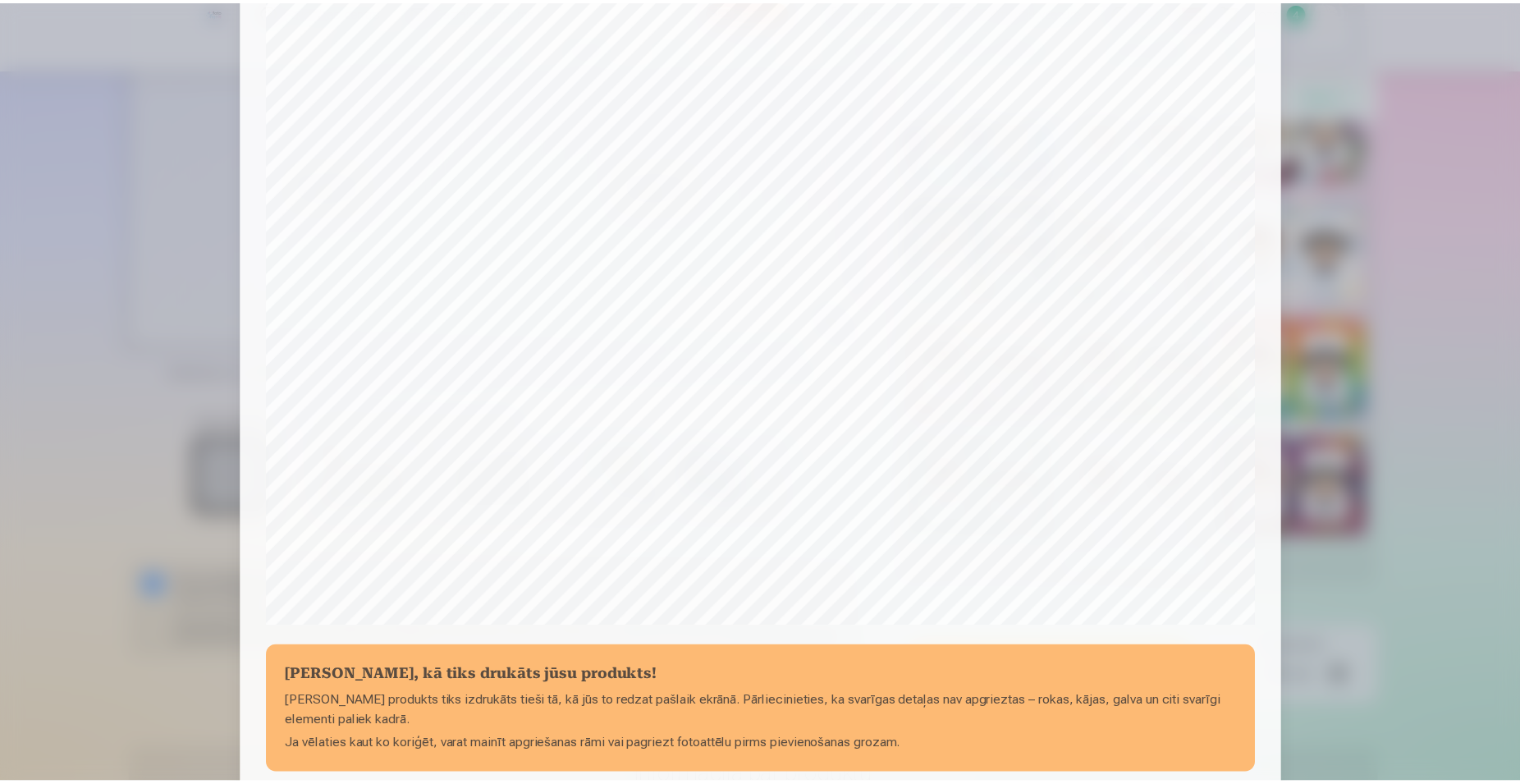
scroll to position [311, 0]
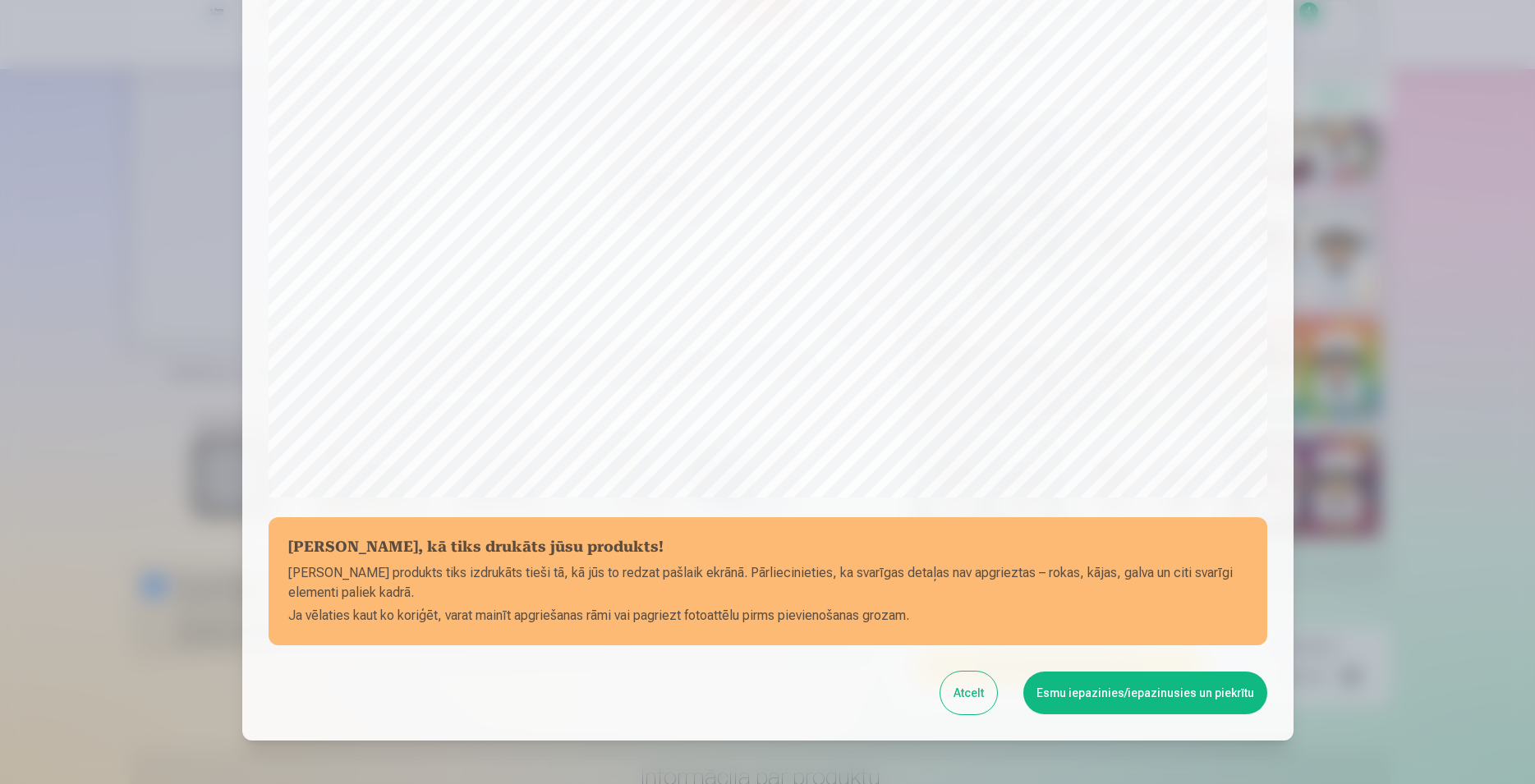
click at [1134, 693] on button "Esmu iepazinies/iepazinusies un piekrītu" at bounding box center [1144, 693] width 243 height 42
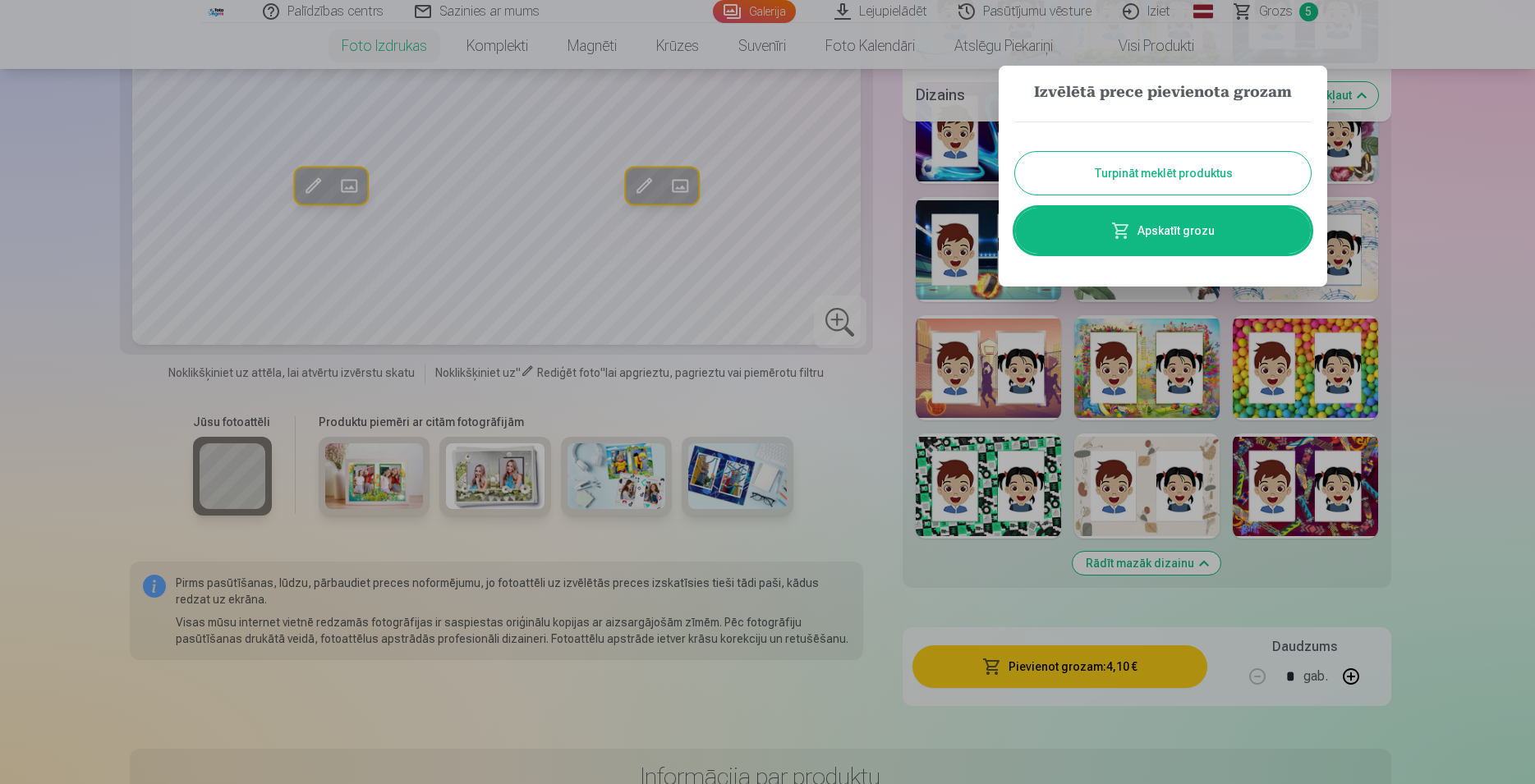
click at [1115, 176] on button "Turpināt meklēt produktus" at bounding box center [1163, 173] width 295 height 42
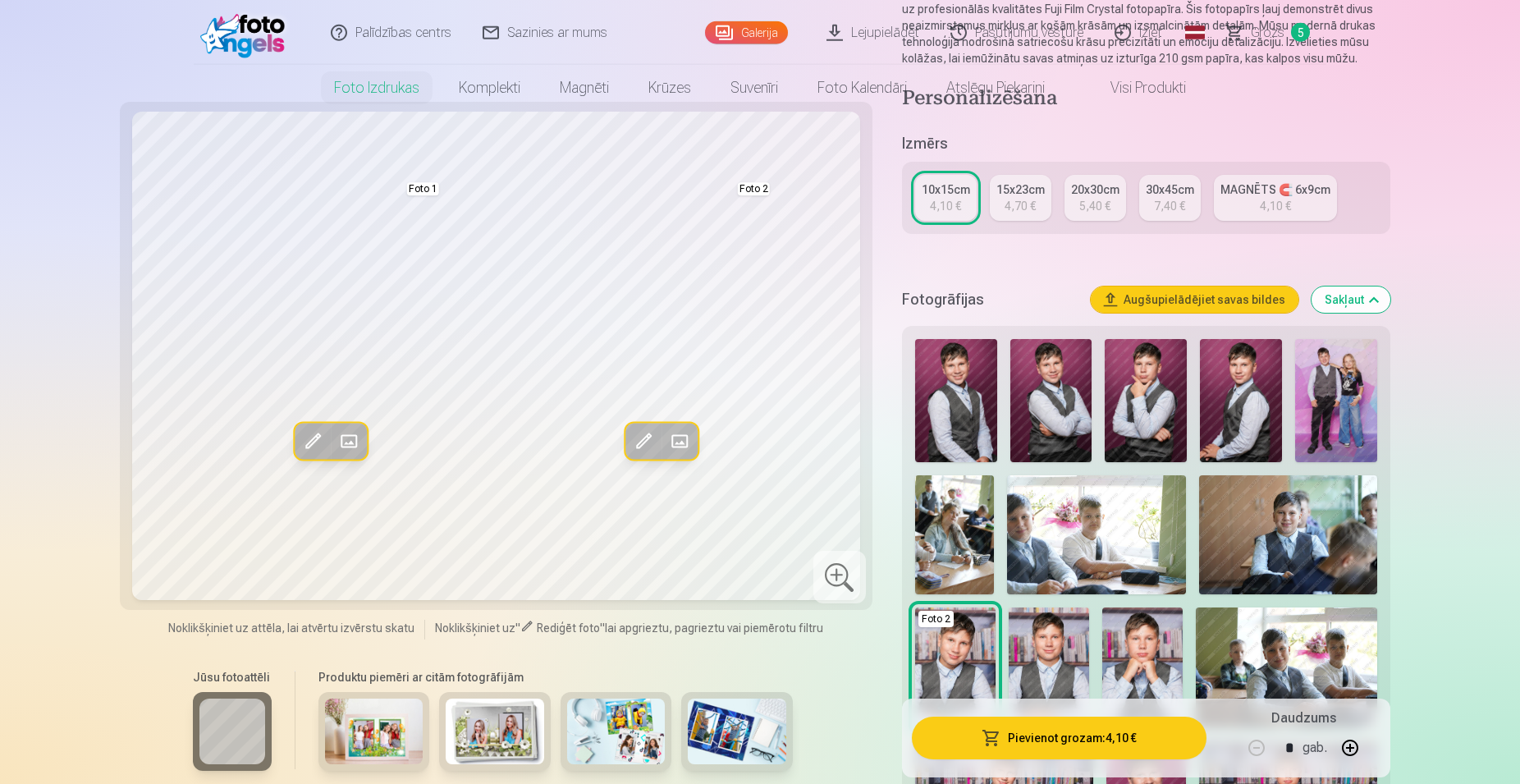
scroll to position [0, 0]
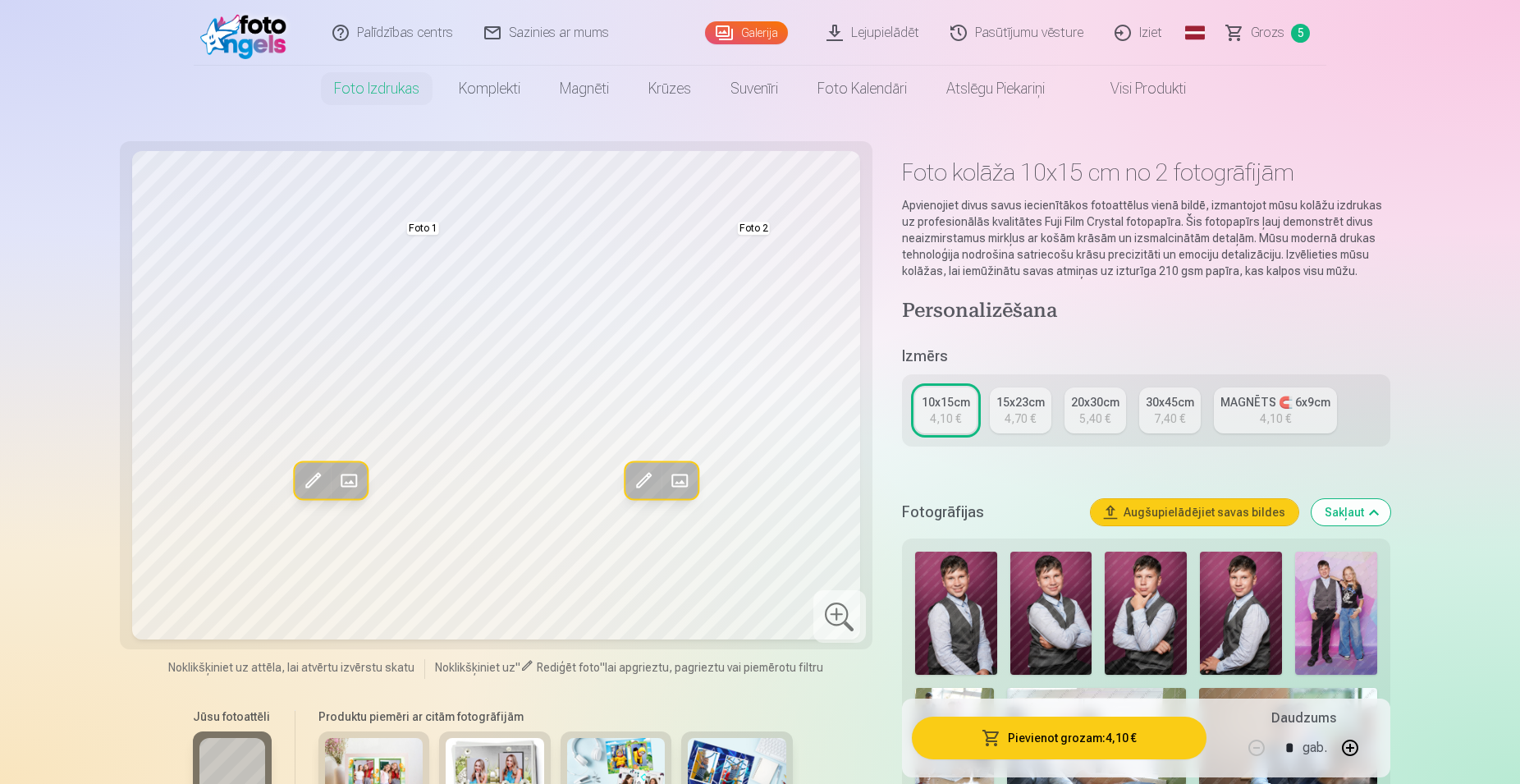
click at [1252, 30] on link "Grozs 5" at bounding box center [1268, 33] width 114 height 65
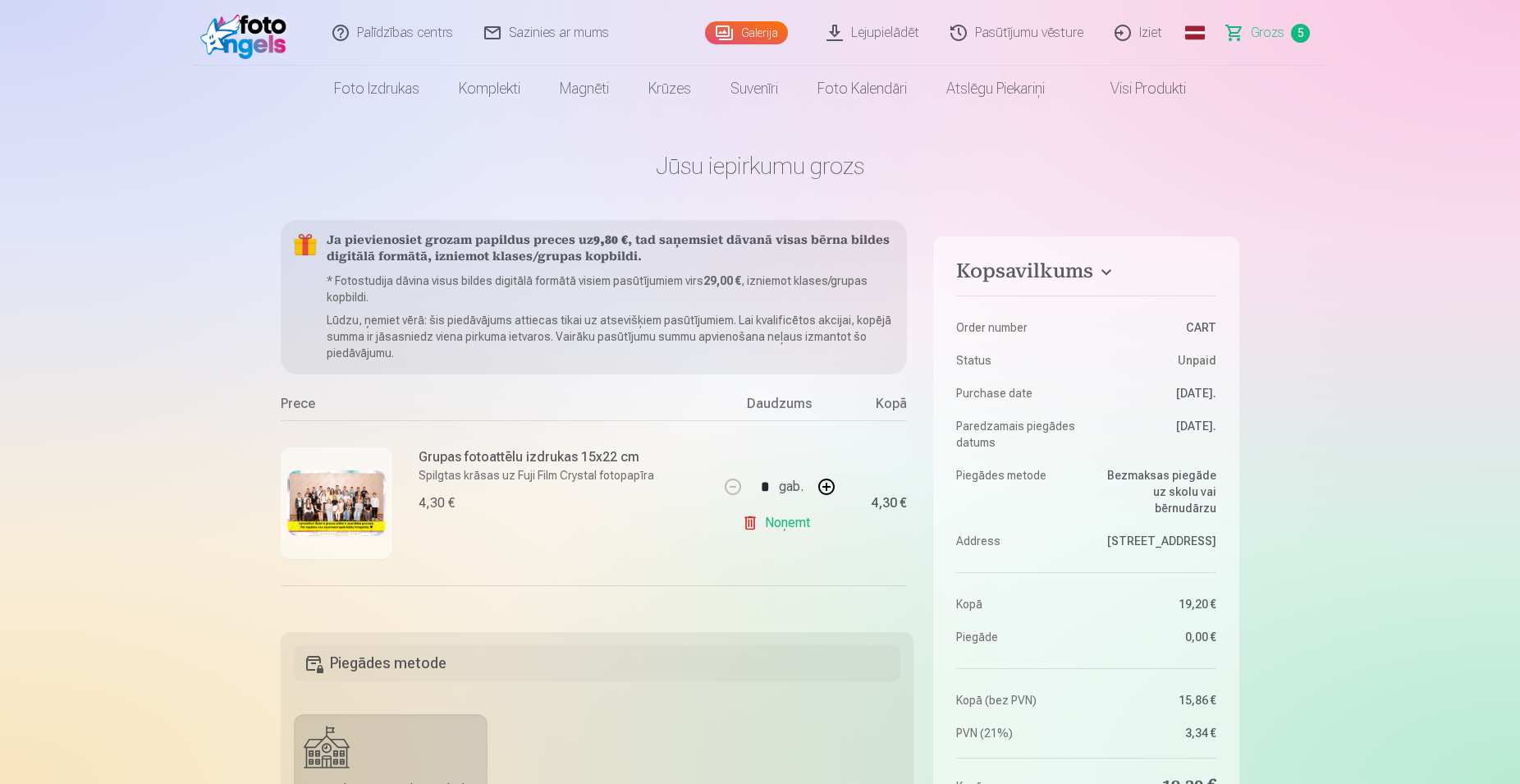
click at [1159, 36] on link "Iziet" at bounding box center [1139, 33] width 79 height 65
